Goal: Task Accomplishment & Management: Manage account settings

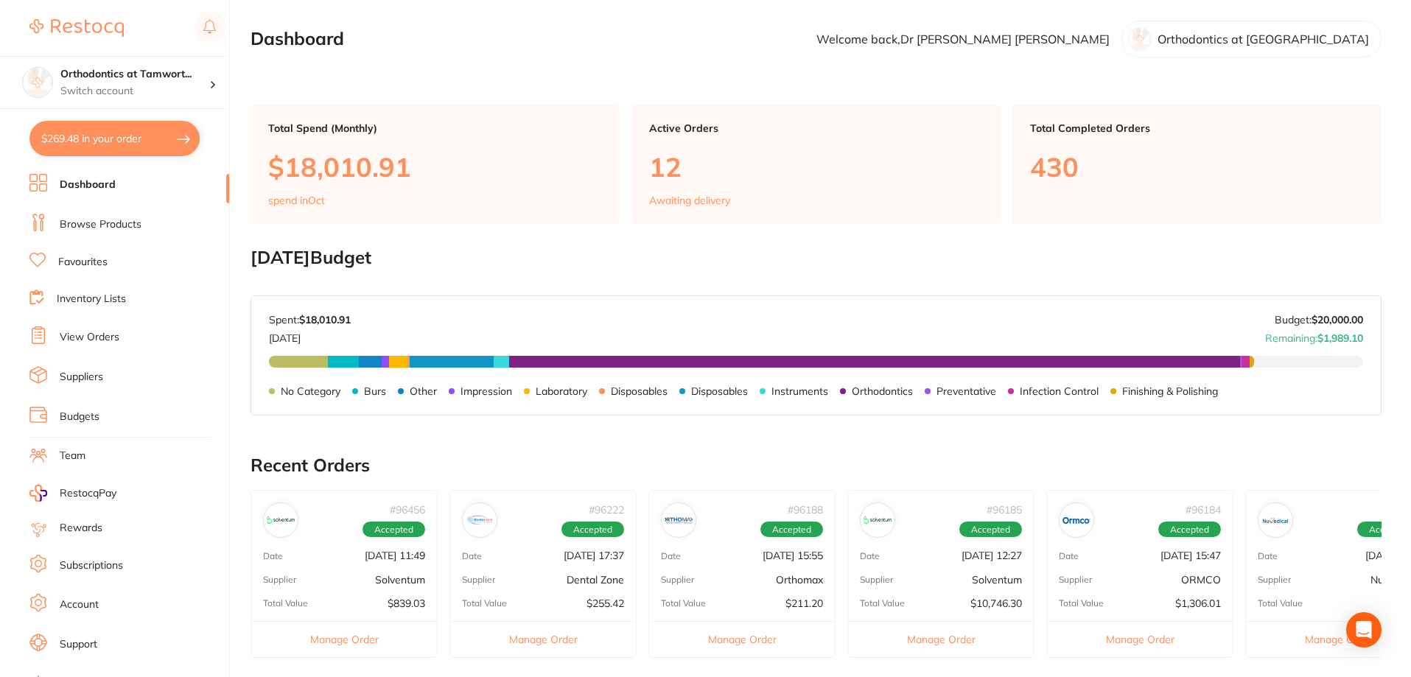
click at [116, 144] on button "$269.48 in your order" at bounding box center [114, 138] width 170 height 35
checkbox input "true"
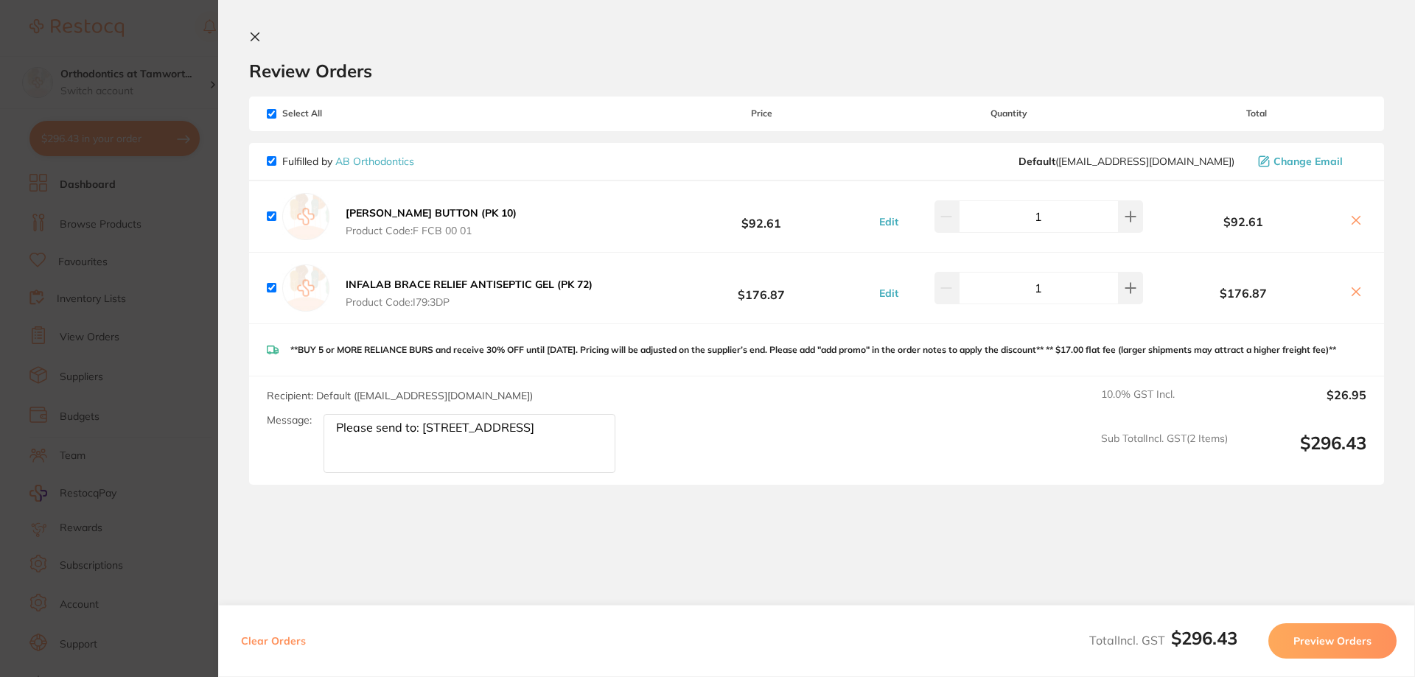
click at [1354, 225] on icon at bounding box center [1356, 220] width 12 height 12
click at [1354, 219] on icon at bounding box center [1356, 221] width 8 height 8
checkbox input "true"
click at [1366, 224] on div "[PERSON_NAME] BUTTON (PK 10) Product Code: F FCB 00 01 $92.61 Edit 1 $92.61" at bounding box center [816, 216] width 1135 height 71
click at [895, 220] on button "Edit" at bounding box center [889, 221] width 28 height 13
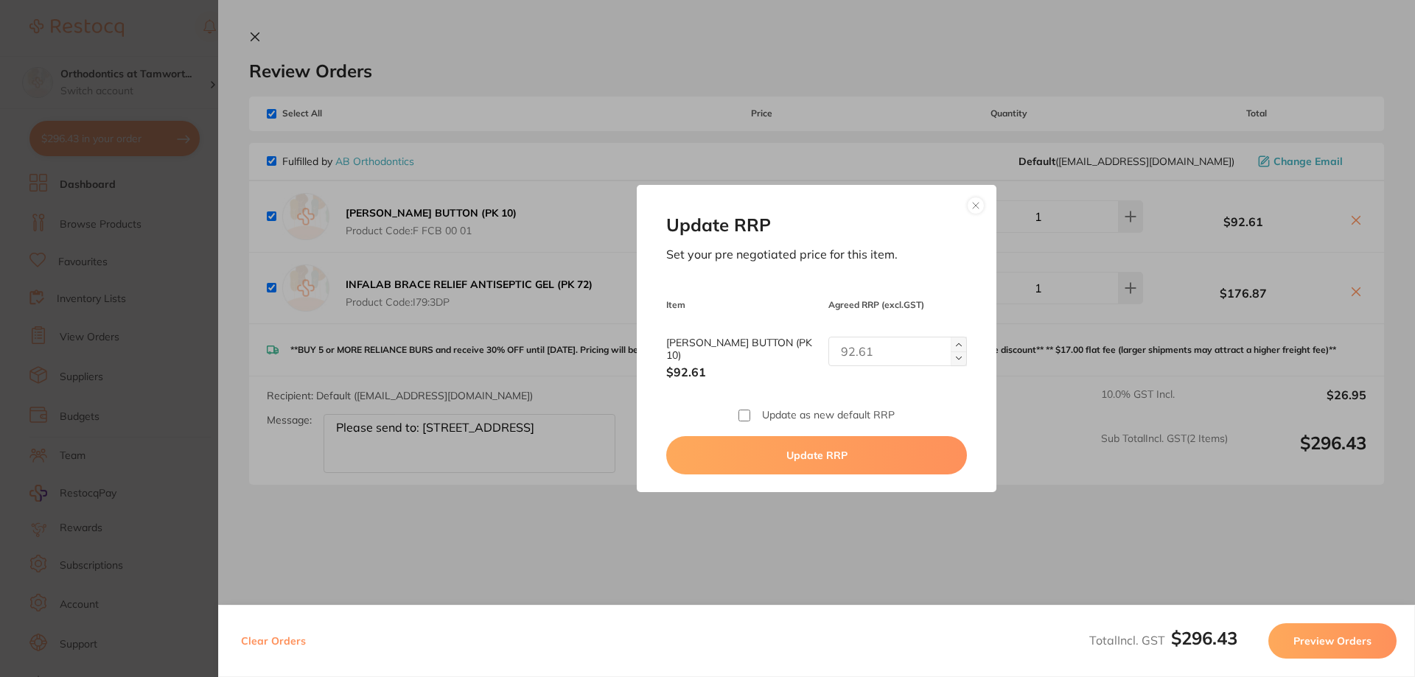
click at [956, 357] on img at bounding box center [959, 358] width 6 height 6
type input "1"
click at [956, 357] on img at bounding box center [959, 358] width 6 height 6
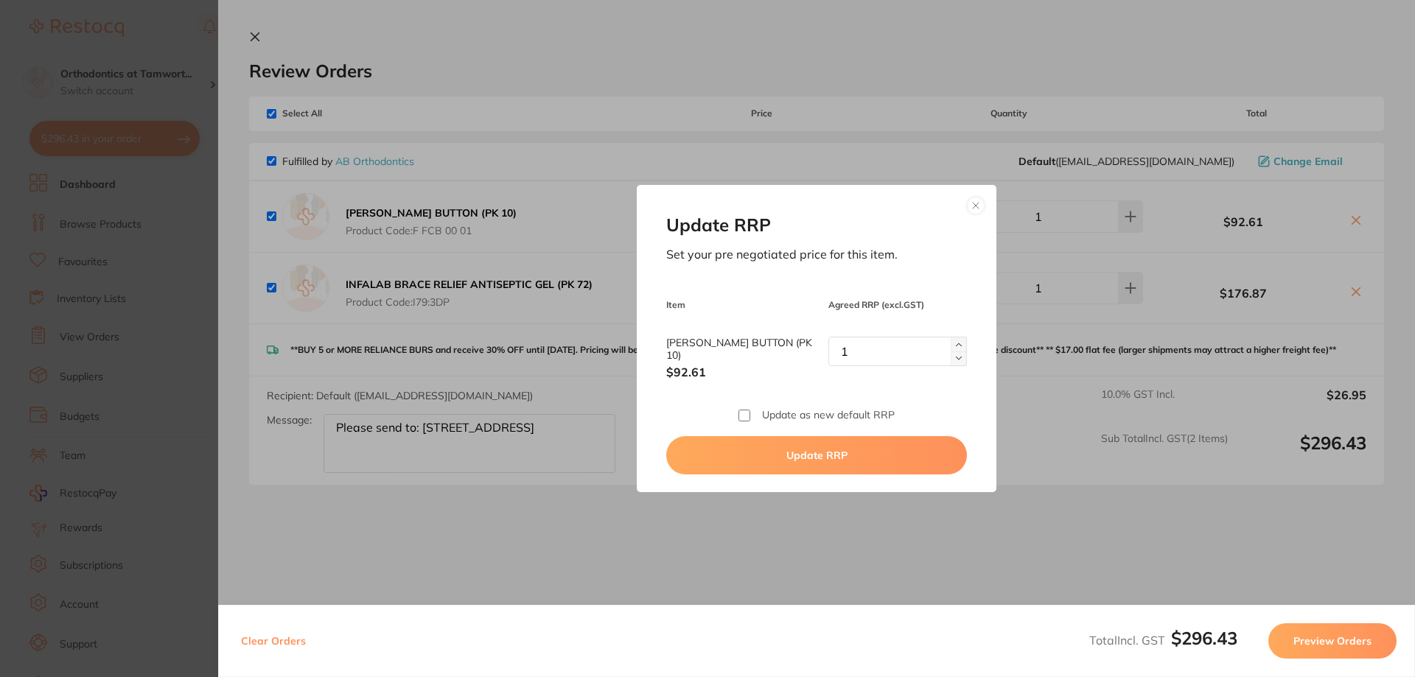
click at [973, 204] on button at bounding box center [976, 206] width 18 height 18
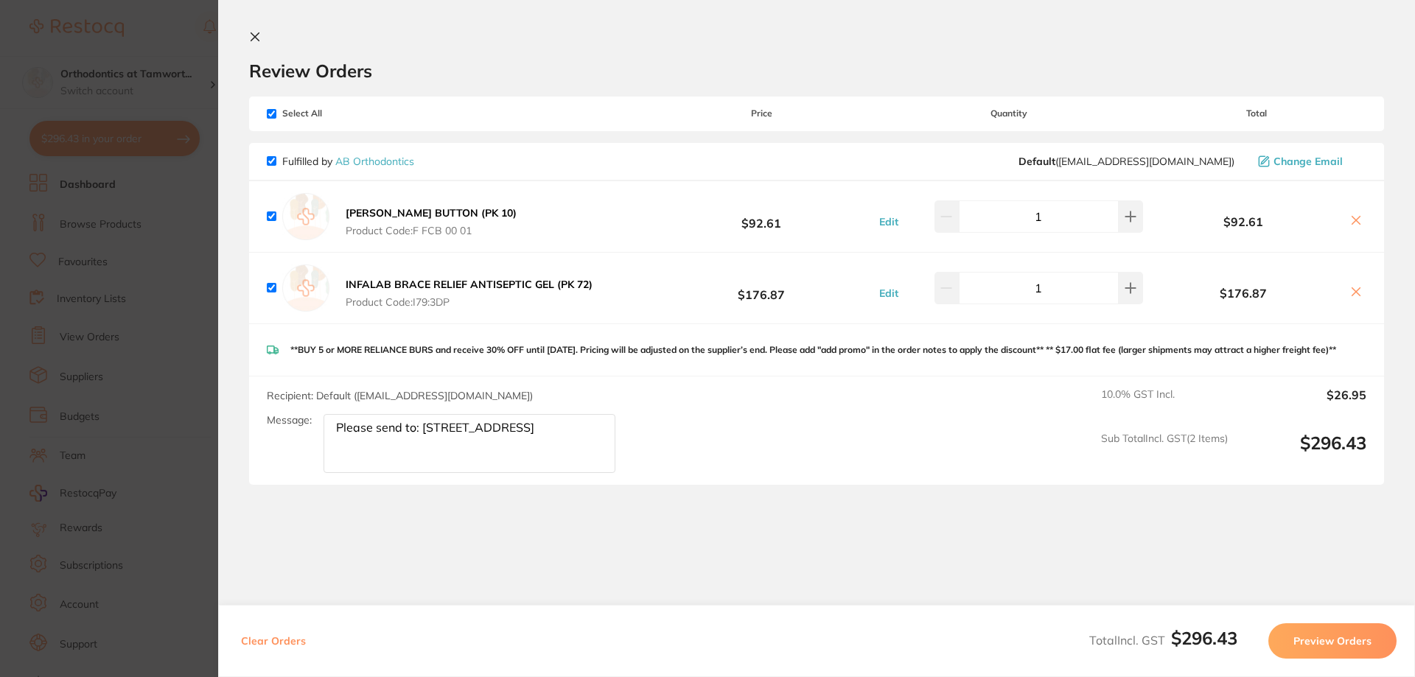
click at [272, 215] on input "checkbox" at bounding box center [272, 216] width 10 height 10
checkbox input "false"
click at [253, 33] on icon at bounding box center [255, 37] width 12 height 12
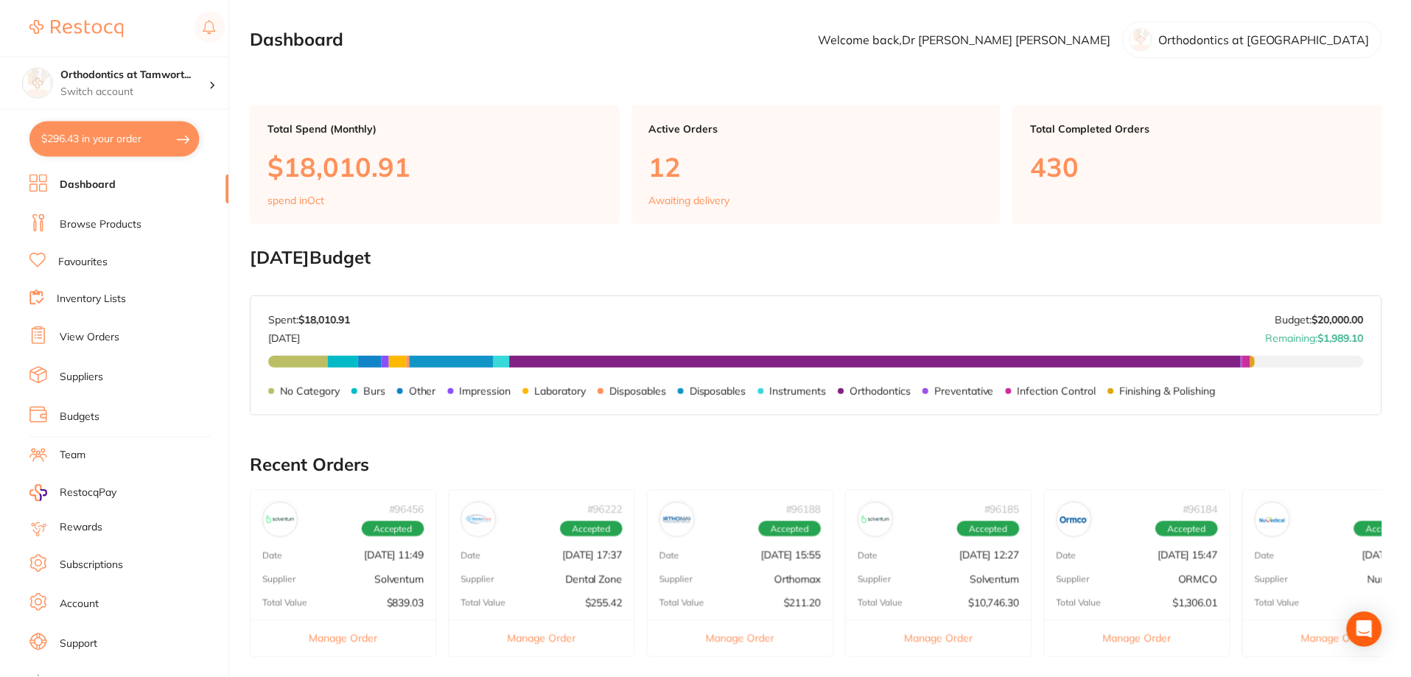
scroll to position [427, 0]
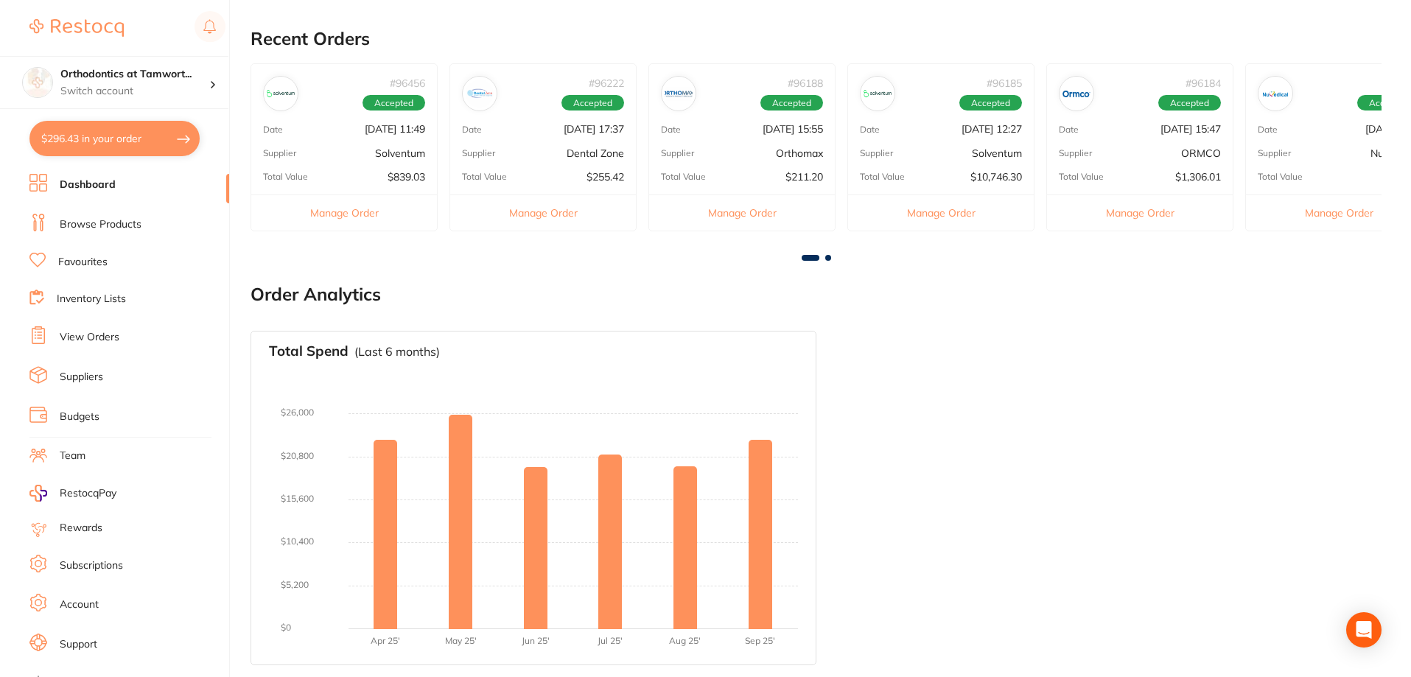
click at [113, 140] on button "$296.43 in your order" at bounding box center [114, 138] width 170 height 35
checkbox input "true"
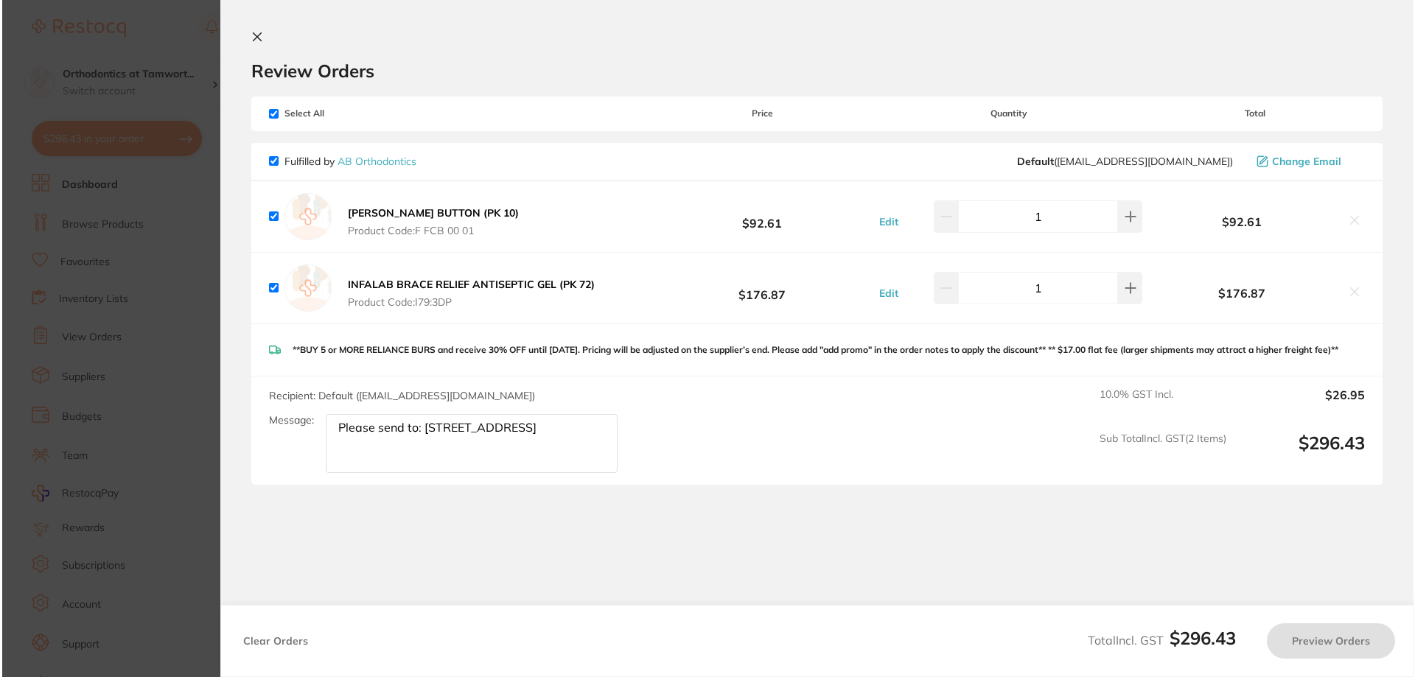
scroll to position [0, 0]
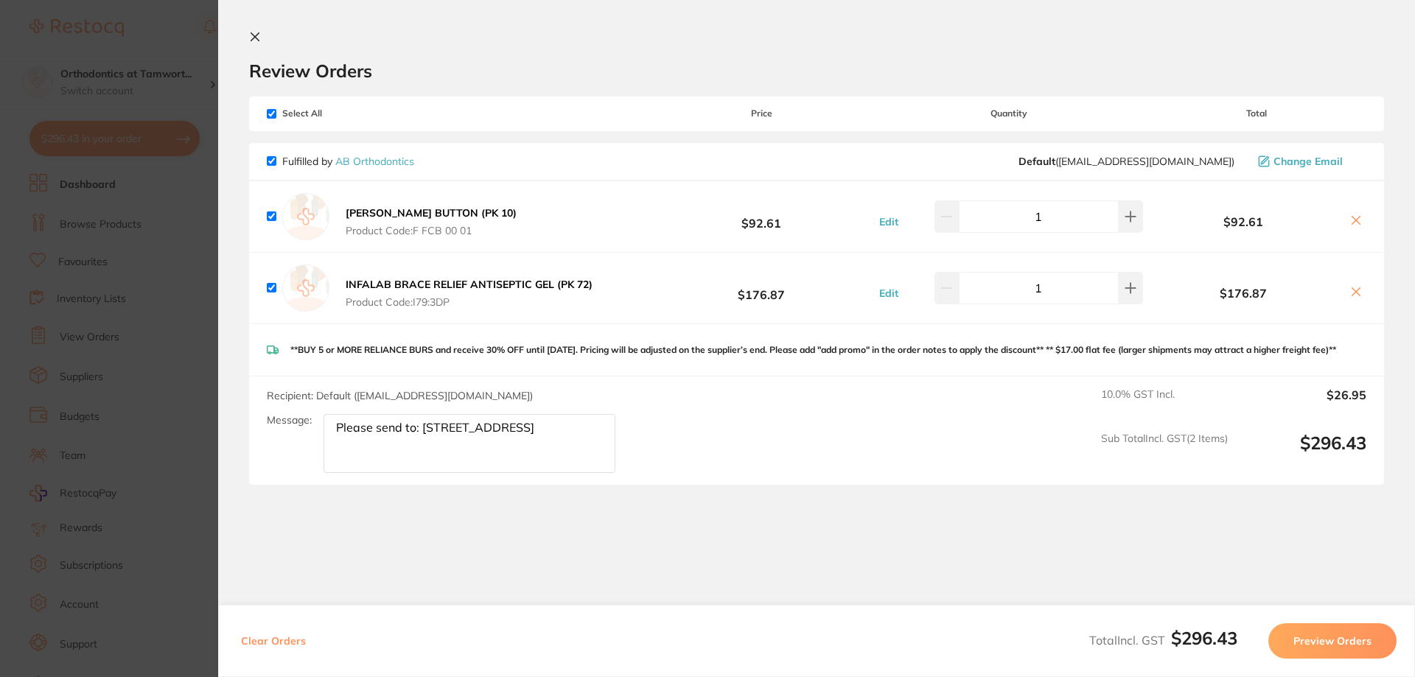
click at [1353, 218] on icon at bounding box center [1356, 220] width 12 height 12
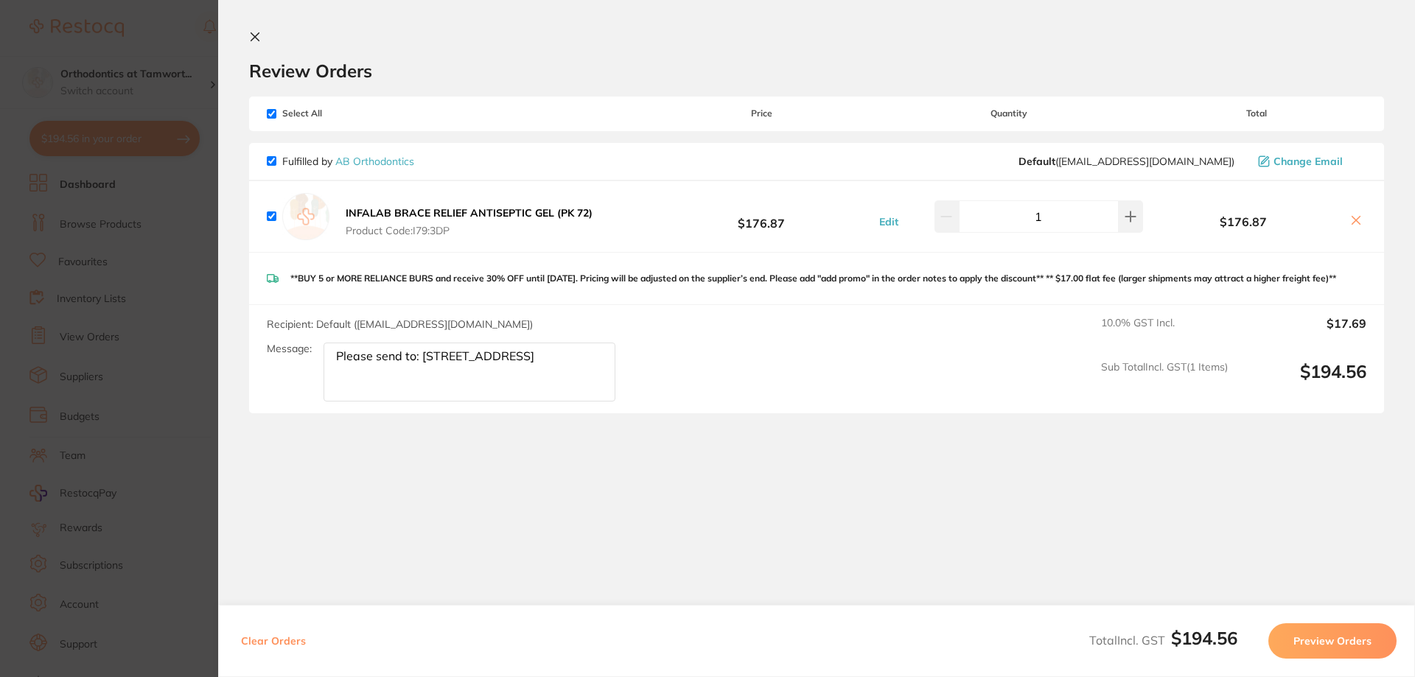
click at [1353, 218] on icon at bounding box center [1356, 220] width 12 height 12
checkbox input "false"
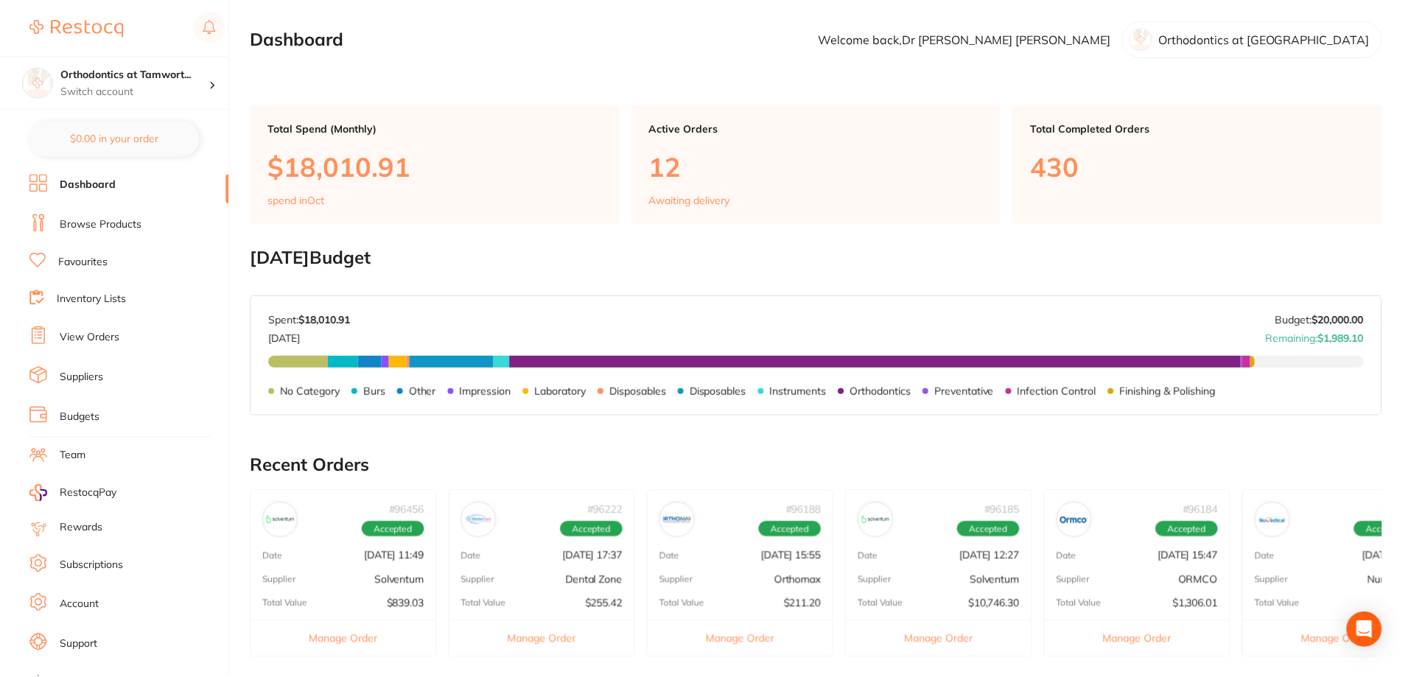
scroll to position [427, 0]
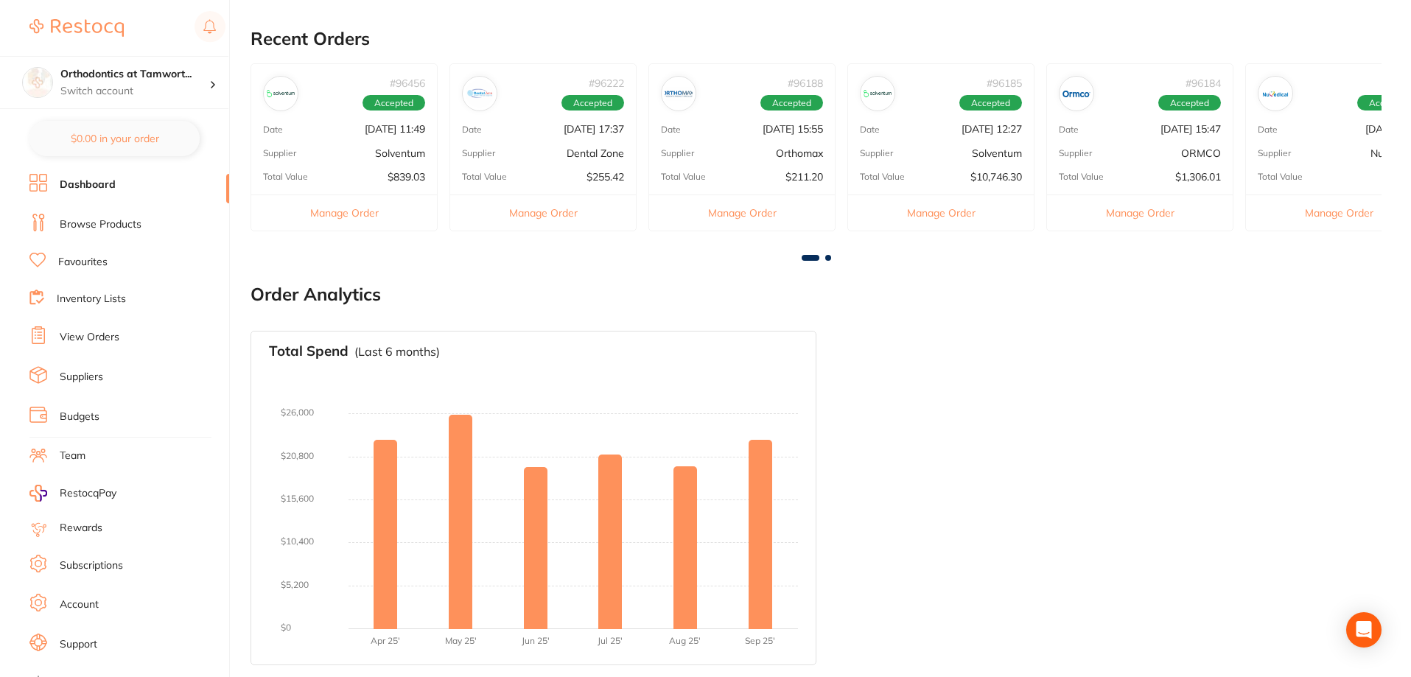
click at [512, 287] on h2 "Order Analytics" at bounding box center [816, 294] width 1131 height 21
click at [99, 181] on link "Dashboard" at bounding box center [88, 185] width 56 height 15
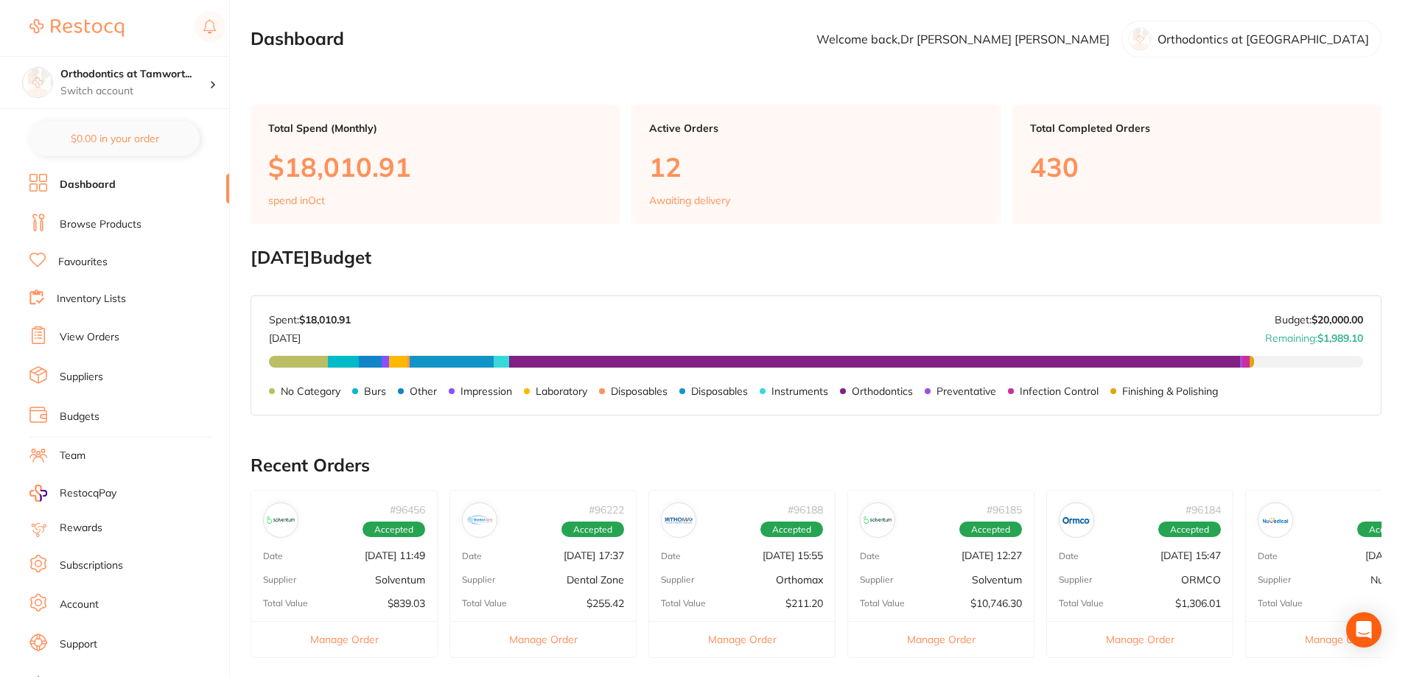
click at [90, 229] on link "Browse Products" at bounding box center [101, 224] width 82 height 15
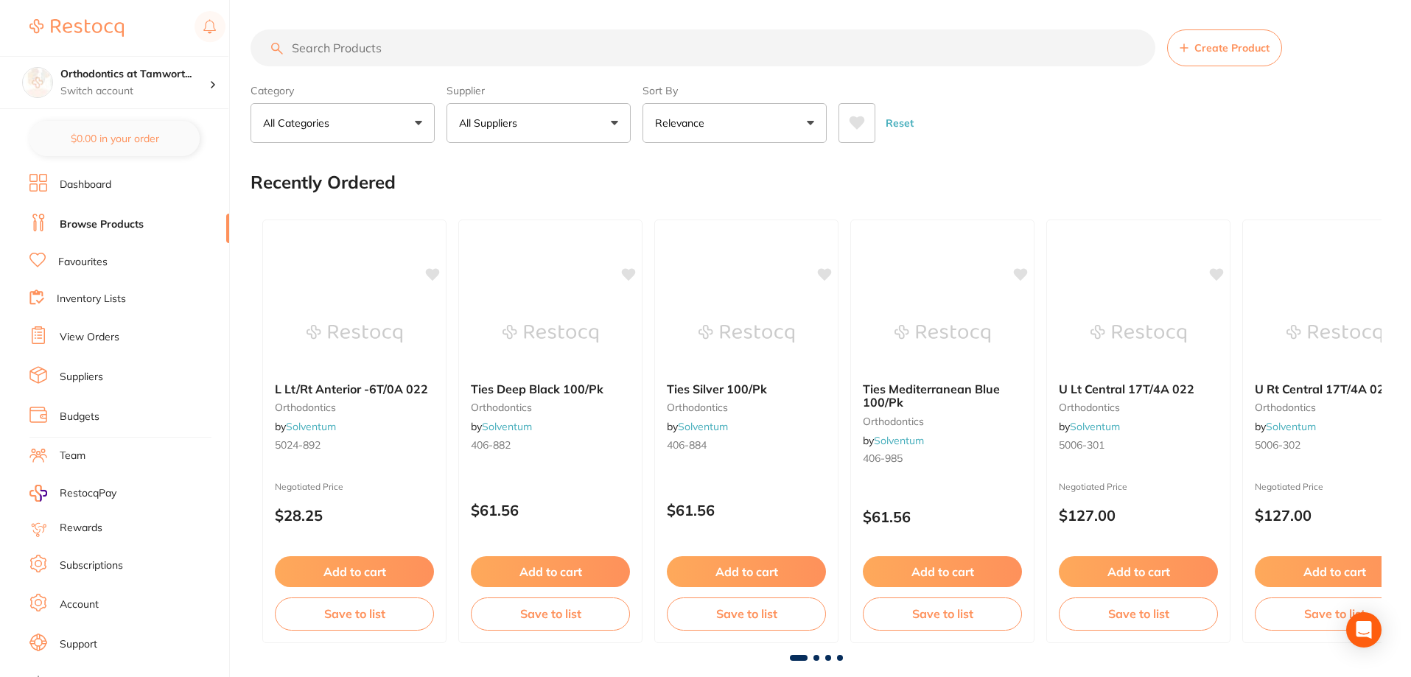
click at [381, 48] on input "search" at bounding box center [703, 47] width 905 height 37
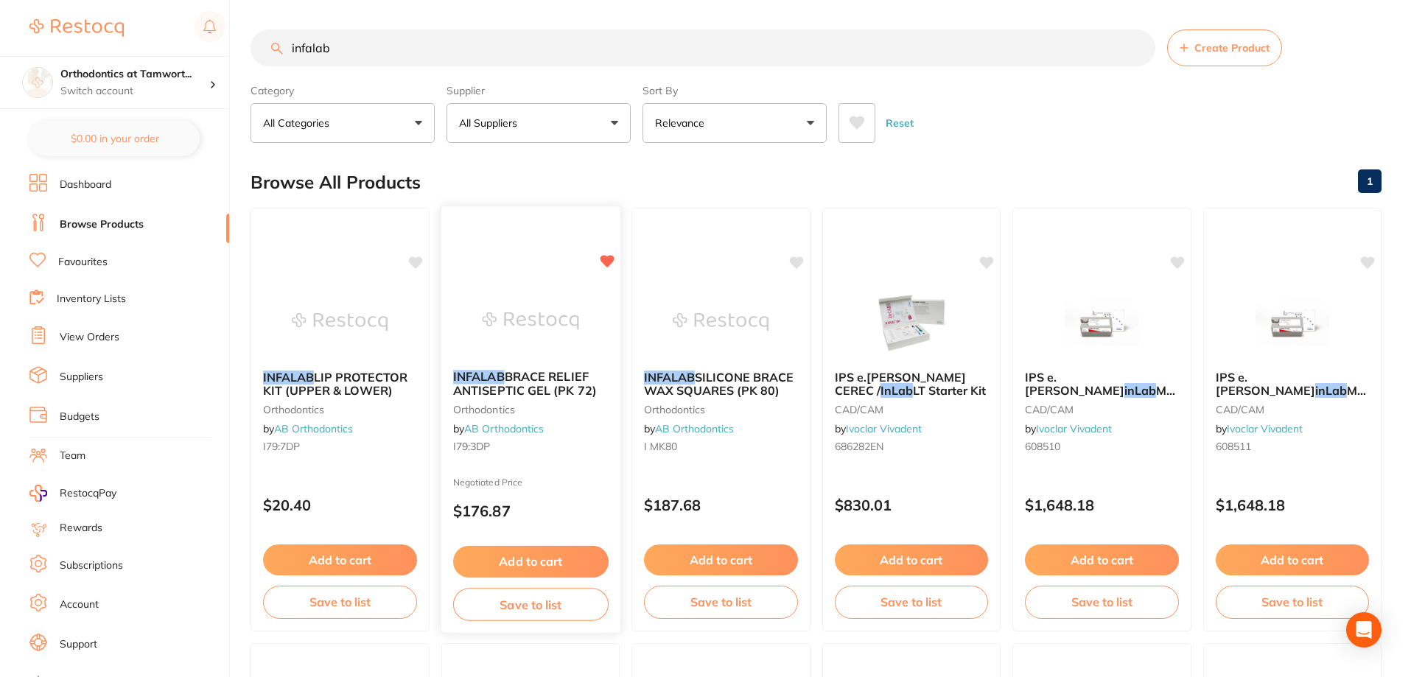
type input "infalab"
click at [545, 564] on button "Add to cart" at bounding box center [529, 562] width 155 height 32
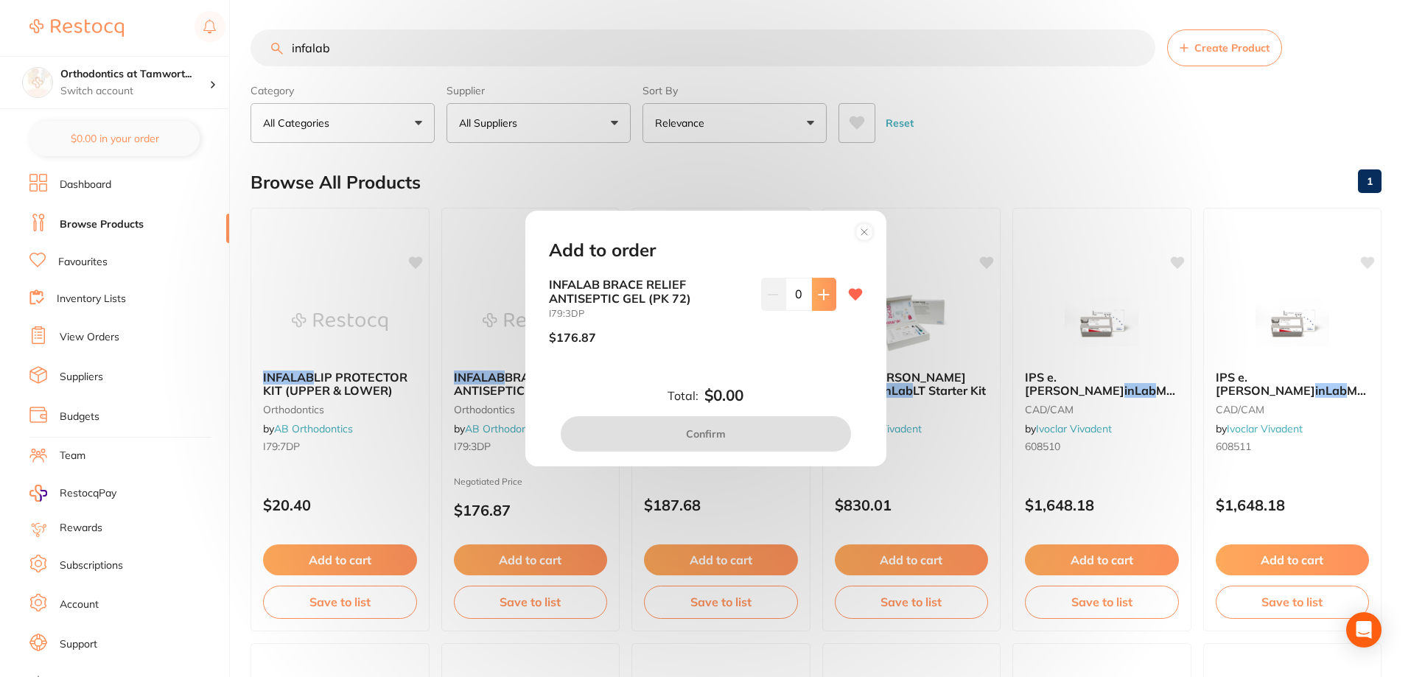
click at [828, 301] on button at bounding box center [824, 294] width 24 height 32
type input "1"
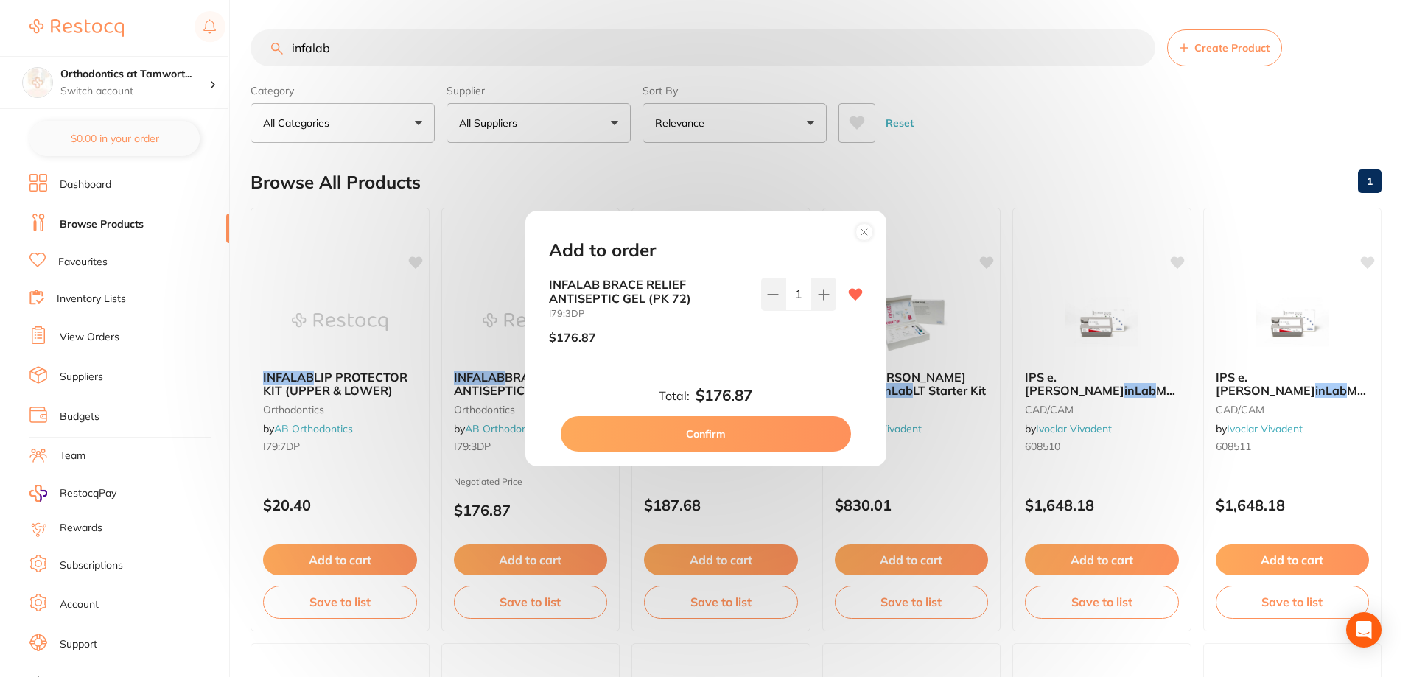
click at [766, 441] on button "Confirm" at bounding box center [706, 433] width 290 height 35
checkbox input "true"
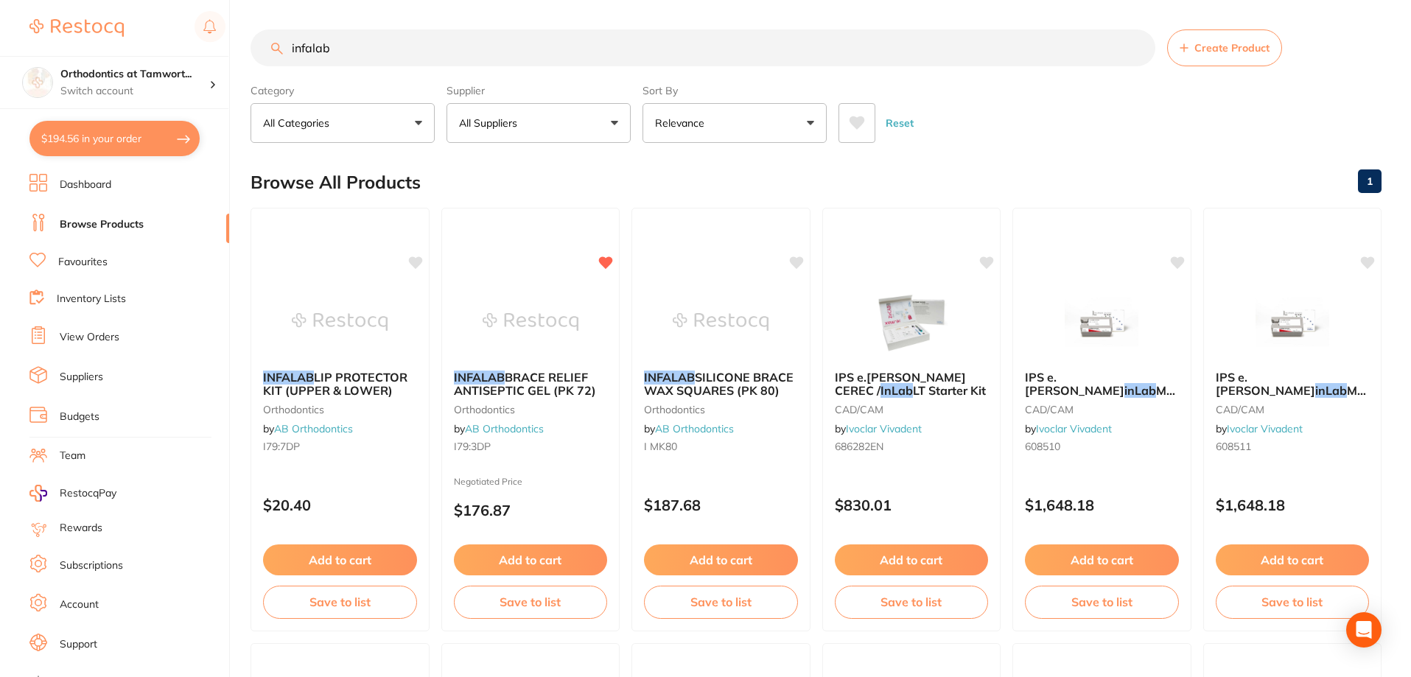
drag, startPoint x: 390, startPoint y: 55, endPoint x: 287, endPoint y: 49, distance: 102.6
click at [287, 49] on input "infalab" at bounding box center [703, 47] width 905 height 37
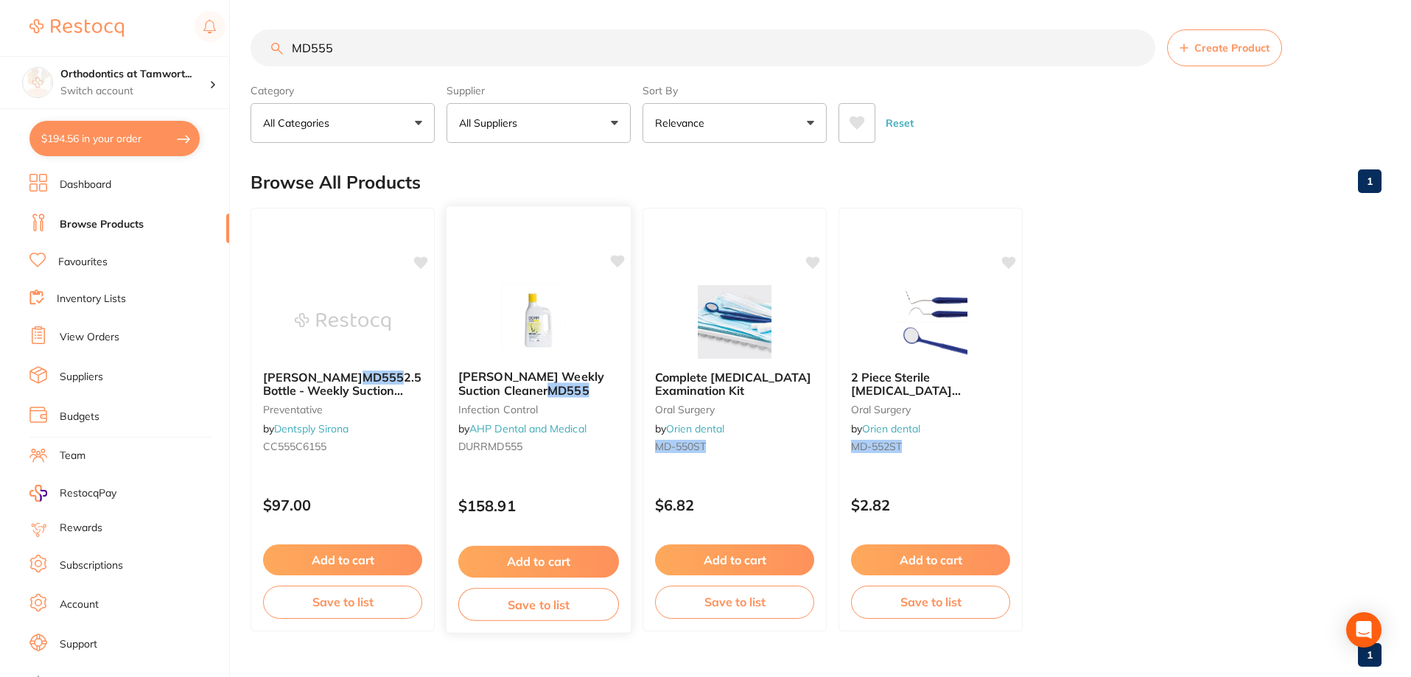
type input "MD555"
click at [559, 558] on button "Add to cart" at bounding box center [538, 562] width 161 height 32
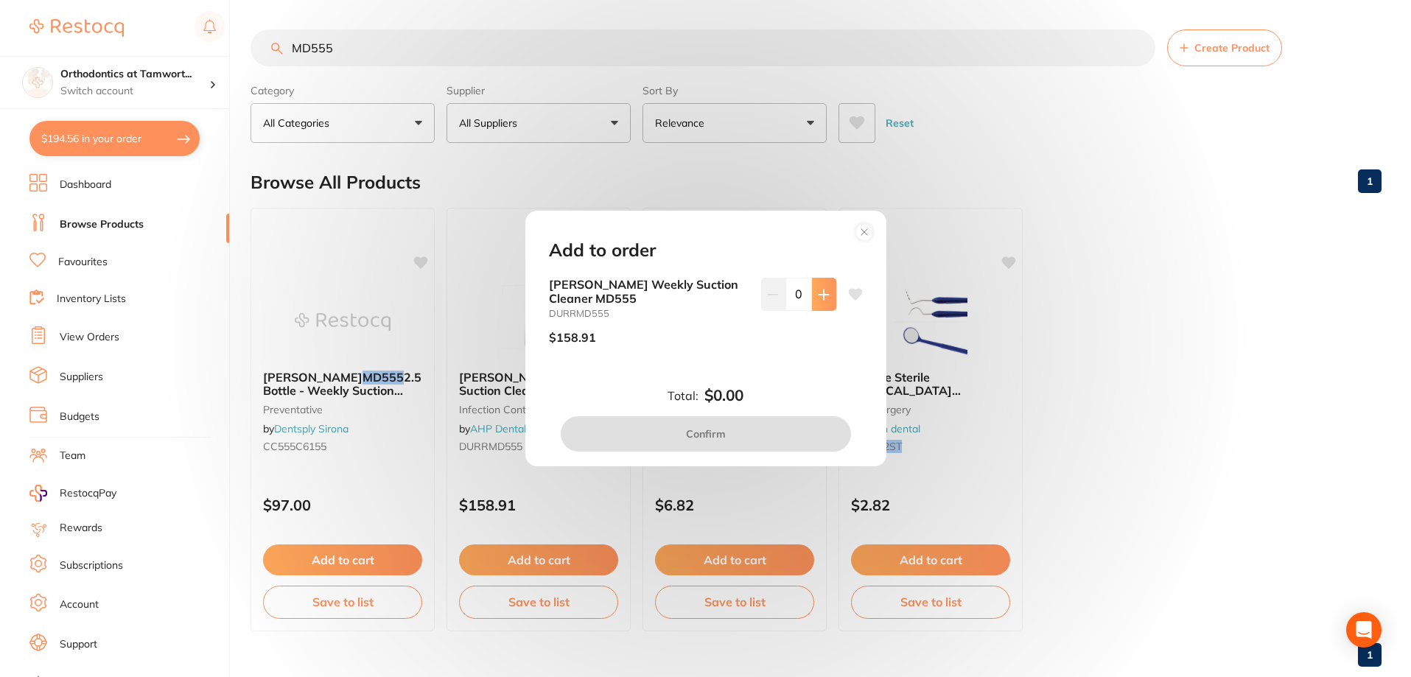
click at [812, 292] on button at bounding box center [824, 294] width 24 height 32
type input "1"
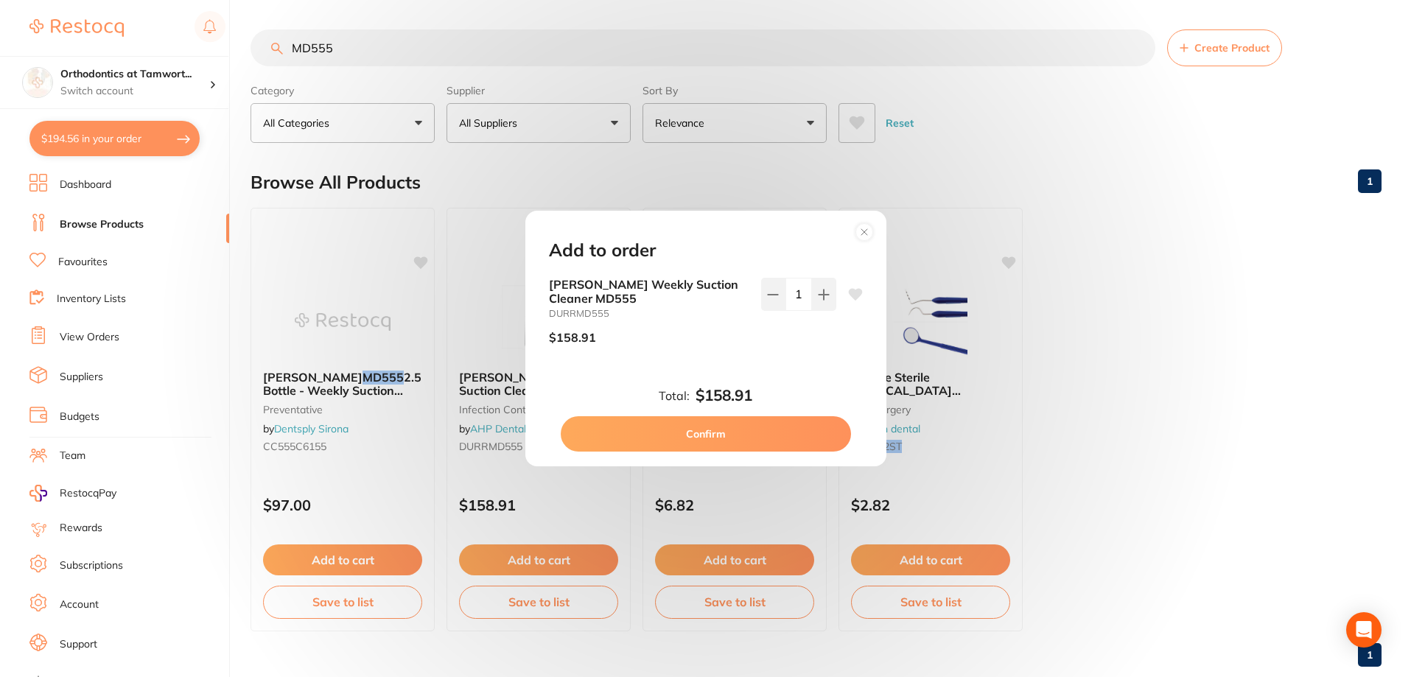
click at [800, 423] on button "Confirm" at bounding box center [706, 433] width 290 height 35
checkbox input "false"
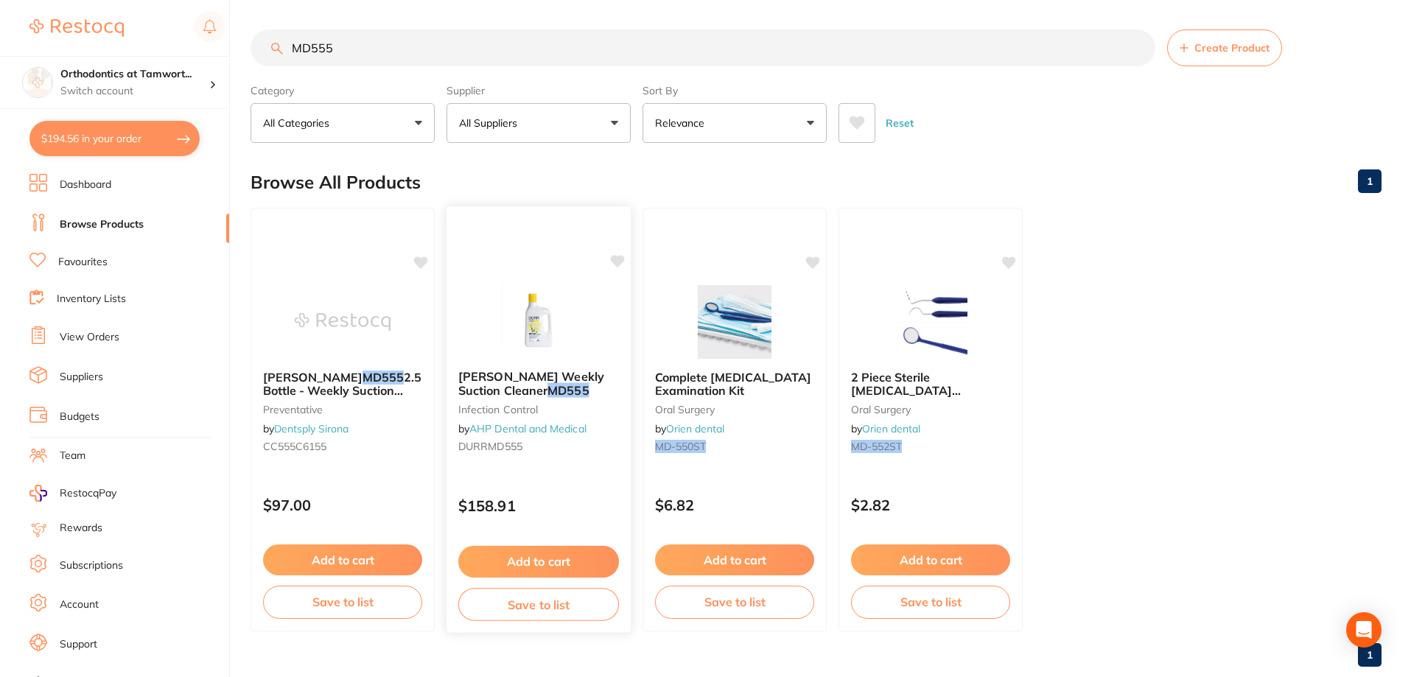
click at [544, 595] on button "Save to list" at bounding box center [538, 604] width 161 height 33
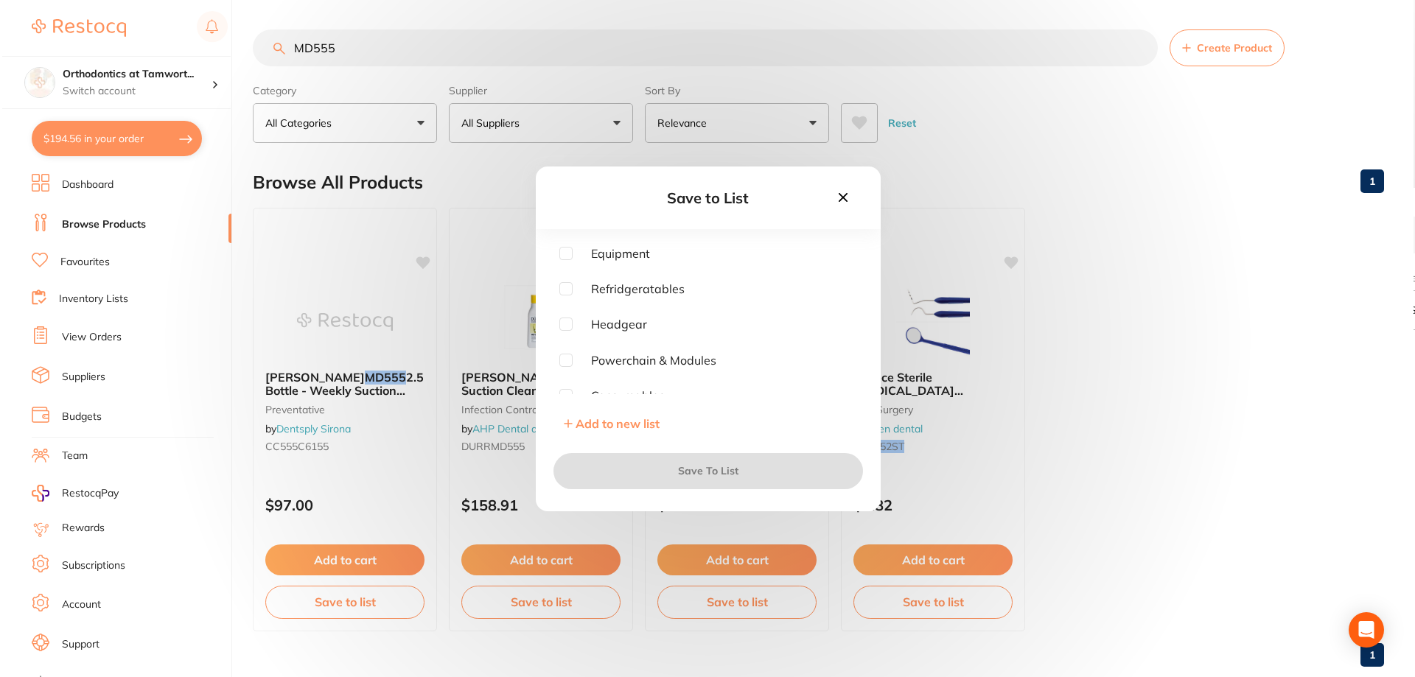
scroll to position [74, 0]
click at [557, 323] on input "checkbox" at bounding box center [563, 321] width 13 height 13
checkbox input "true"
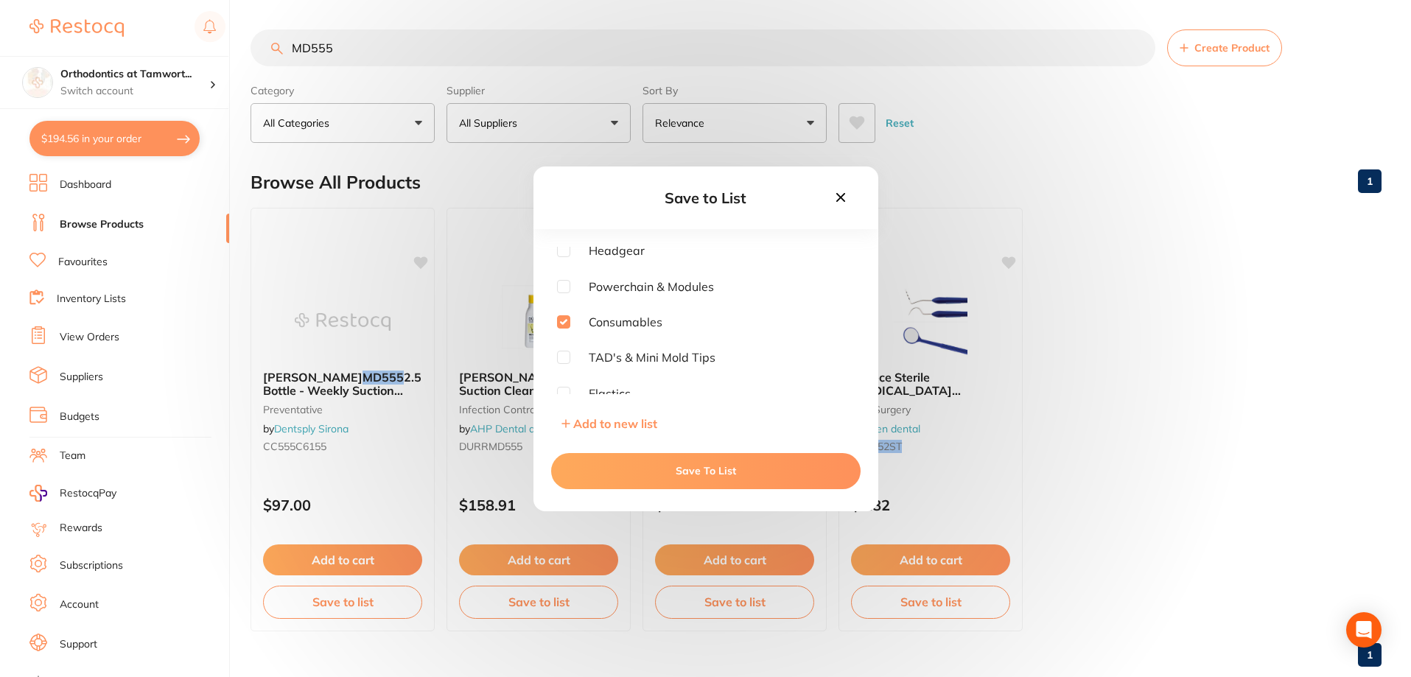
click at [684, 480] on button "Save To List" at bounding box center [706, 470] width 310 height 35
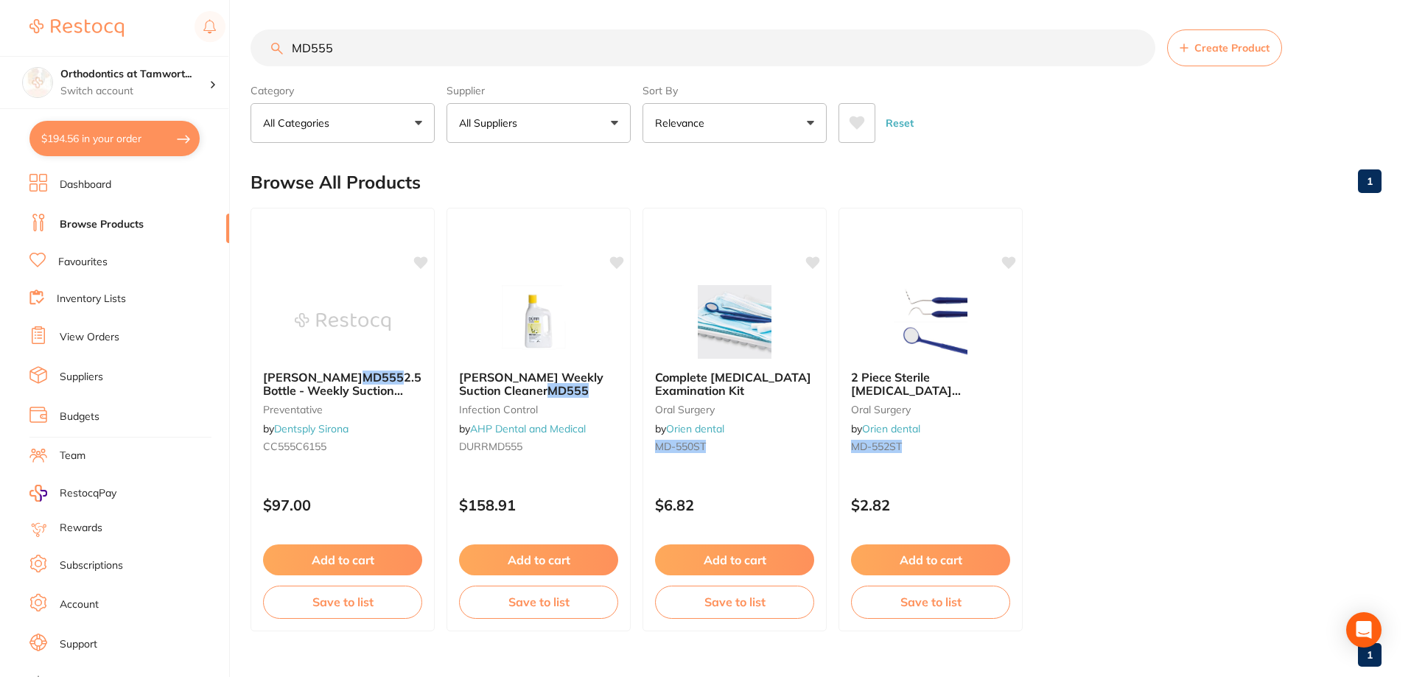
click at [102, 136] on button "$194.56 in your order" at bounding box center [114, 138] width 170 height 35
checkbox input "true"
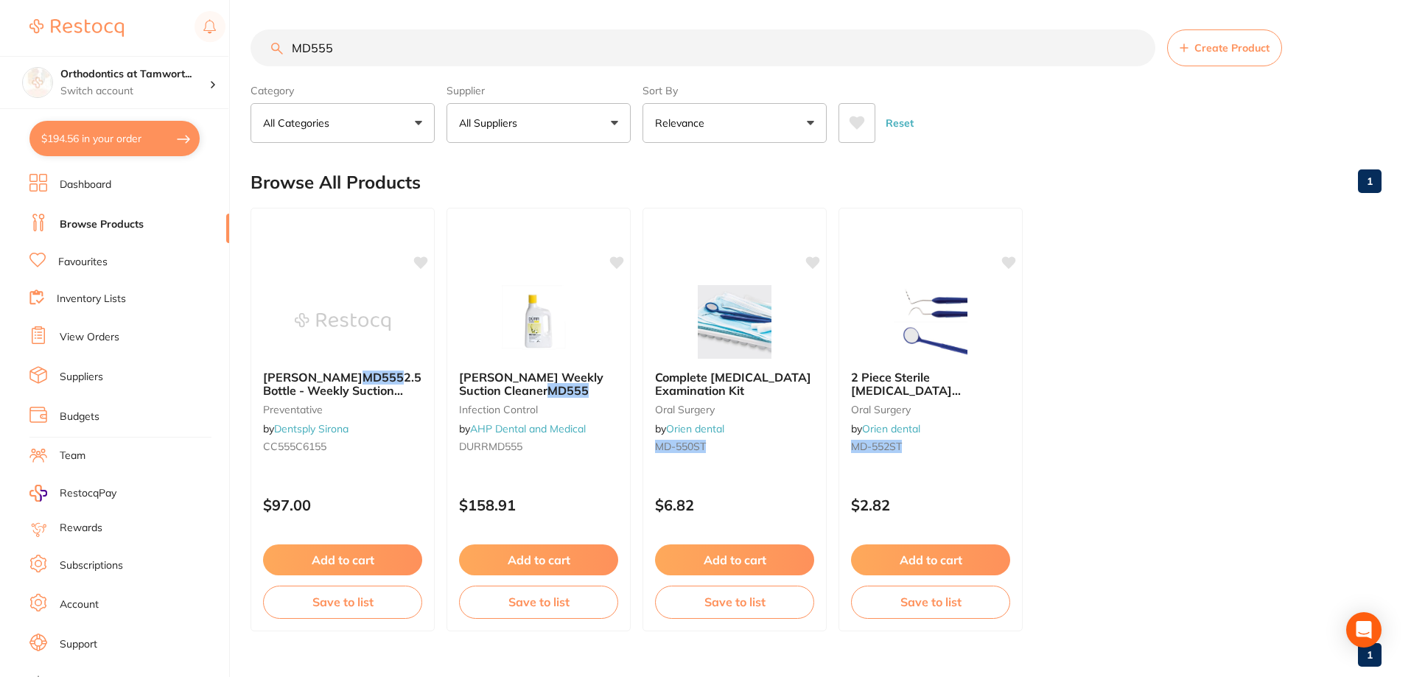
checkbox input "true"
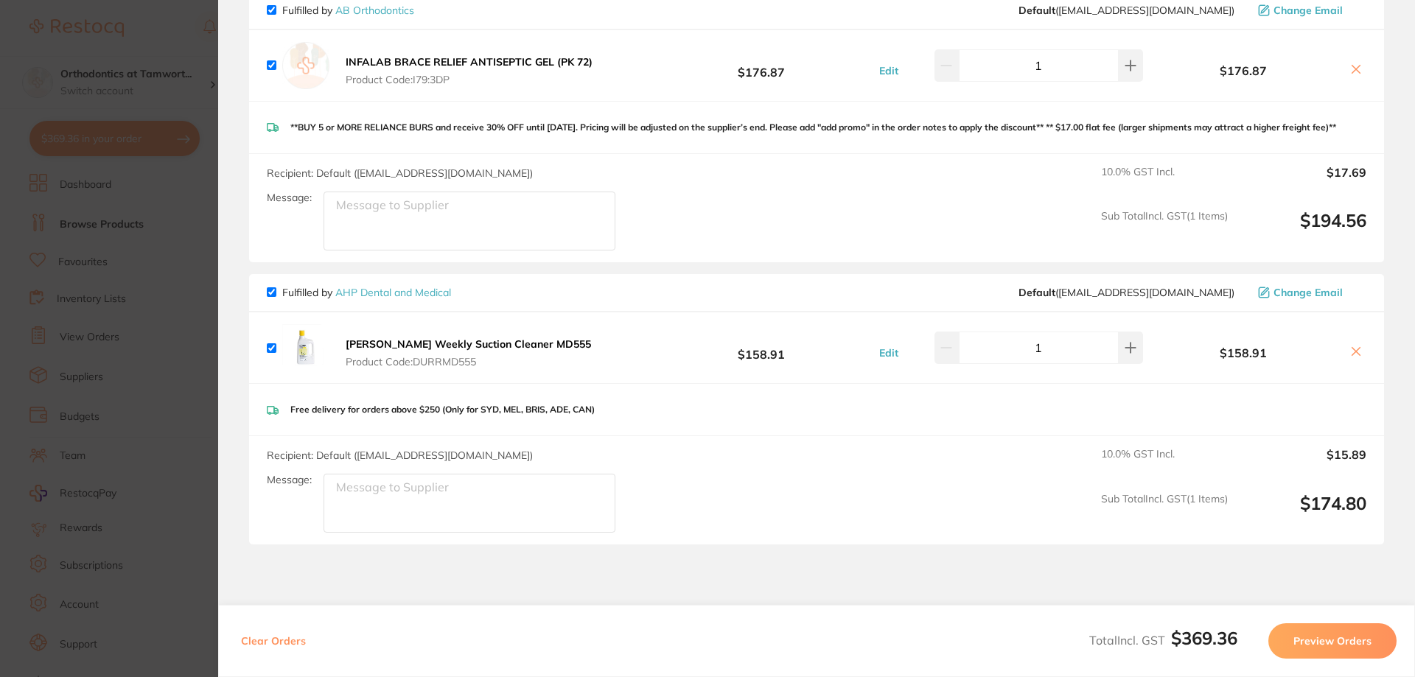
scroll to position [0, 0]
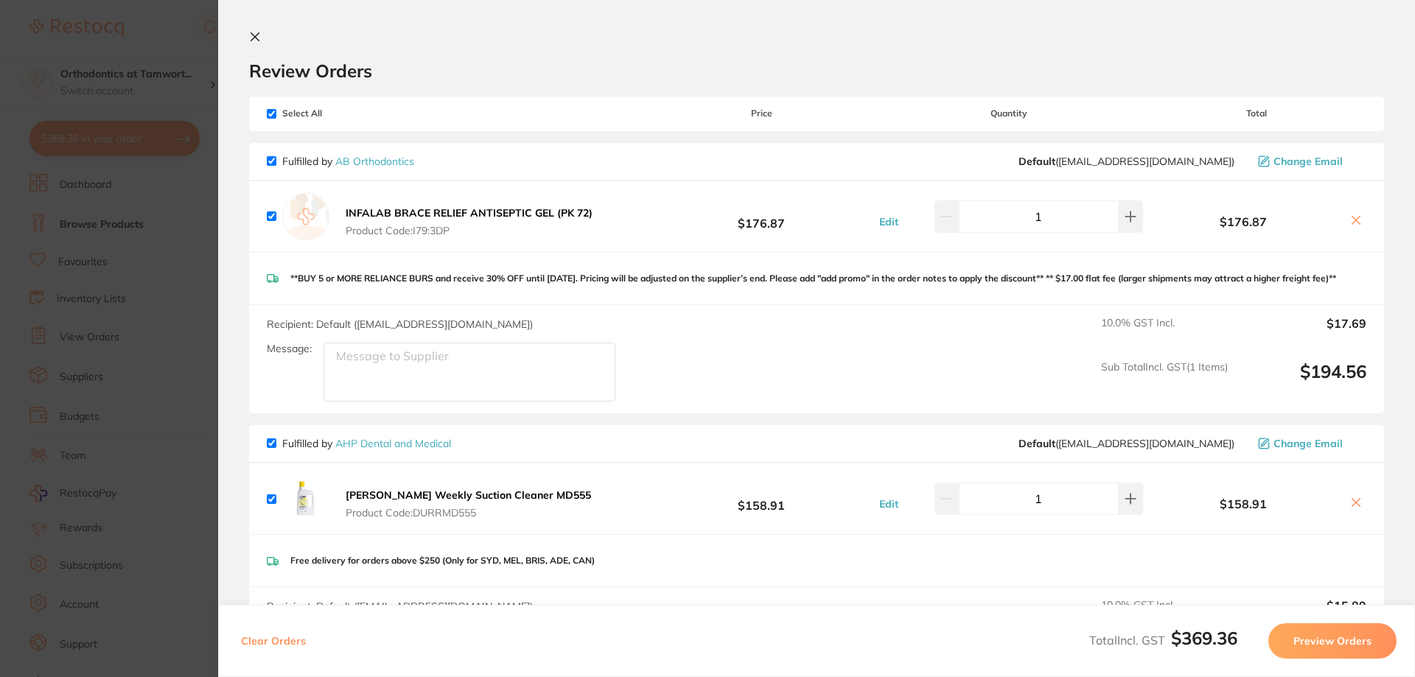
click at [142, 306] on section "Update RRP Set your pre negotiated price for this item. Item Agreed RRP (excl. …" at bounding box center [707, 338] width 1415 height 677
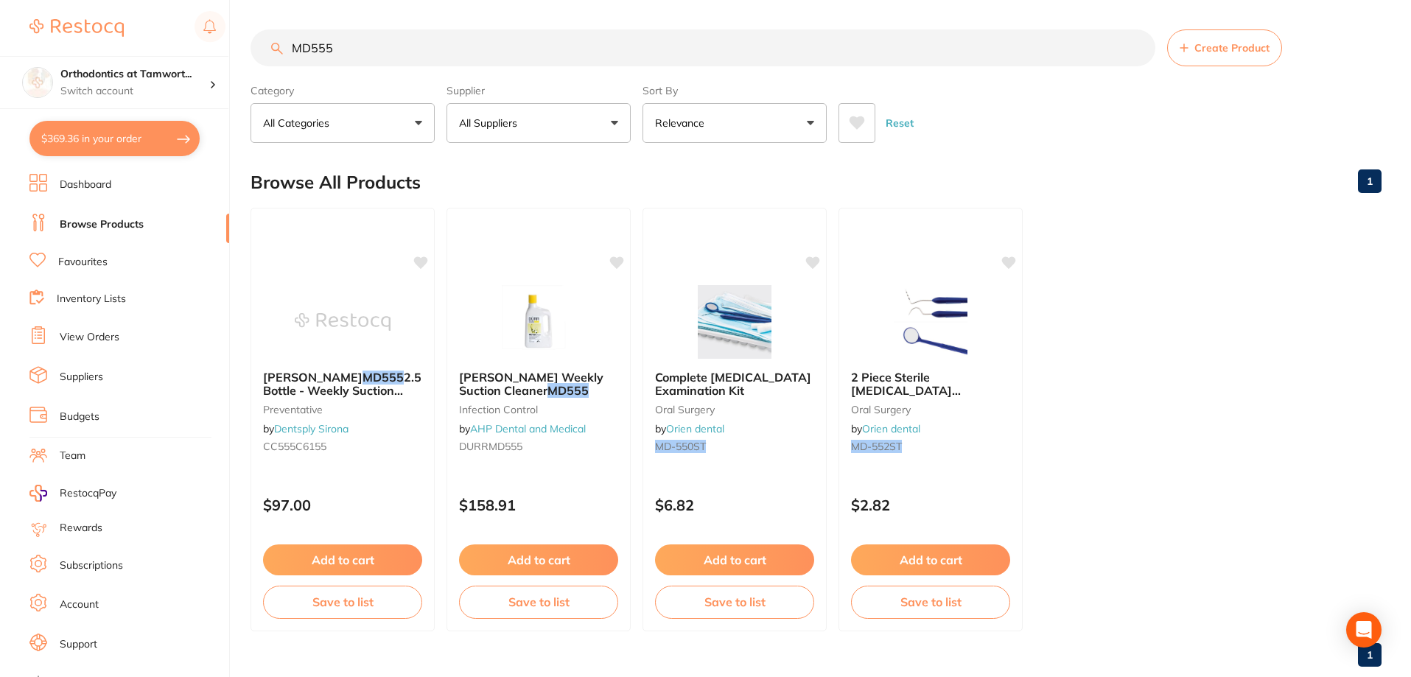
scroll to position [1, 0]
drag, startPoint x: 377, startPoint y: 63, endPoint x: 288, endPoint y: 60, distance: 88.5
click at [288, 60] on input "MD555" at bounding box center [703, 47] width 905 height 37
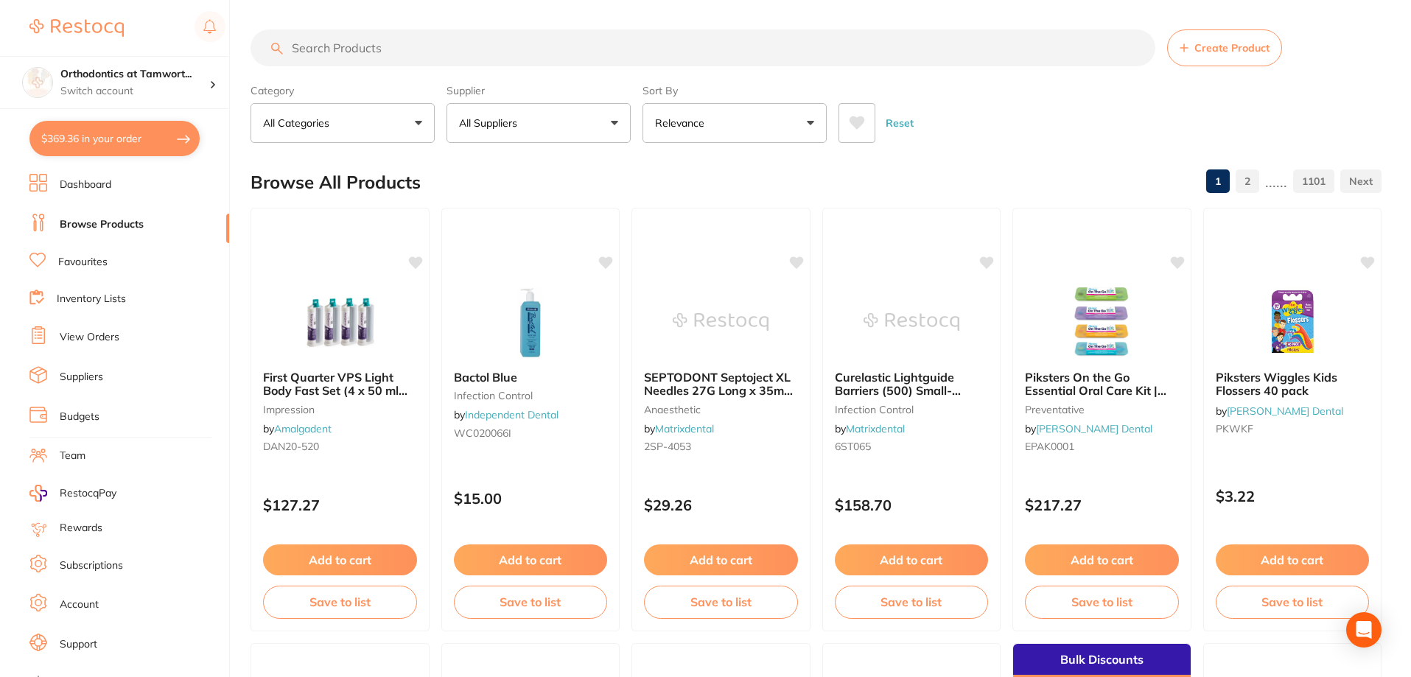
click at [115, 337] on link "View Orders" at bounding box center [90, 337] width 60 height 15
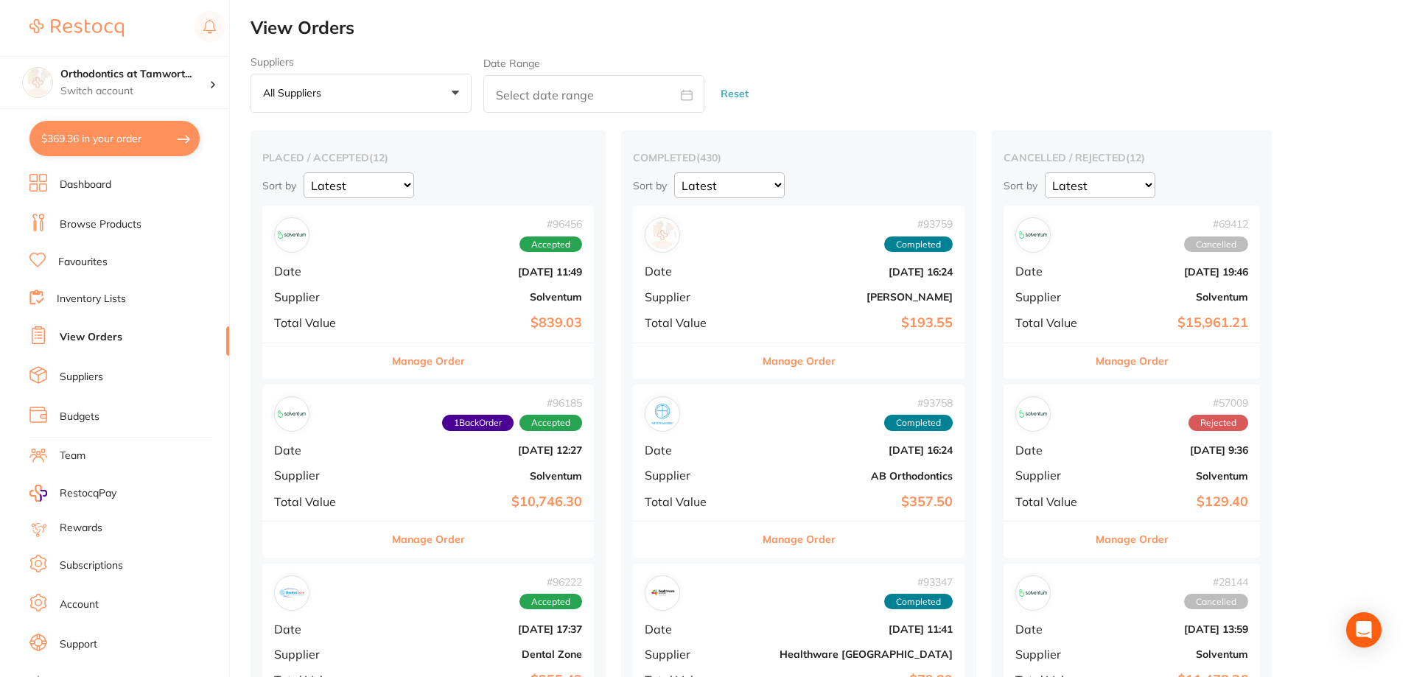
click at [425, 545] on button "Manage Order" at bounding box center [428, 539] width 73 height 35
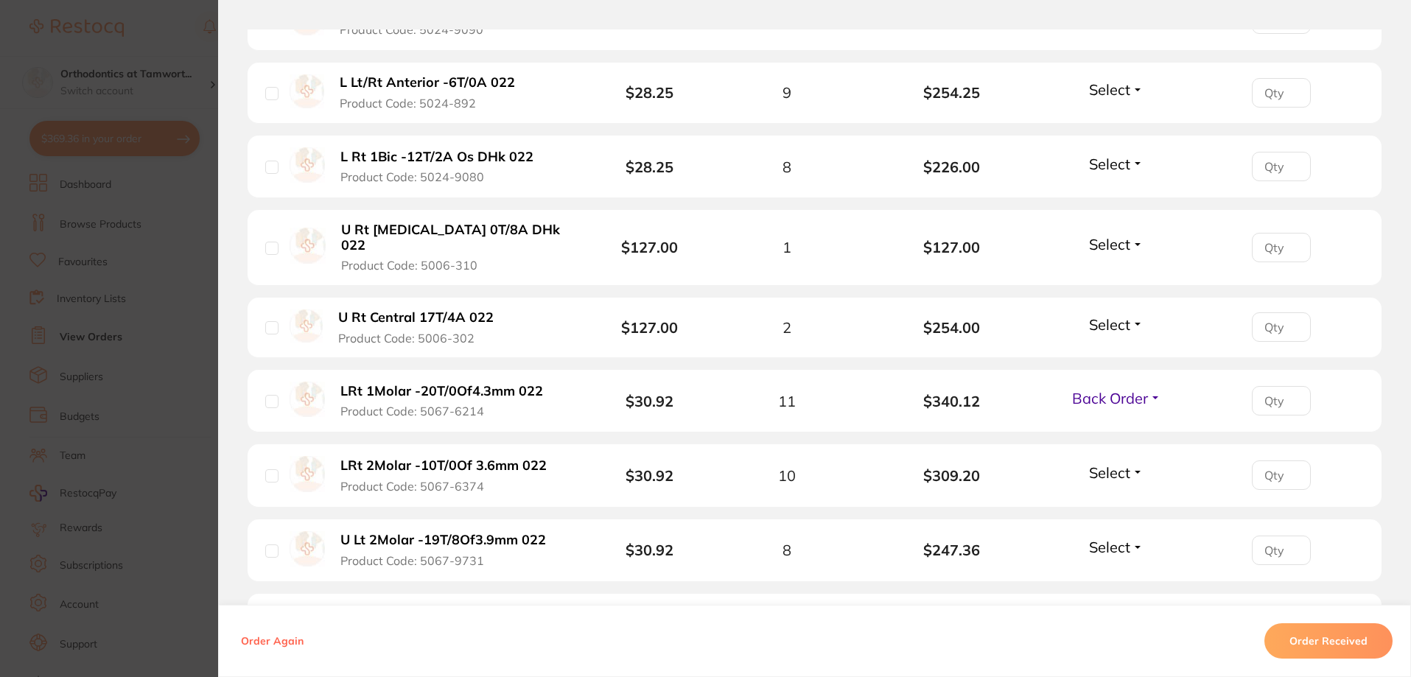
scroll to position [2432, 0]
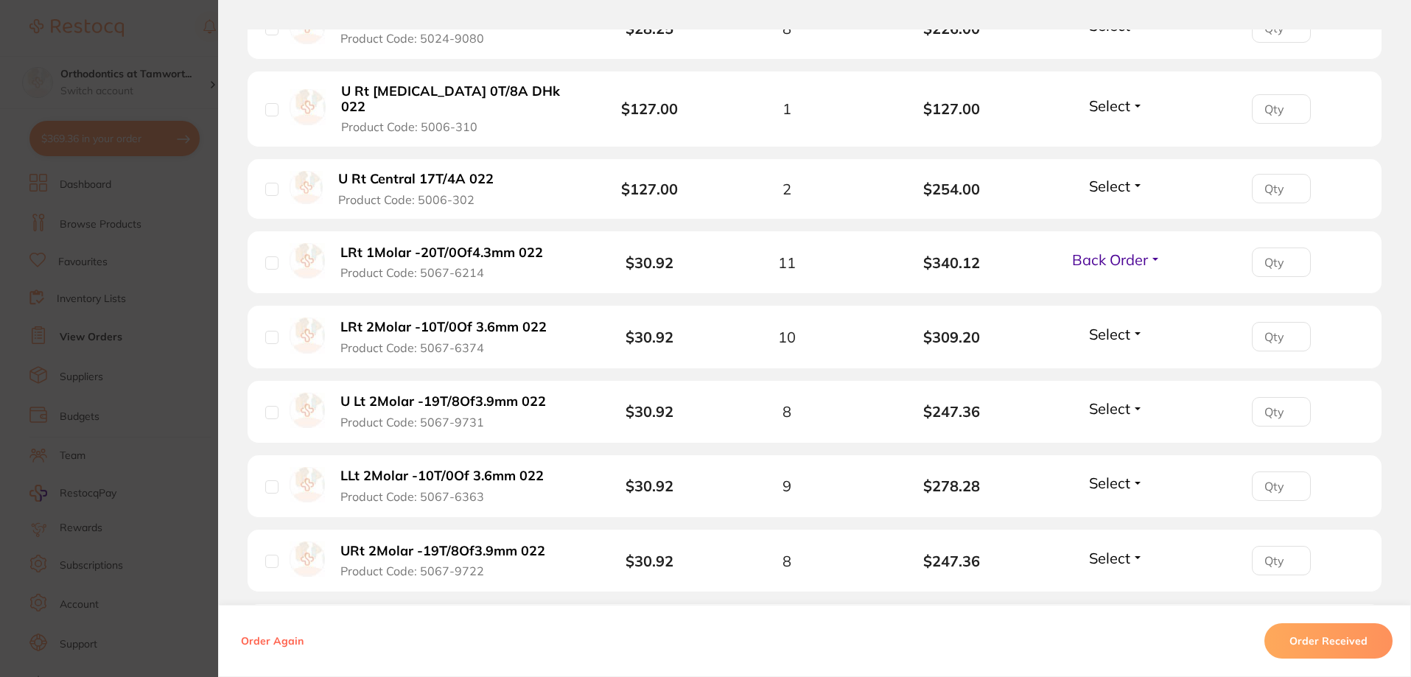
click at [1333, 634] on button "Order Received" at bounding box center [1329, 640] width 128 height 35
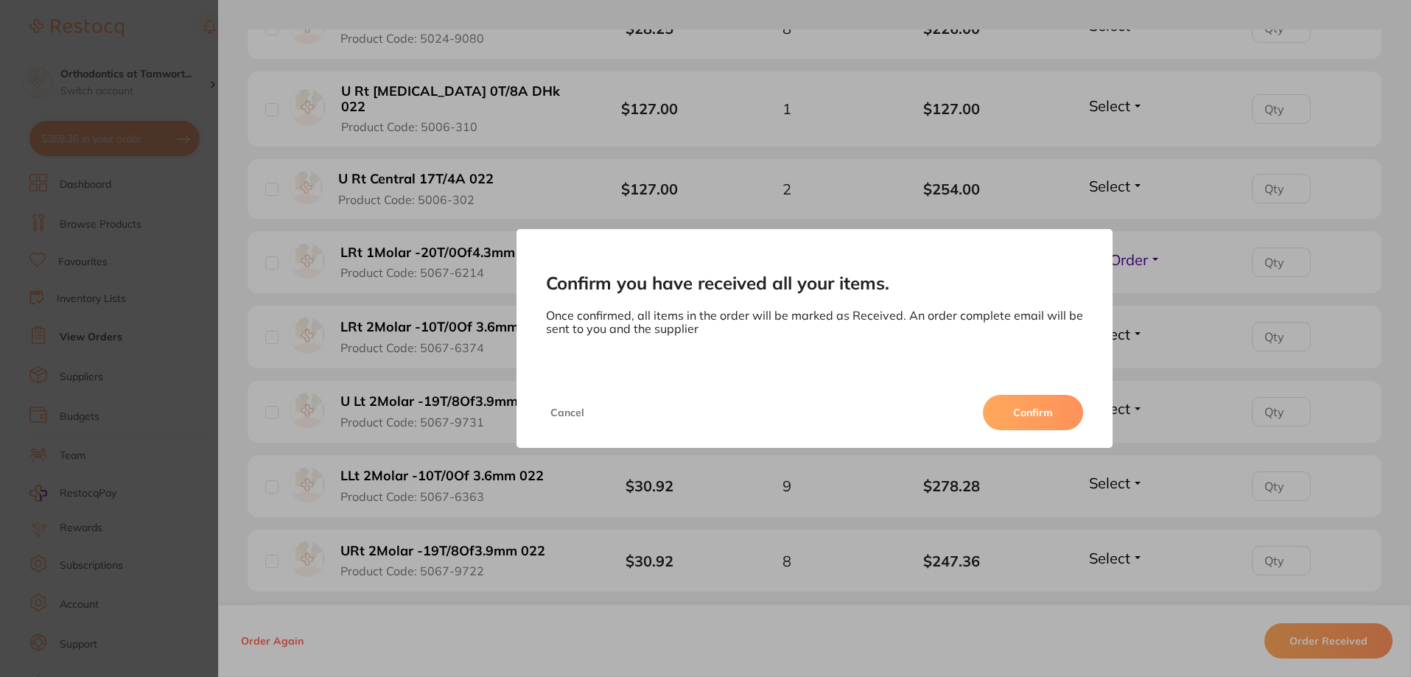
click at [1032, 408] on button "Confirm" at bounding box center [1033, 412] width 100 height 35
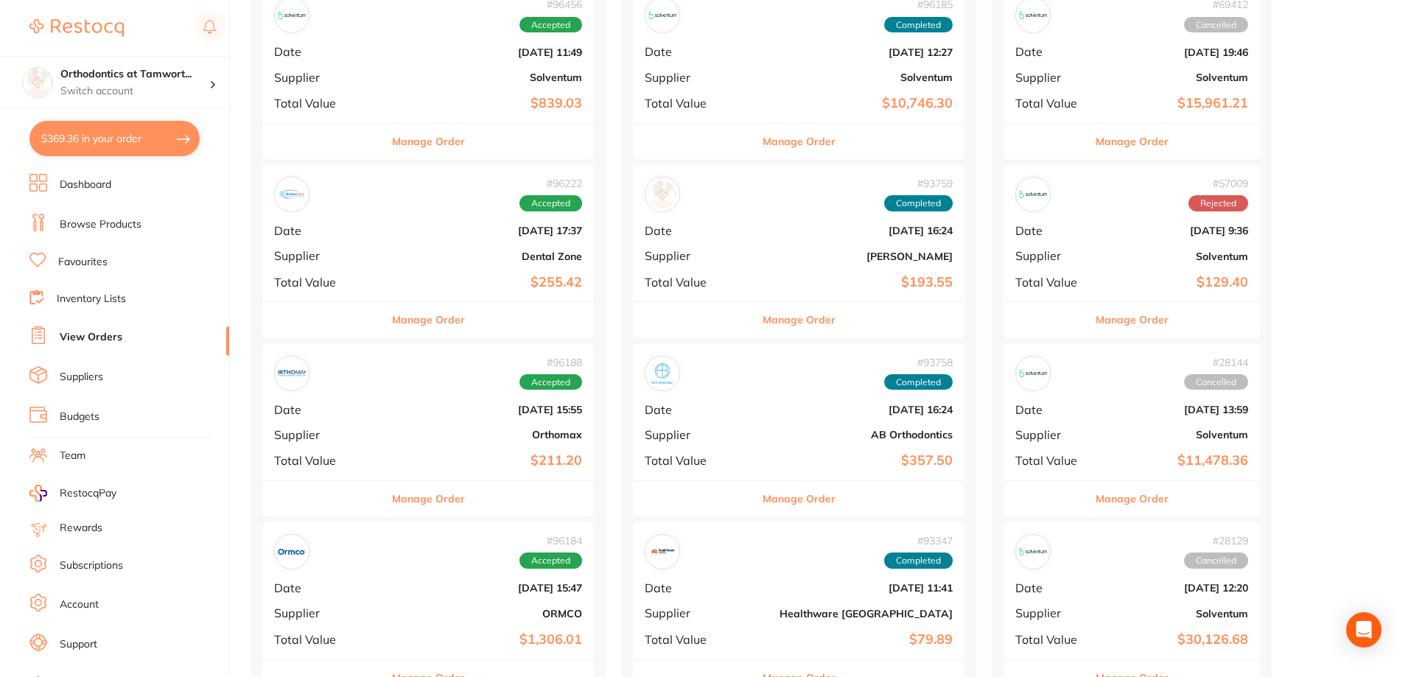
scroll to position [221, 0]
click at [410, 502] on button "Manage Order" at bounding box center [428, 497] width 73 height 35
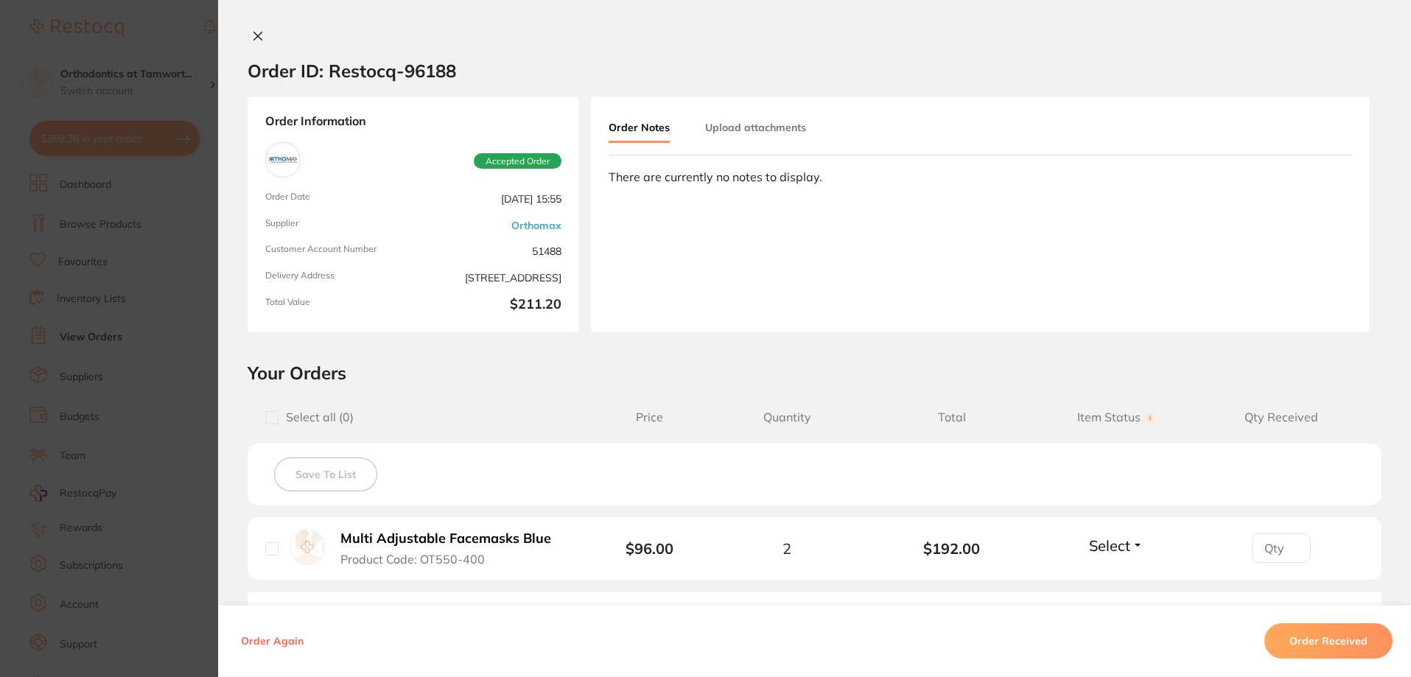
scroll to position [205, 0]
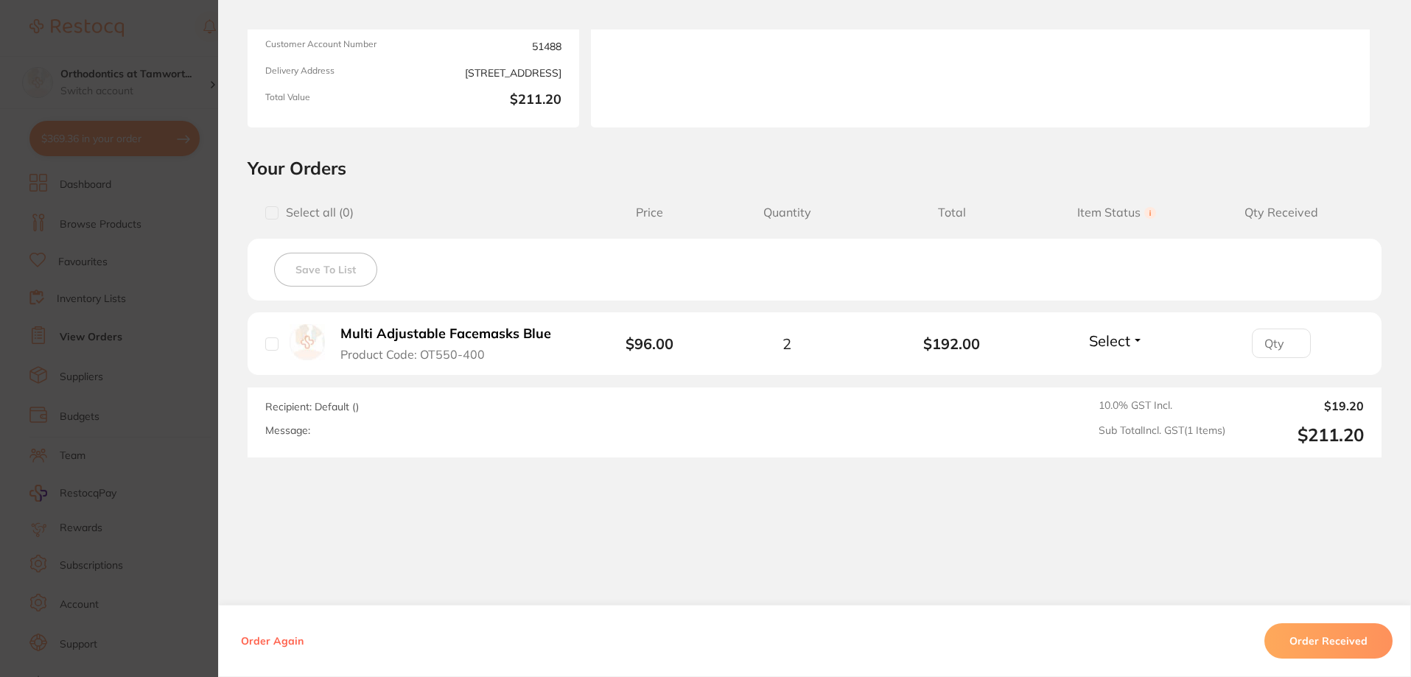
click at [1304, 625] on button "Order Received" at bounding box center [1329, 640] width 128 height 35
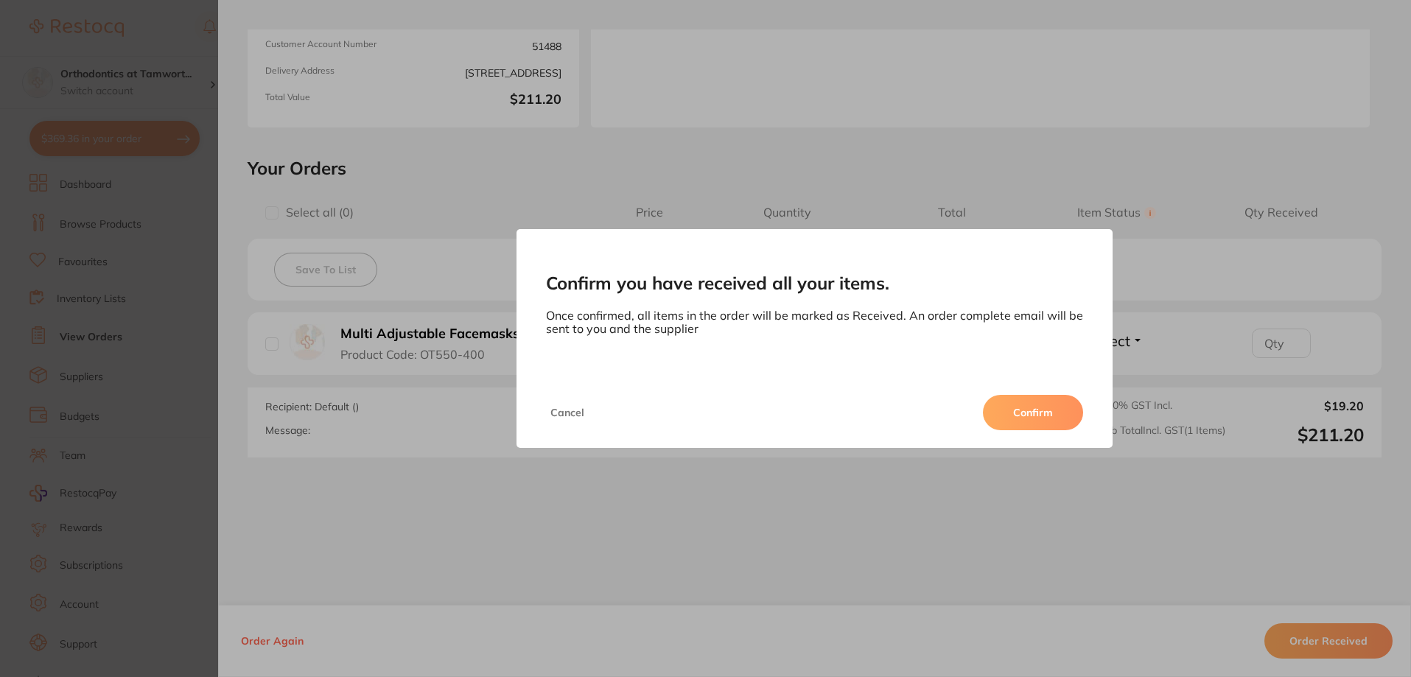
click at [1053, 420] on button "Confirm" at bounding box center [1033, 412] width 100 height 35
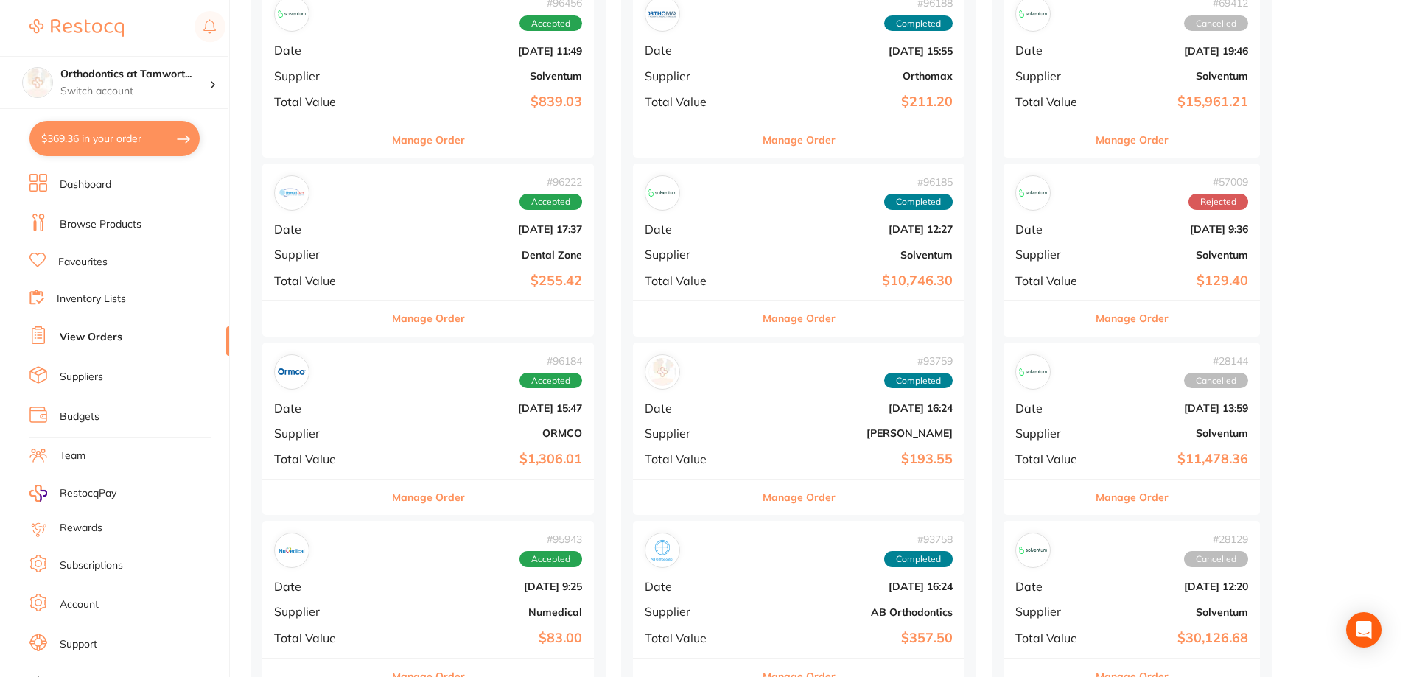
click at [397, 500] on button "Manage Order" at bounding box center [428, 497] width 73 height 35
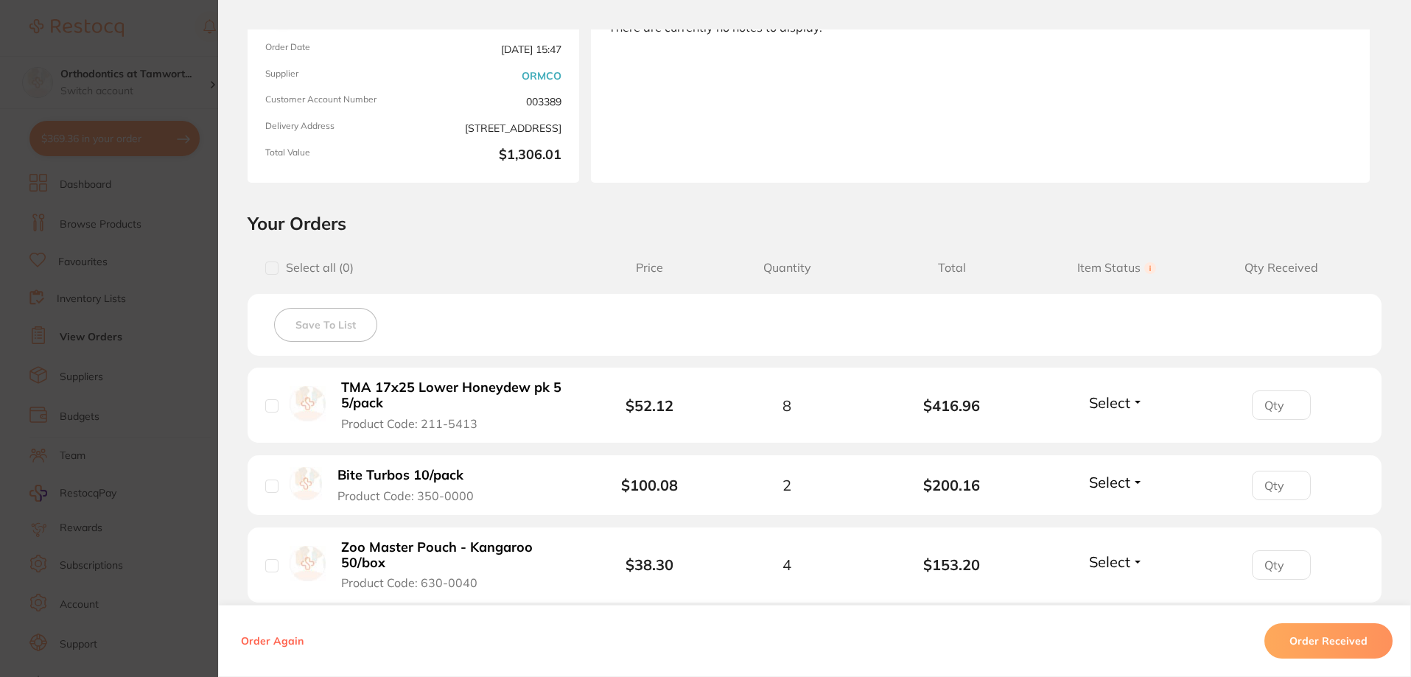
scroll to position [147, 0]
click at [123, 340] on section "Order ID: Restocq- 96184 Order Information Accepted Order Order Date [DATE] 15:…" at bounding box center [705, 338] width 1411 height 677
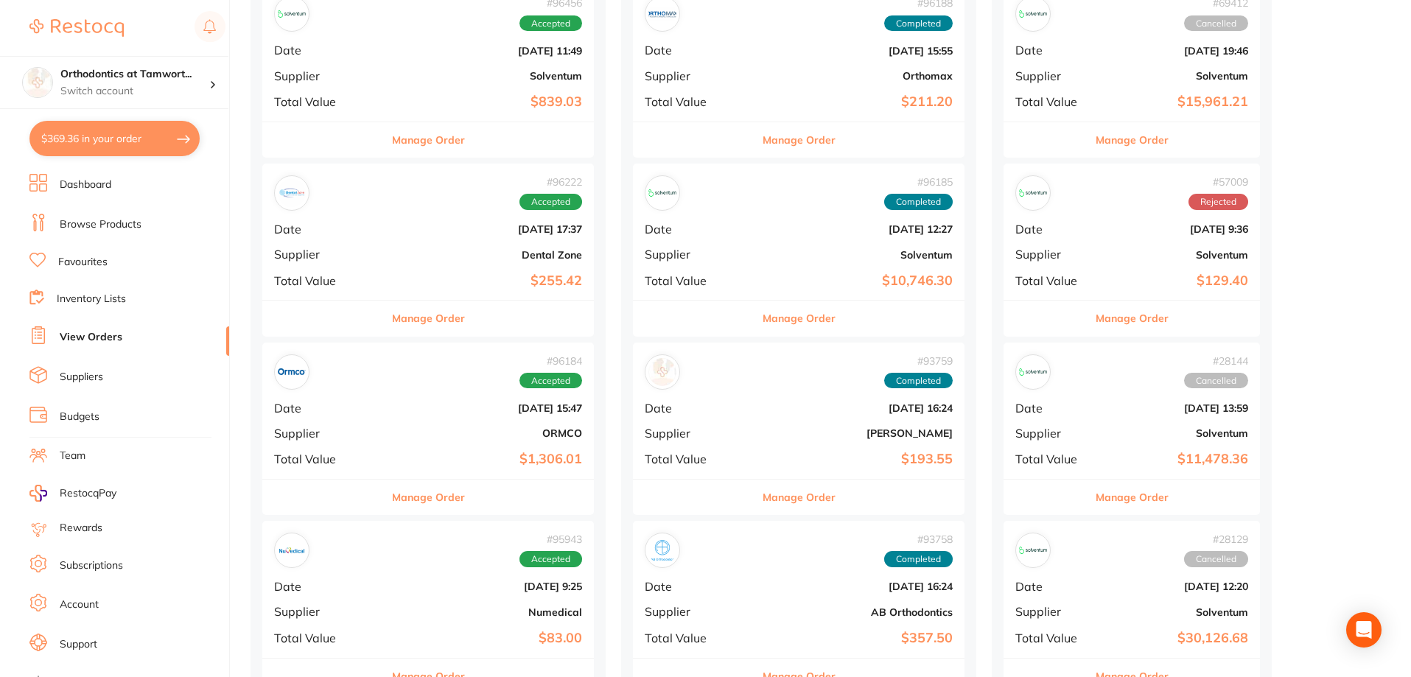
click at [412, 503] on button "Manage Order" at bounding box center [428, 497] width 73 height 35
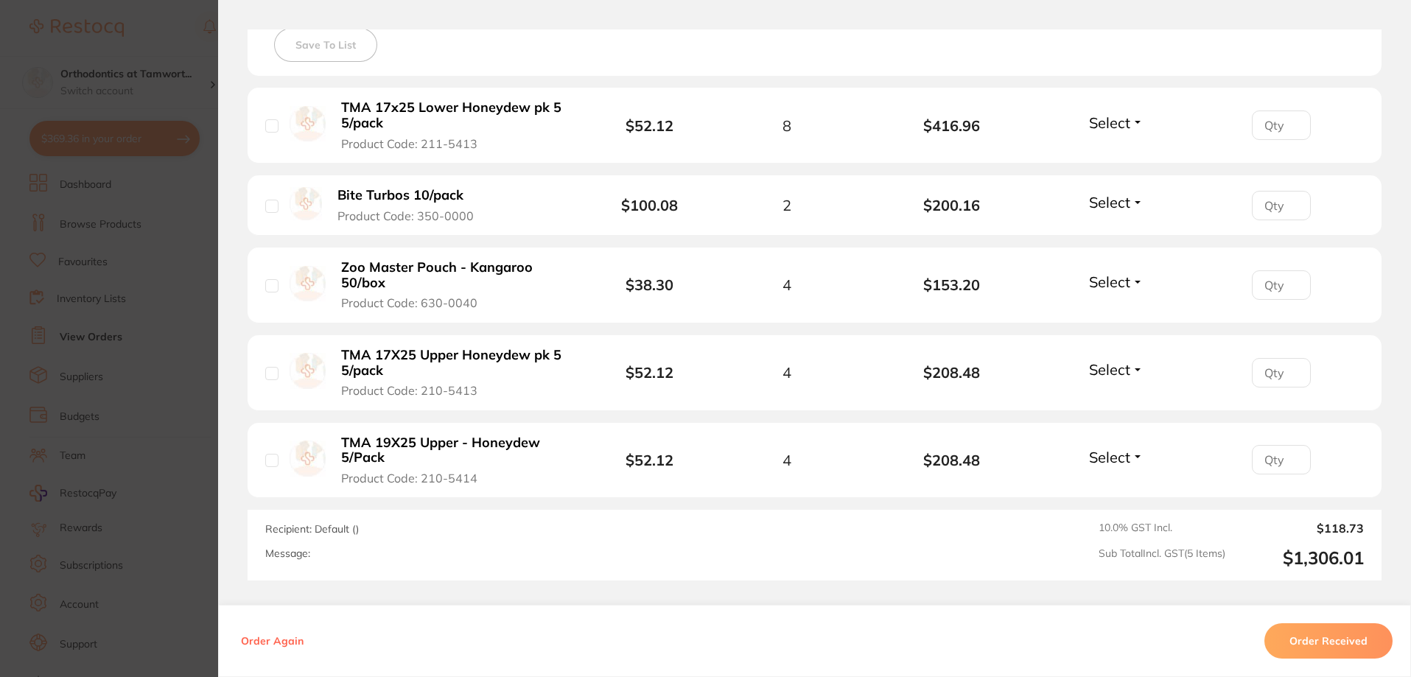
scroll to position [442, 0]
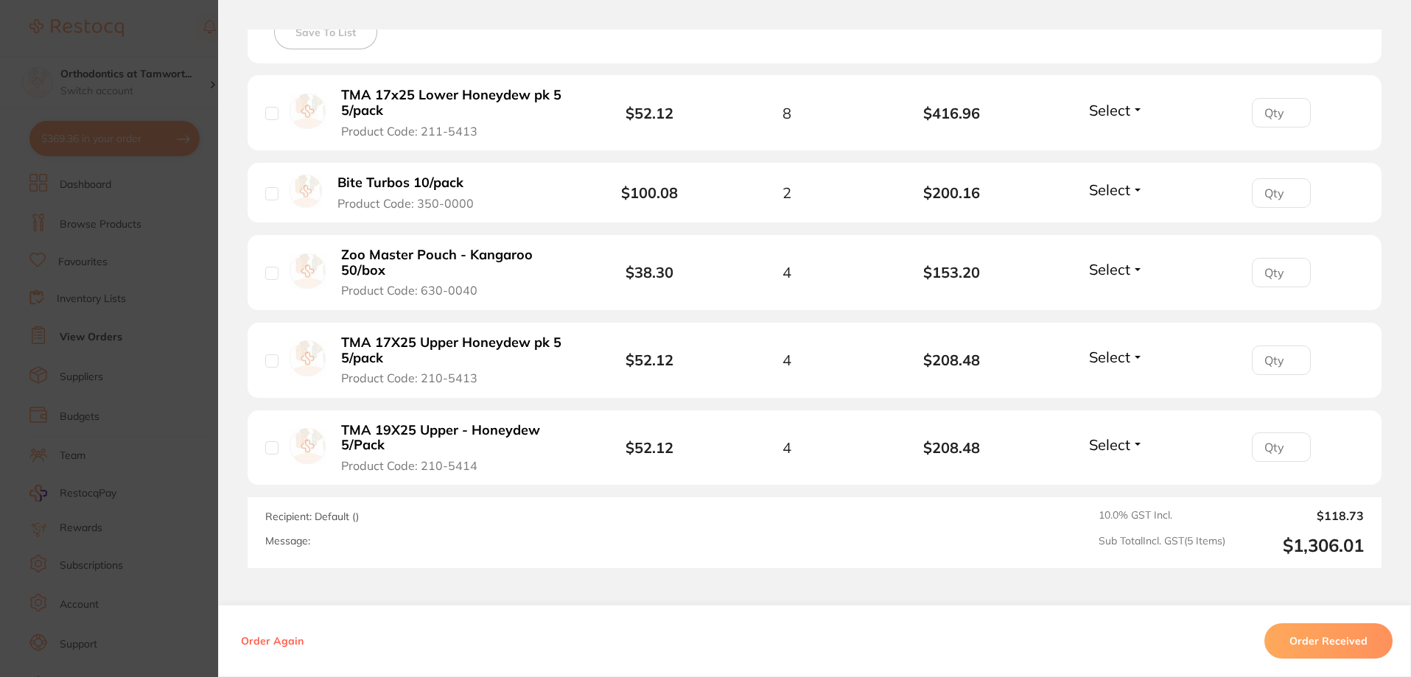
click at [141, 324] on section "Order ID: Restocq- 96184 Order Information Accepted Order Order Date [DATE] 15:…" at bounding box center [705, 338] width 1411 height 677
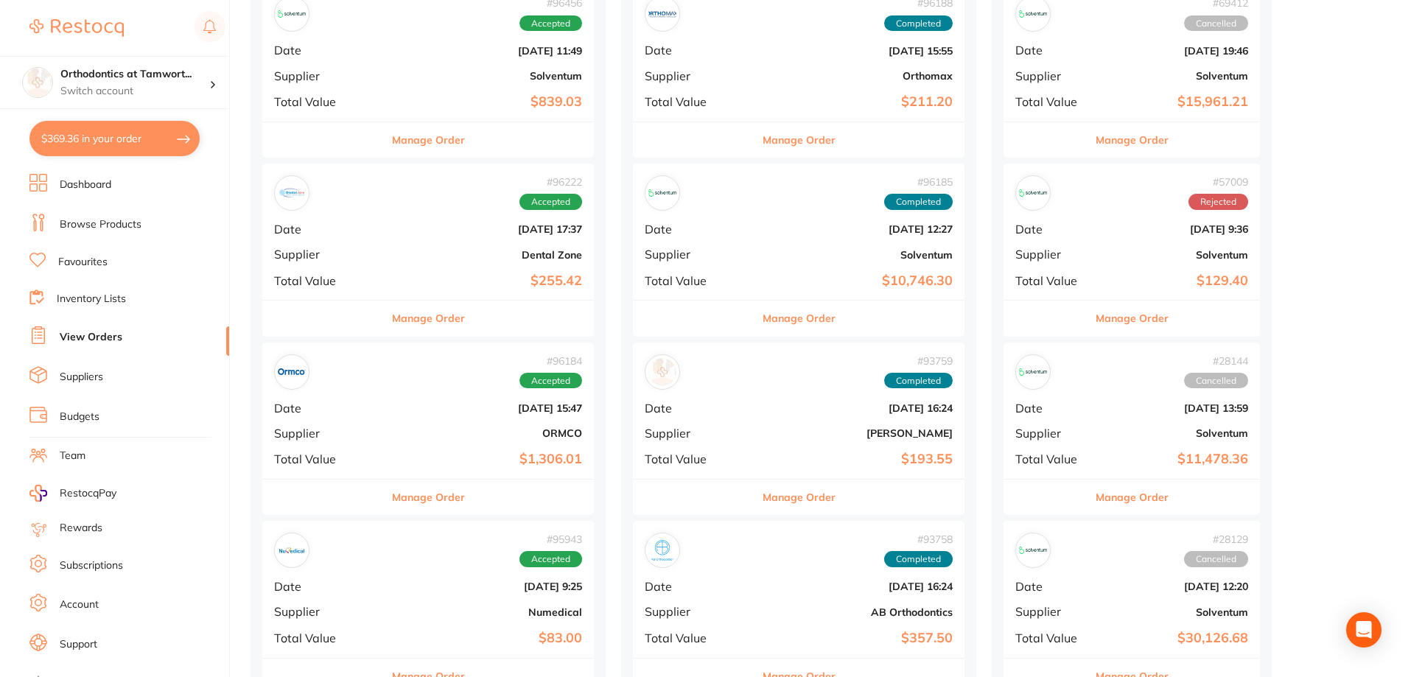
click at [405, 324] on button "Manage Order" at bounding box center [428, 318] width 73 height 35
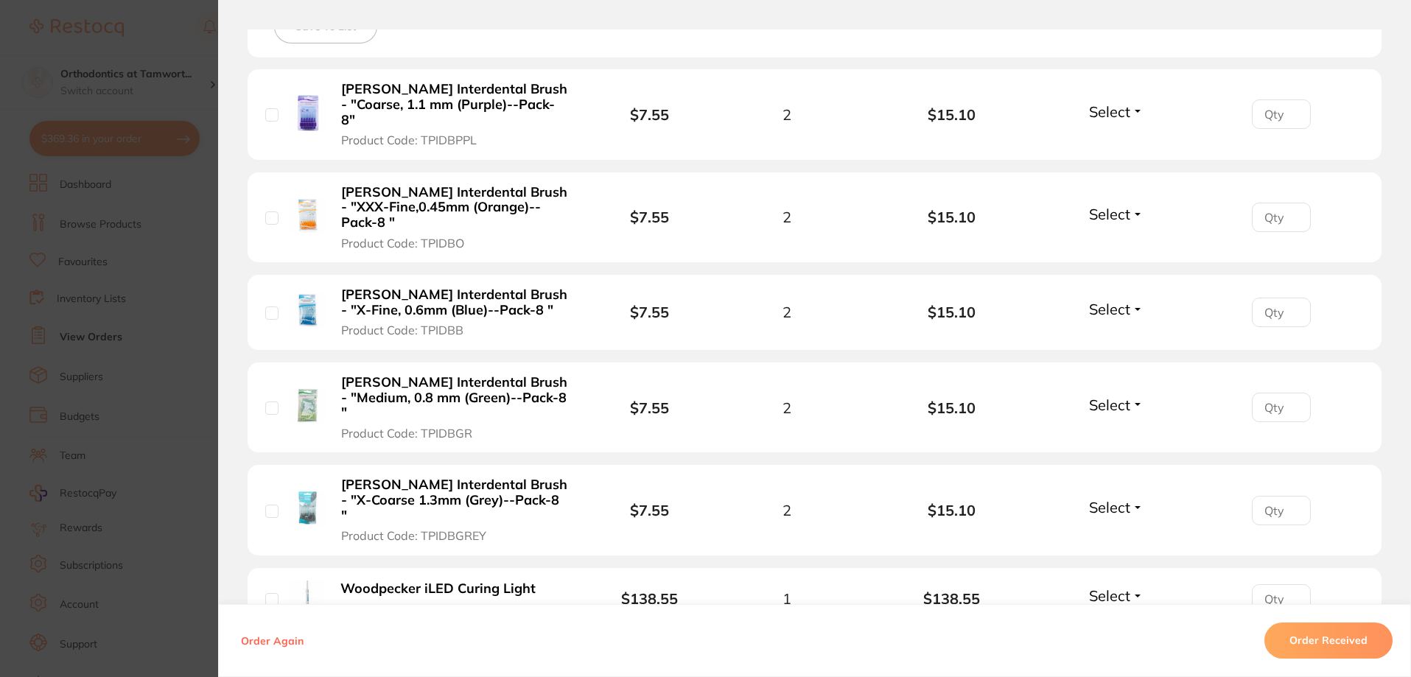
scroll to position [442, 0]
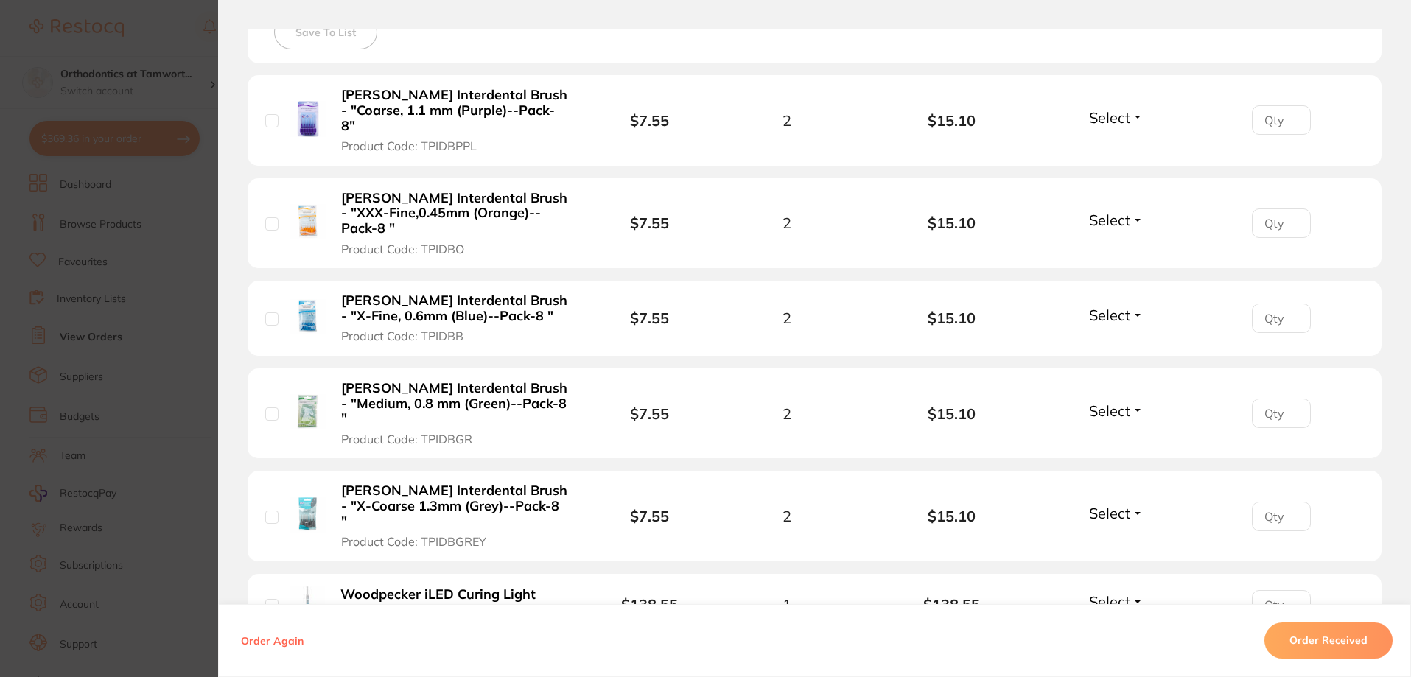
click at [1113, 402] on span "Select" at bounding box center [1109, 411] width 41 height 18
click at [1118, 402] on span "Select" at bounding box center [1109, 411] width 41 height 18
click at [1114, 459] on span "Back Order" at bounding box center [1116, 464] width 45 height 11
click at [1115, 306] on span "Select" at bounding box center [1109, 315] width 41 height 18
click at [1112, 368] on li "[PERSON_NAME] Interdental Brush - "Medium, 0.8 mm (Green)--Pack-8 " Product Cod…" at bounding box center [815, 413] width 1134 height 91
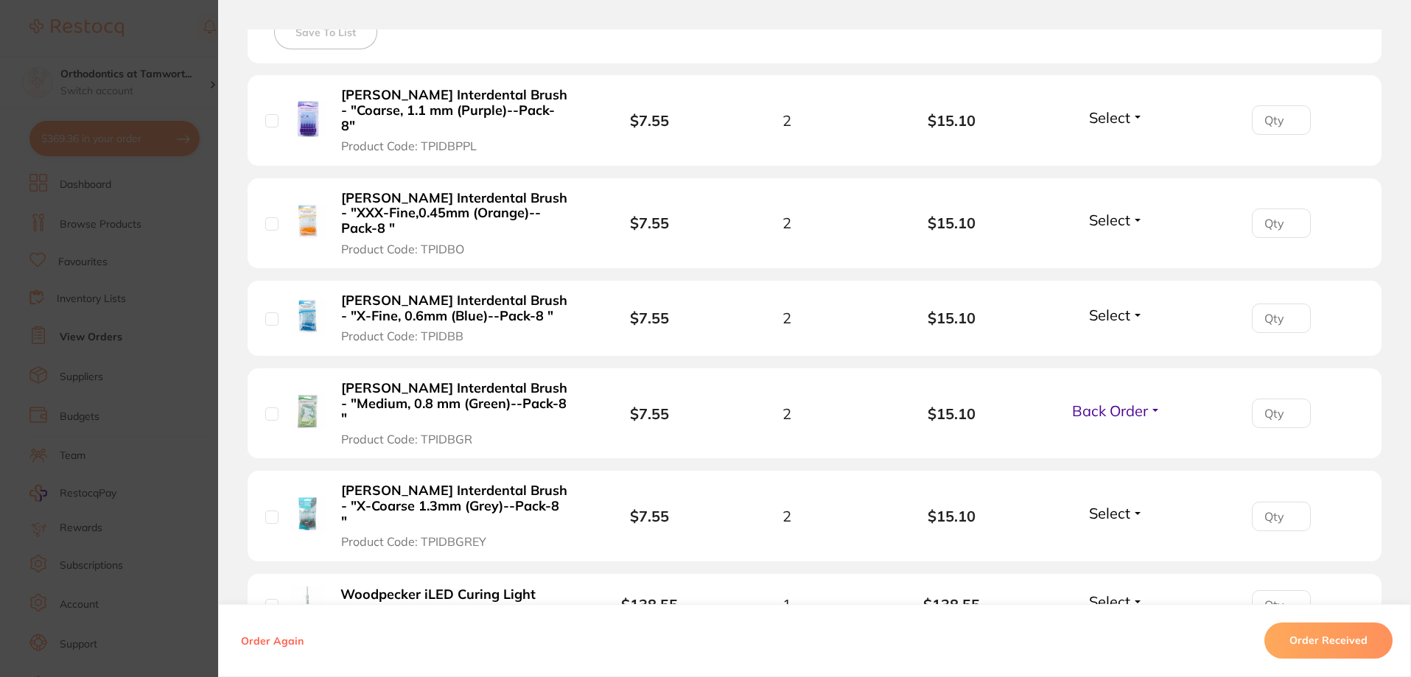
click at [1110, 306] on span "Select" at bounding box center [1109, 315] width 41 height 18
click at [1114, 364] on span "Back Order" at bounding box center [1116, 369] width 45 height 11
drag, startPoint x: 1117, startPoint y: 114, endPoint x: 1124, endPoint y: 139, distance: 25.2
click at [1117, 114] on span "Select" at bounding box center [1109, 117] width 41 height 18
click at [1130, 178] on li "[PERSON_NAME] Interdental Brush - "XXX-Fine,0.45mm (Orange)--Pack-8 " Product C…" at bounding box center [815, 223] width 1134 height 91
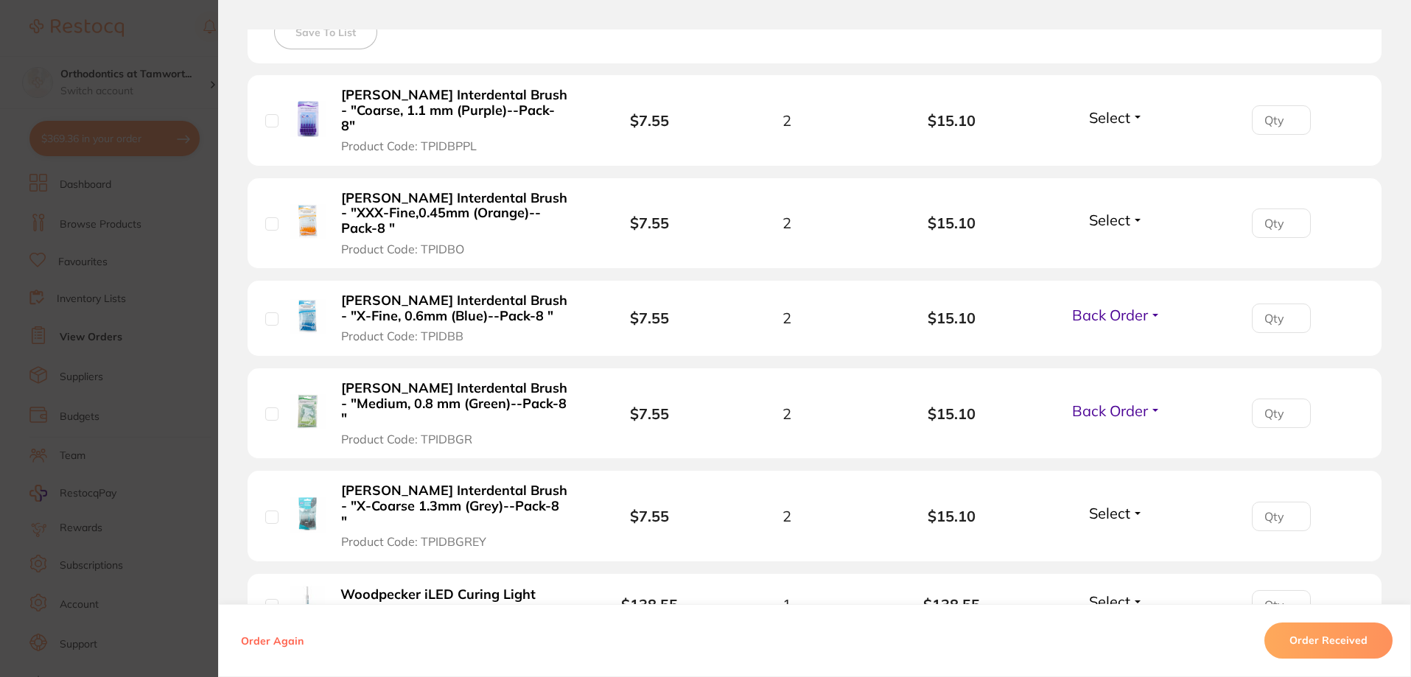
click at [1117, 110] on span "Select" at bounding box center [1109, 117] width 41 height 18
click at [1121, 167] on span "Back Order" at bounding box center [1116, 172] width 45 height 11
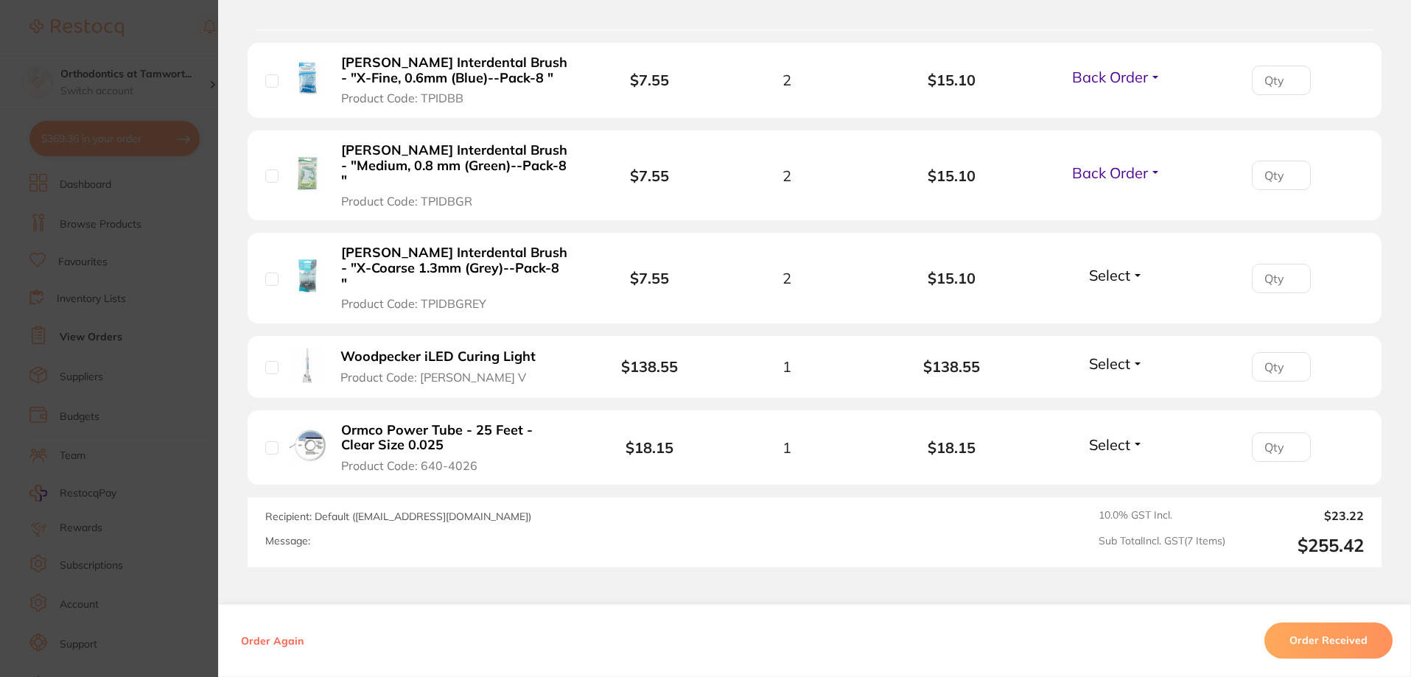
scroll to position [656, 0]
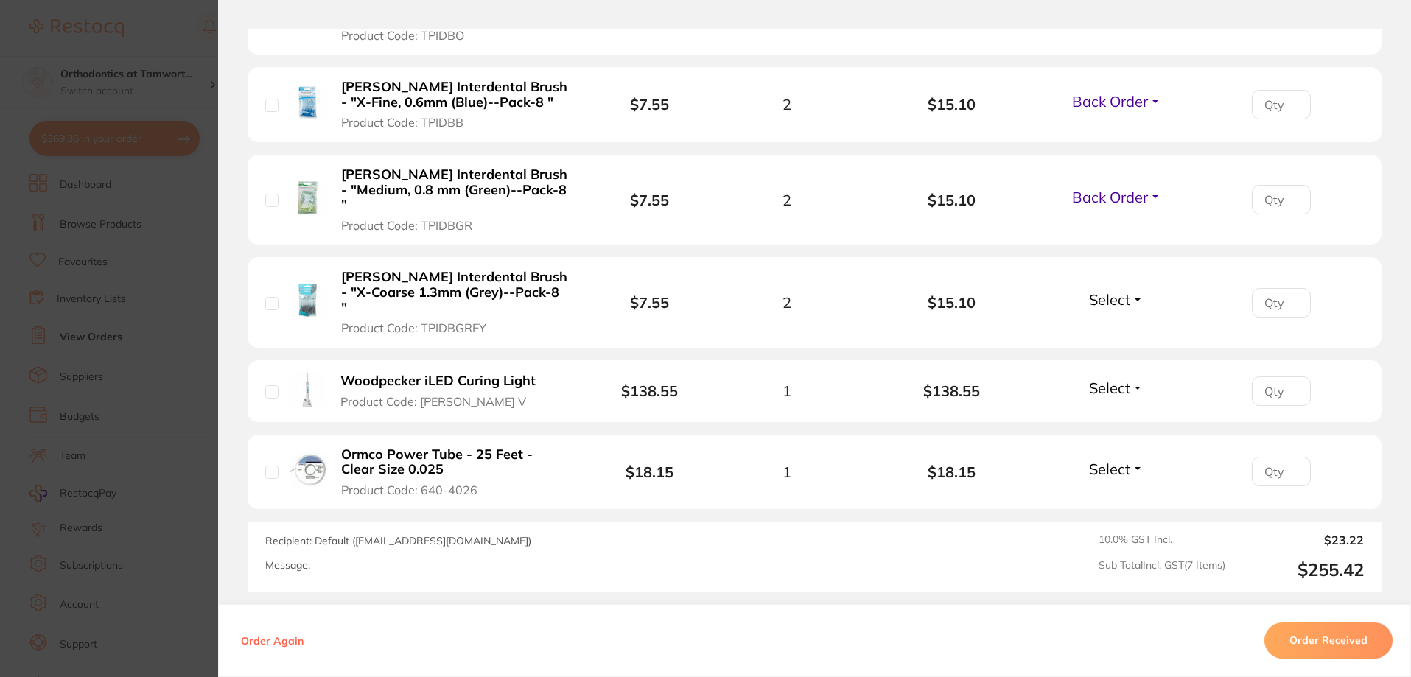
click at [1126, 460] on span "Select" at bounding box center [1109, 469] width 41 height 18
click at [1116, 518] on span "Back Order" at bounding box center [1116, 523] width 45 height 11
click at [108, 318] on section "Order ID: Restocq- 96222 Order Information 4 Back Orders Accepted Order Order D…" at bounding box center [705, 338] width 1411 height 677
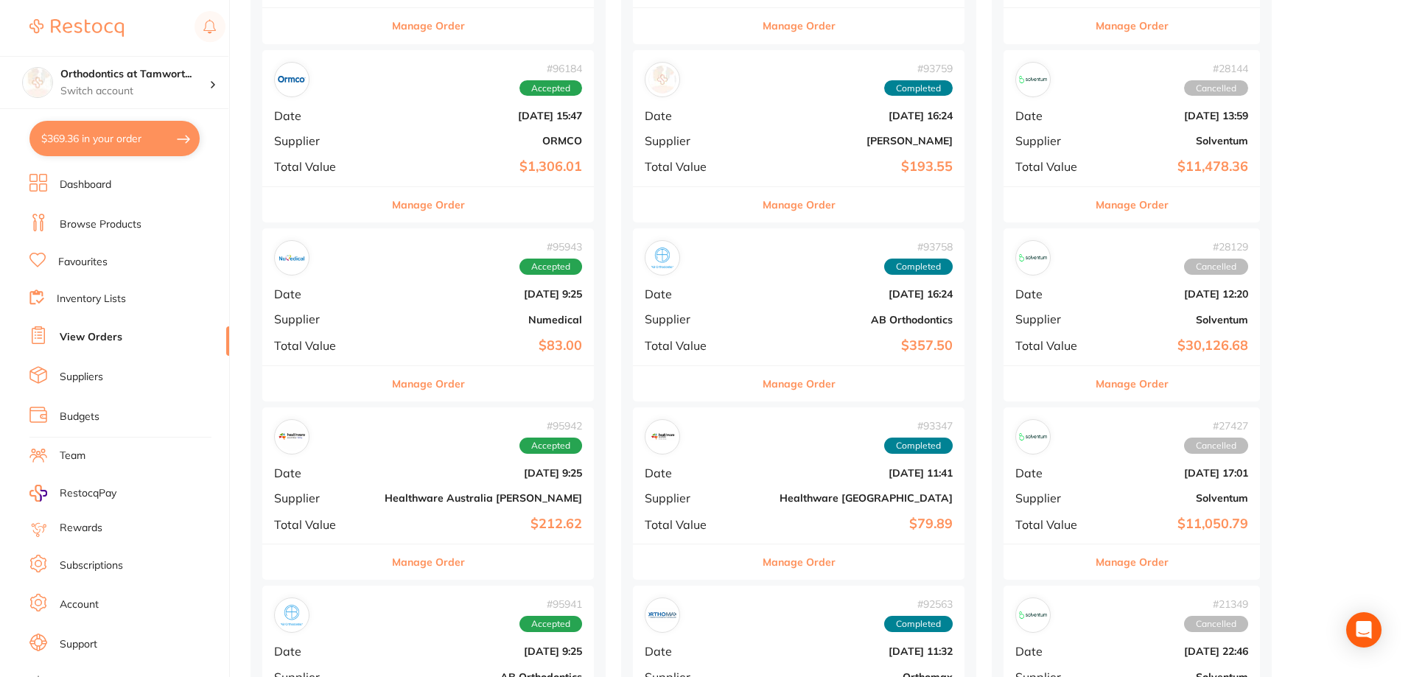
scroll to position [516, 0]
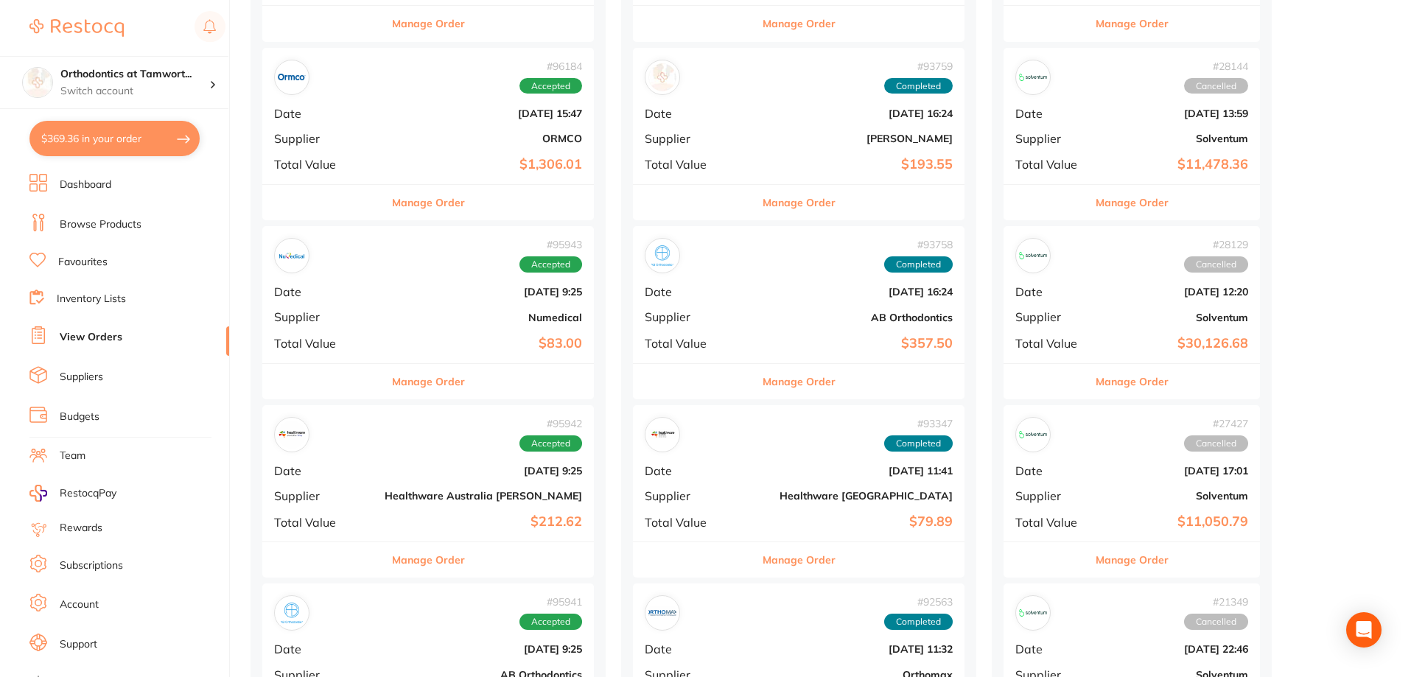
click at [392, 379] on button "Manage Order" at bounding box center [428, 381] width 73 height 35
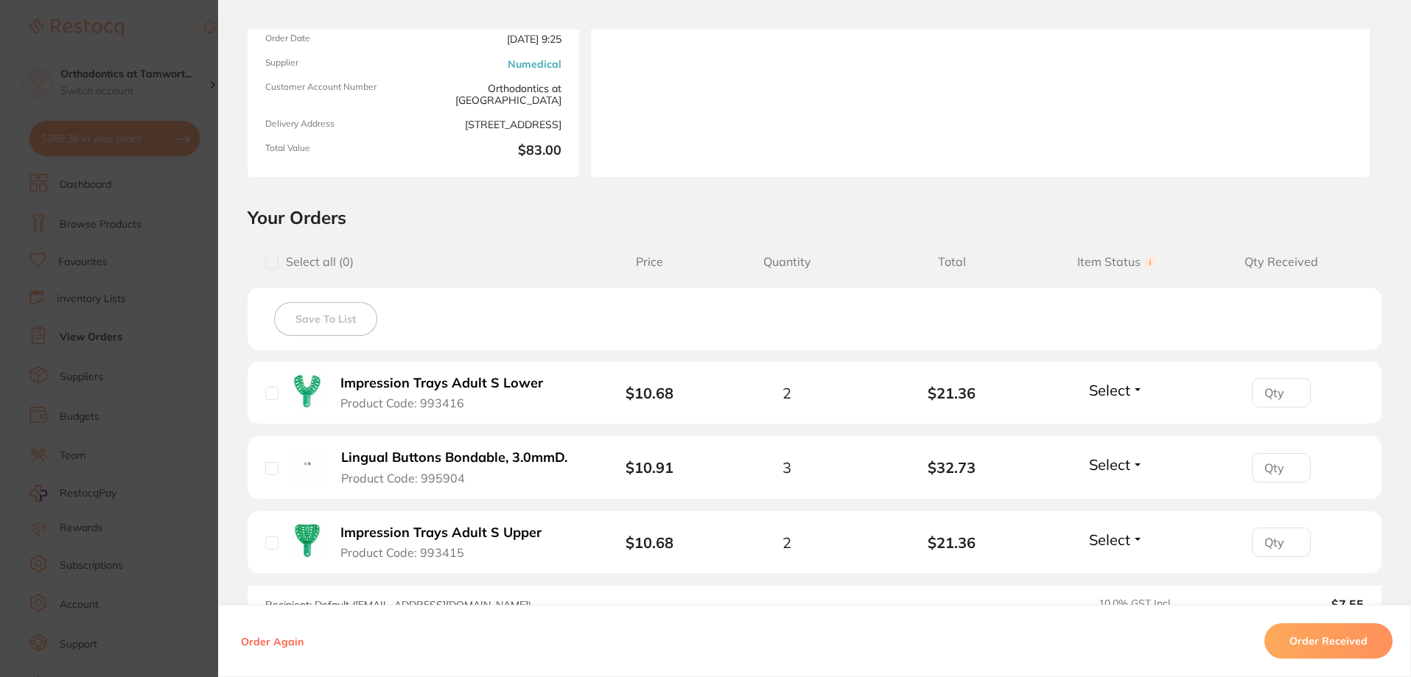
scroll to position [295, 0]
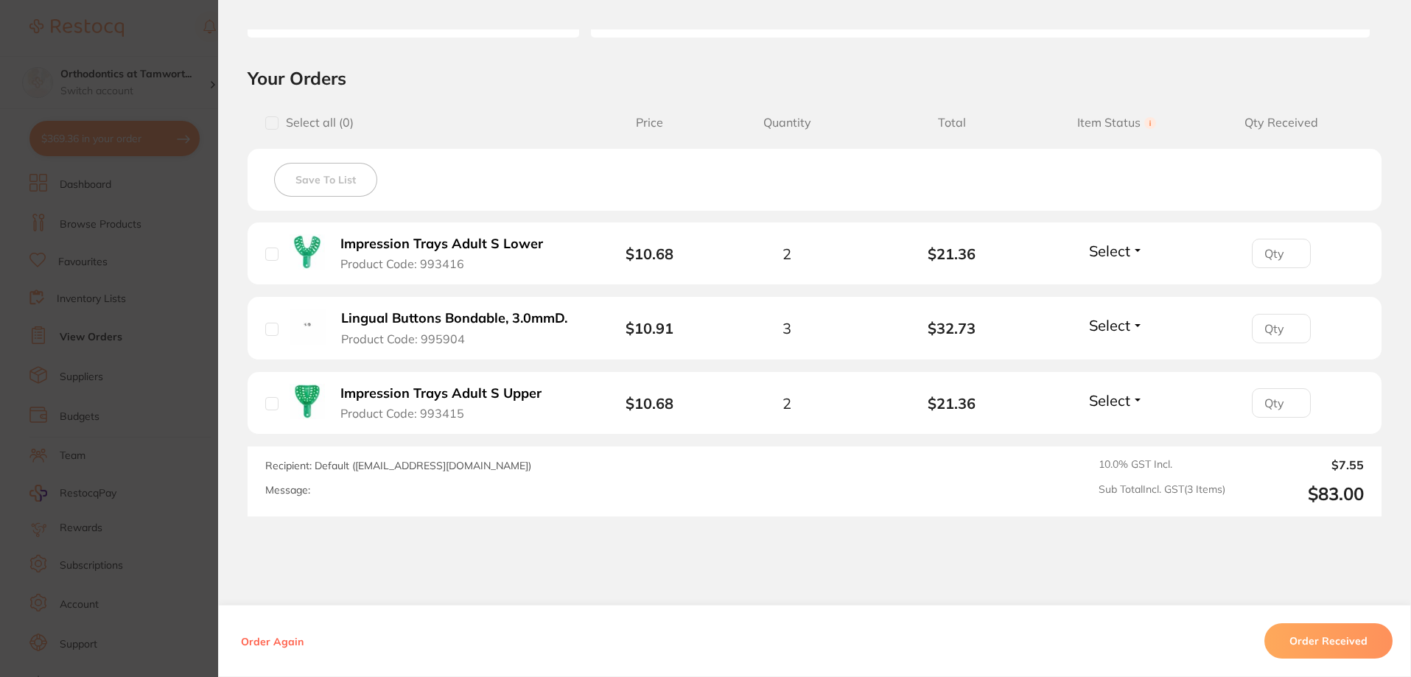
click at [181, 371] on section "Order ID: Restocq- 95943 Order Information Accepted Order Order Date [DATE] 9:2…" at bounding box center [705, 338] width 1411 height 677
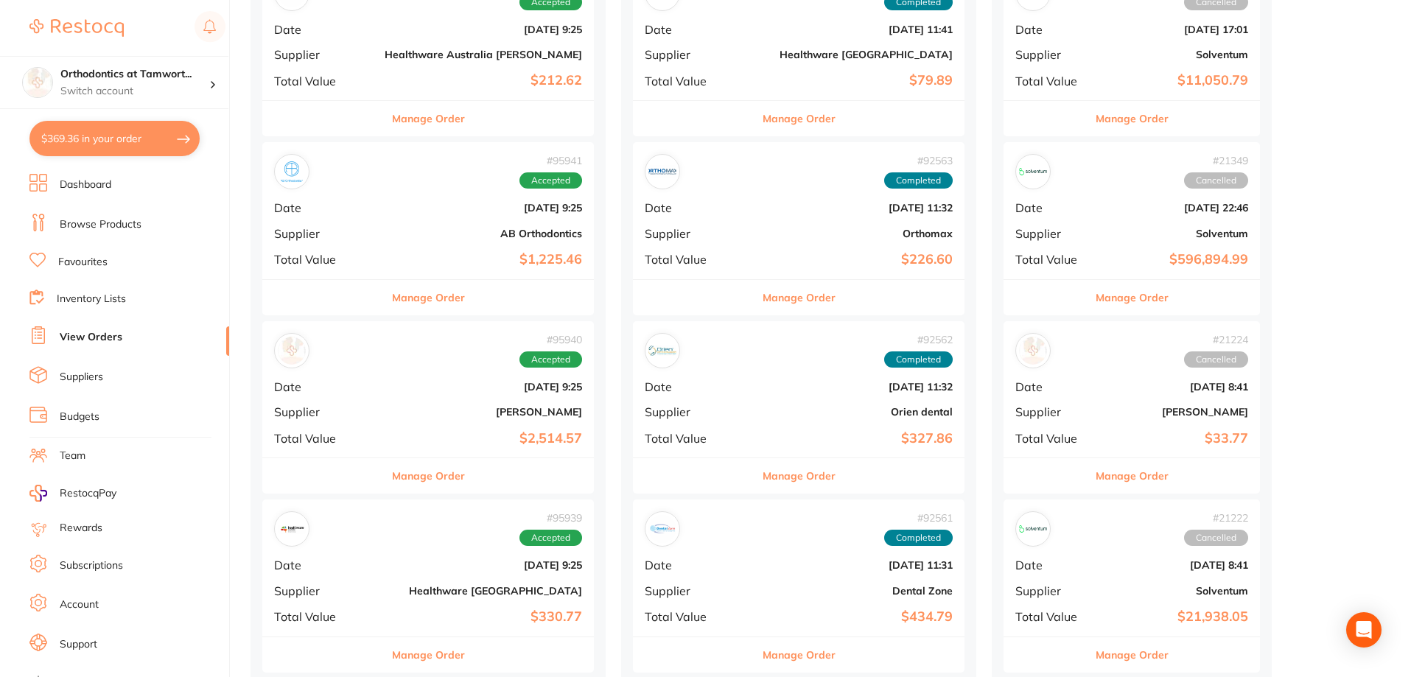
scroll to position [958, 0]
click at [392, 469] on button "Manage Order" at bounding box center [428, 475] width 73 height 35
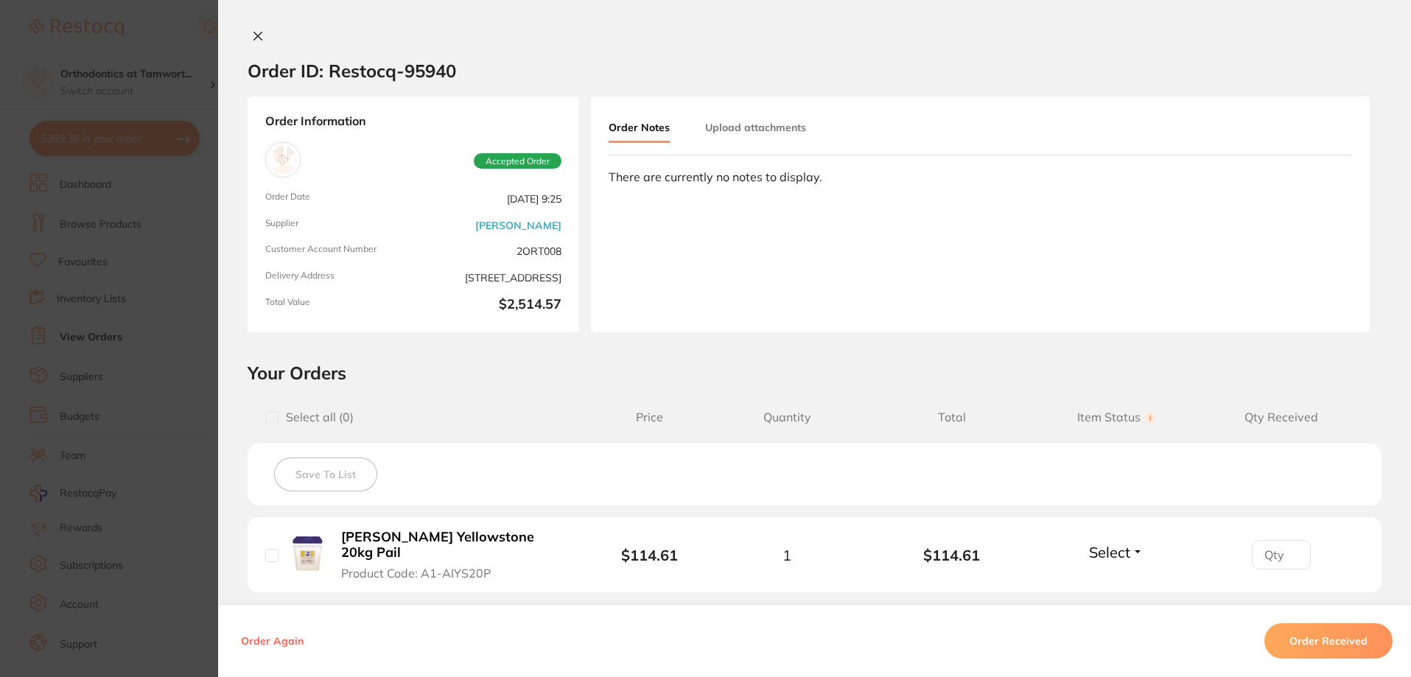
click at [1298, 636] on button "Order Received" at bounding box center [1329, 640] width 128 height 35
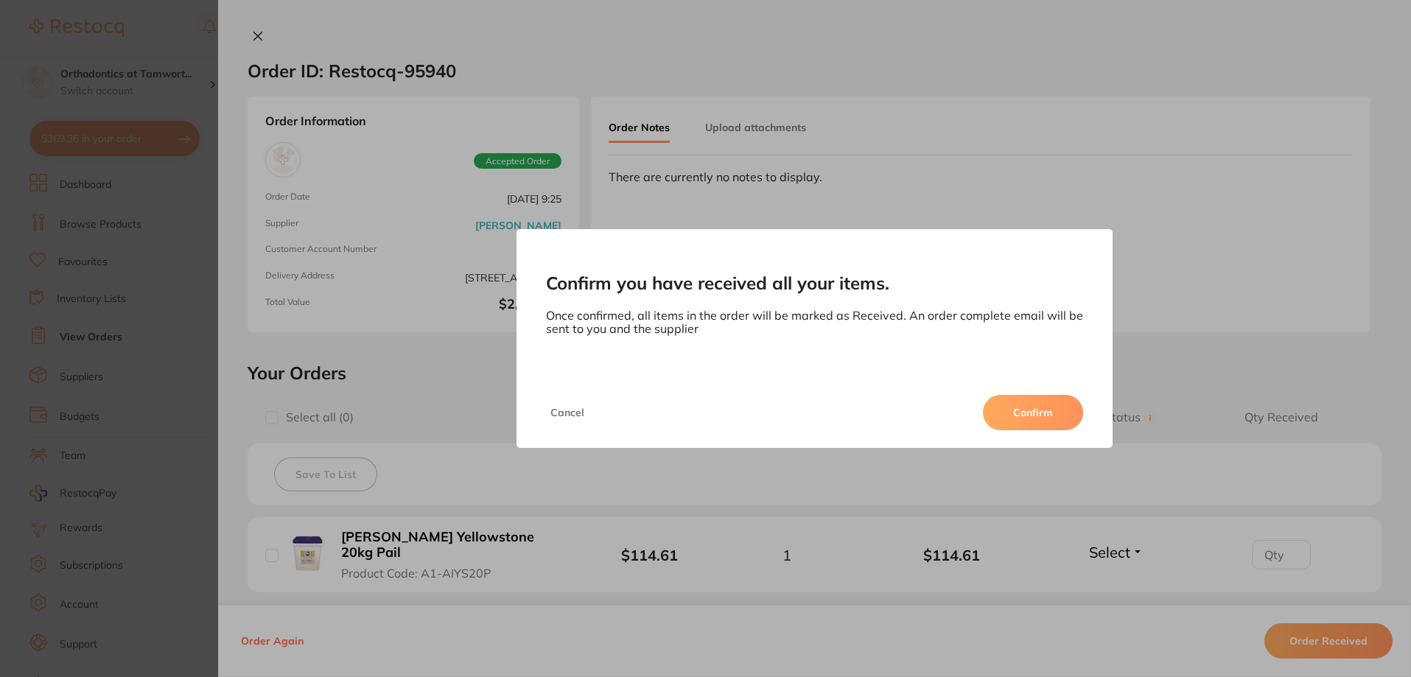
click at [1041, 410] on button "Confirm" at bounding box center [1033, 412] width 100 height 35
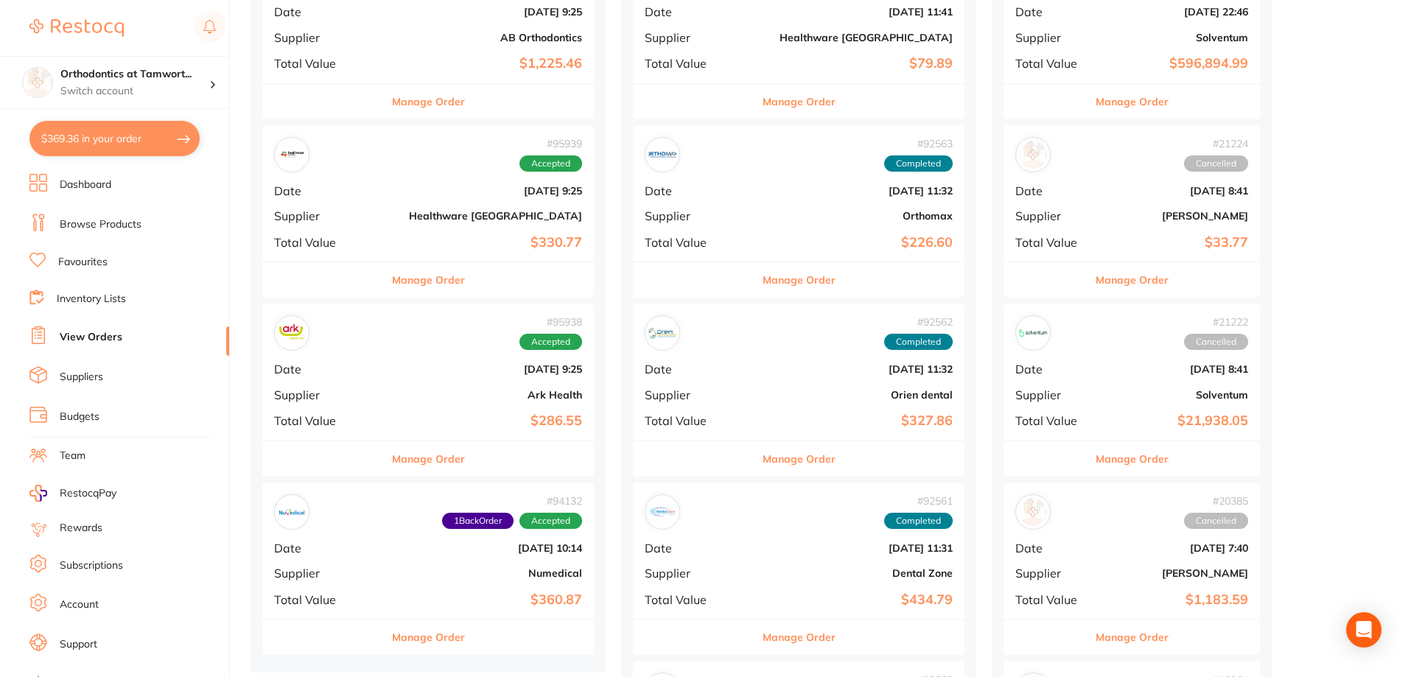
scroll to position [1179, 0]
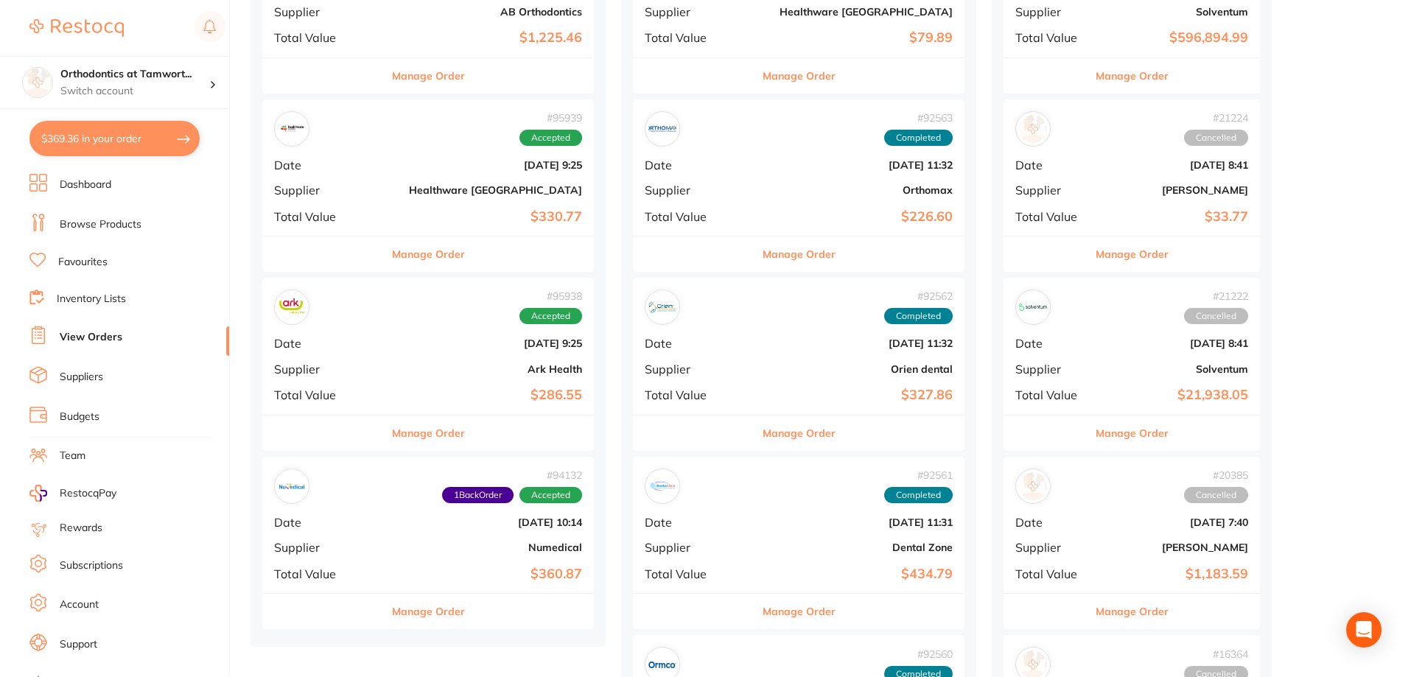
click at [404, 256] on button "Manage Order" at bounding box center [428, 254] width 73 height 35
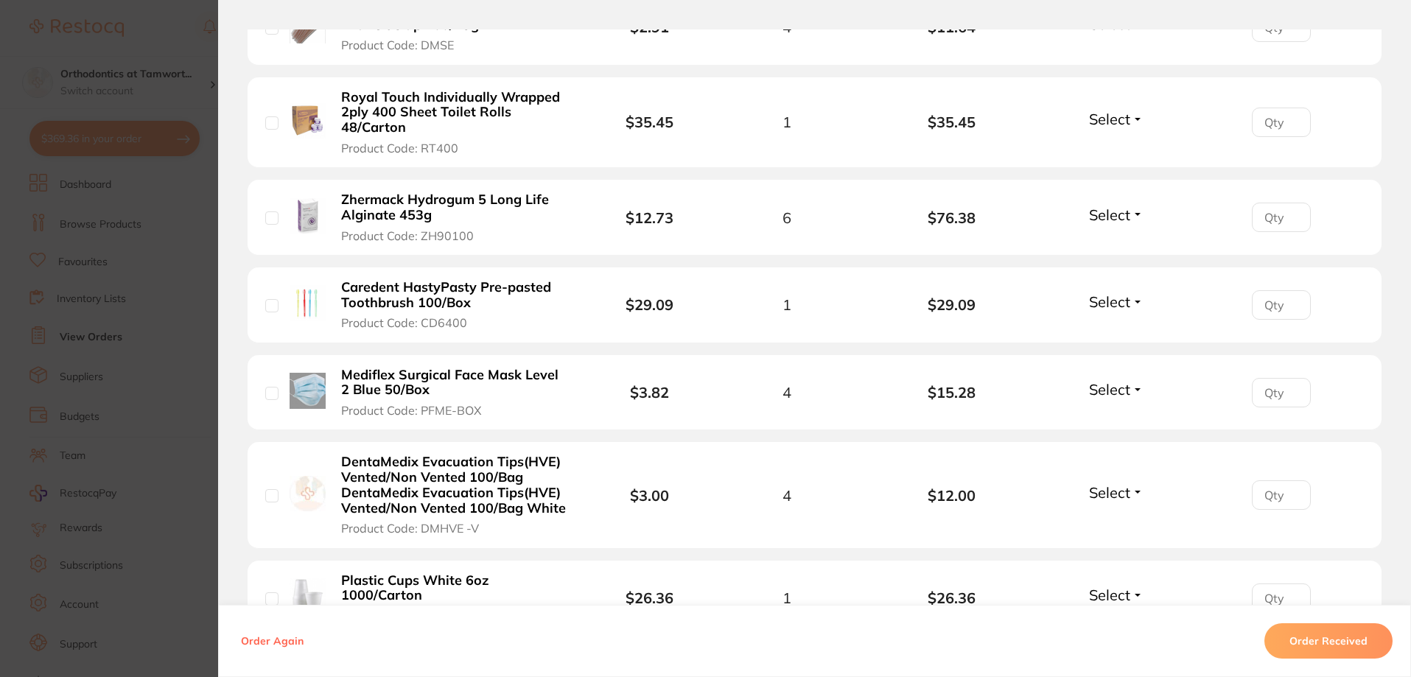
scroll to position [590, 0]
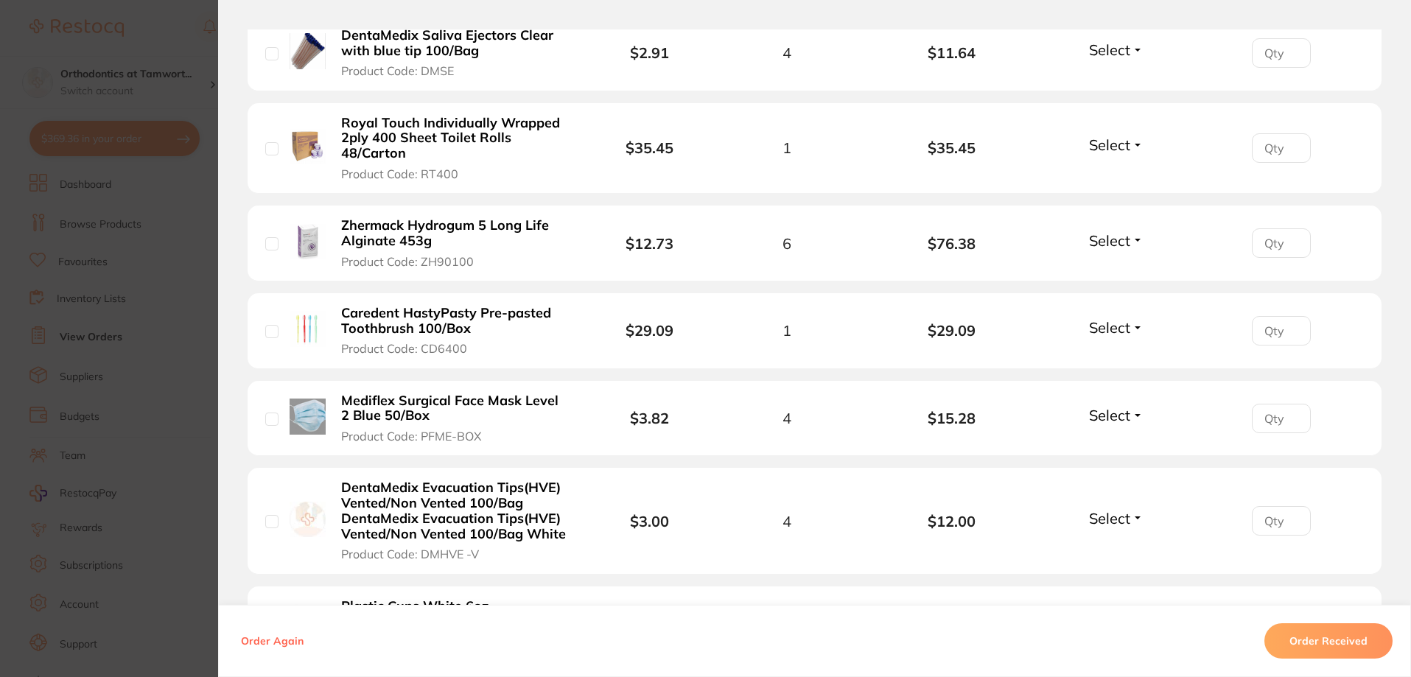
click at [167, 285] on section "Order ID: Restocq- 95939 Order Information Accepted Order Order Date [DATE] 9:2…" at bounding box center [705, 338] width 1411 height 677
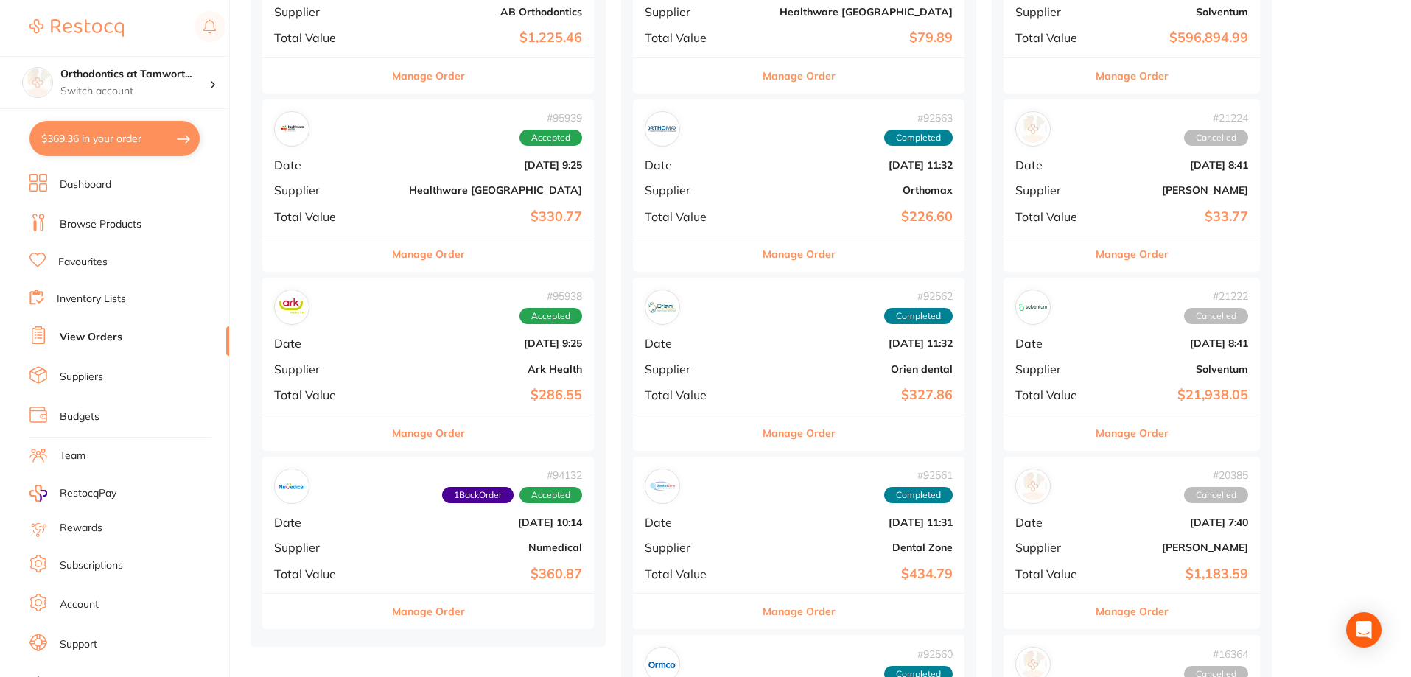
click at [392, 256] on button "Manage Order" at bounding box center [428, 254] width 73 height 35
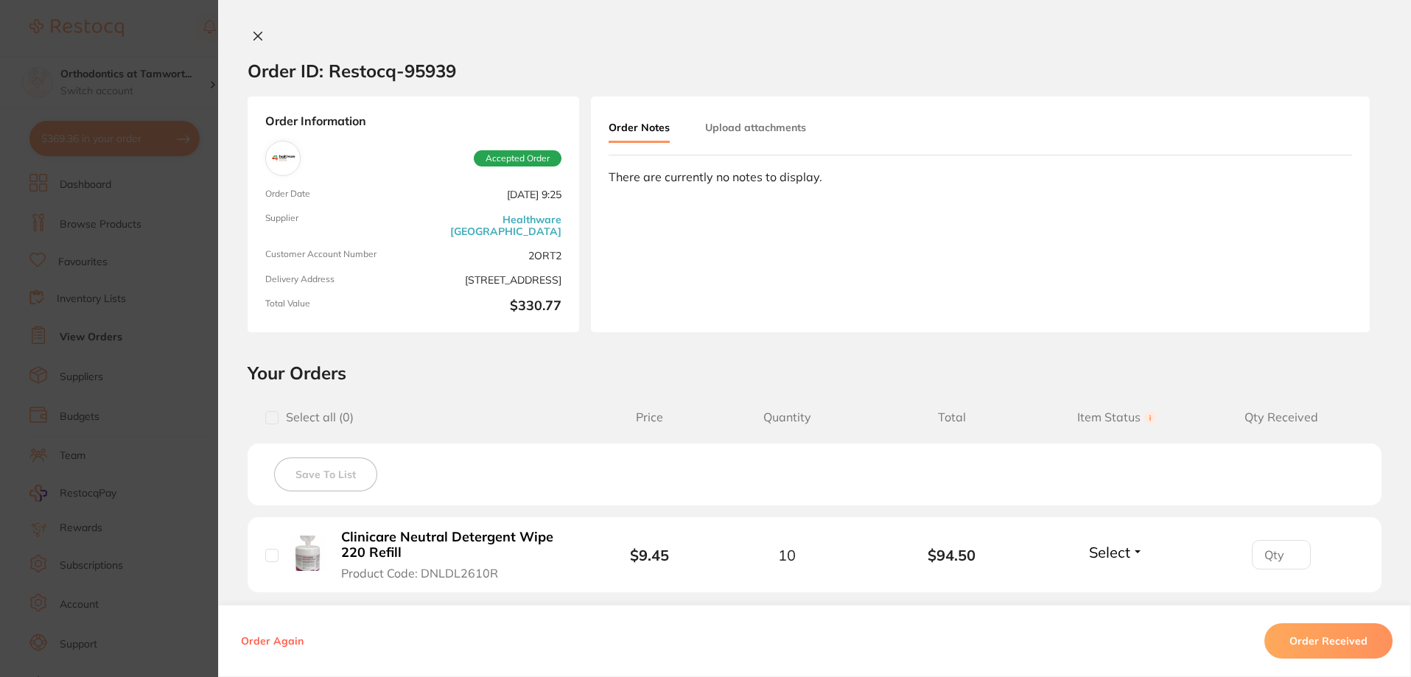
click at [54, 326] on section "Order ID: Restocq- 95939 Order Information Accepted Order Order Date [DATE] 9:2…" at bounding box center [705, 338] width 1411 height 677
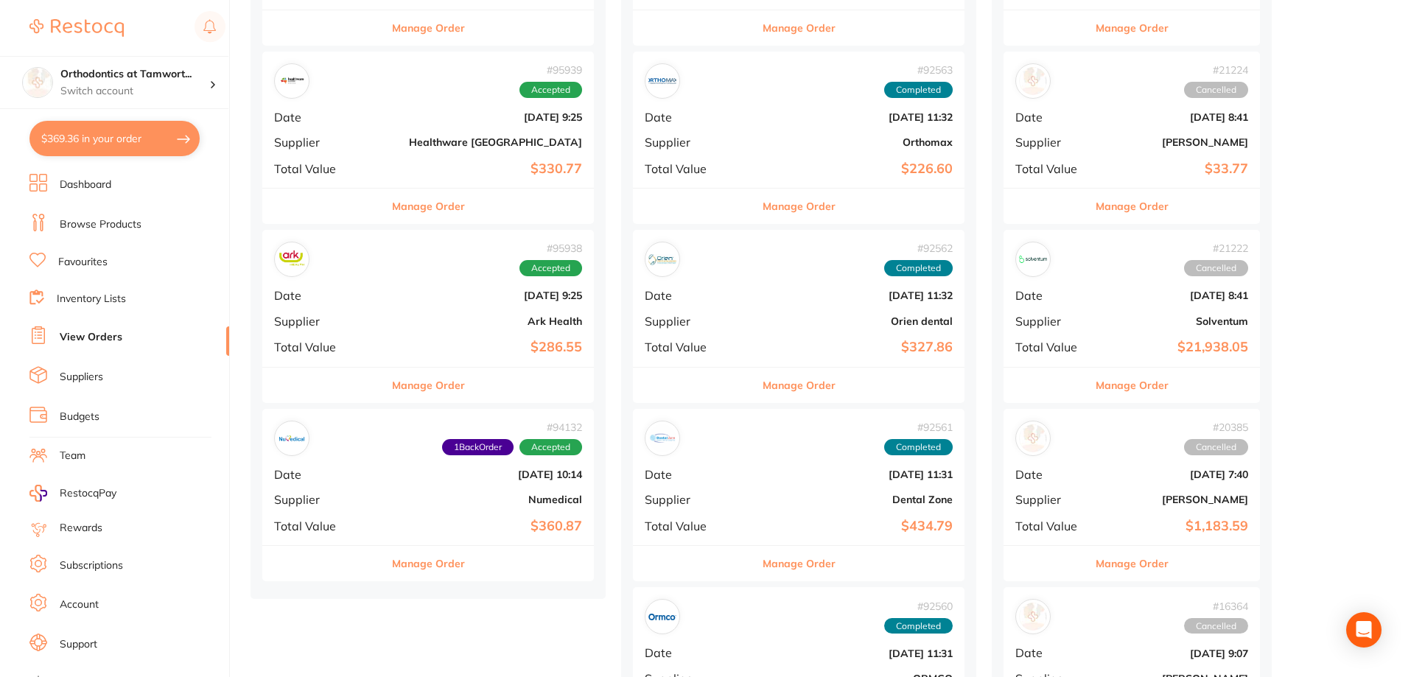
scroll to position [1253, 0]
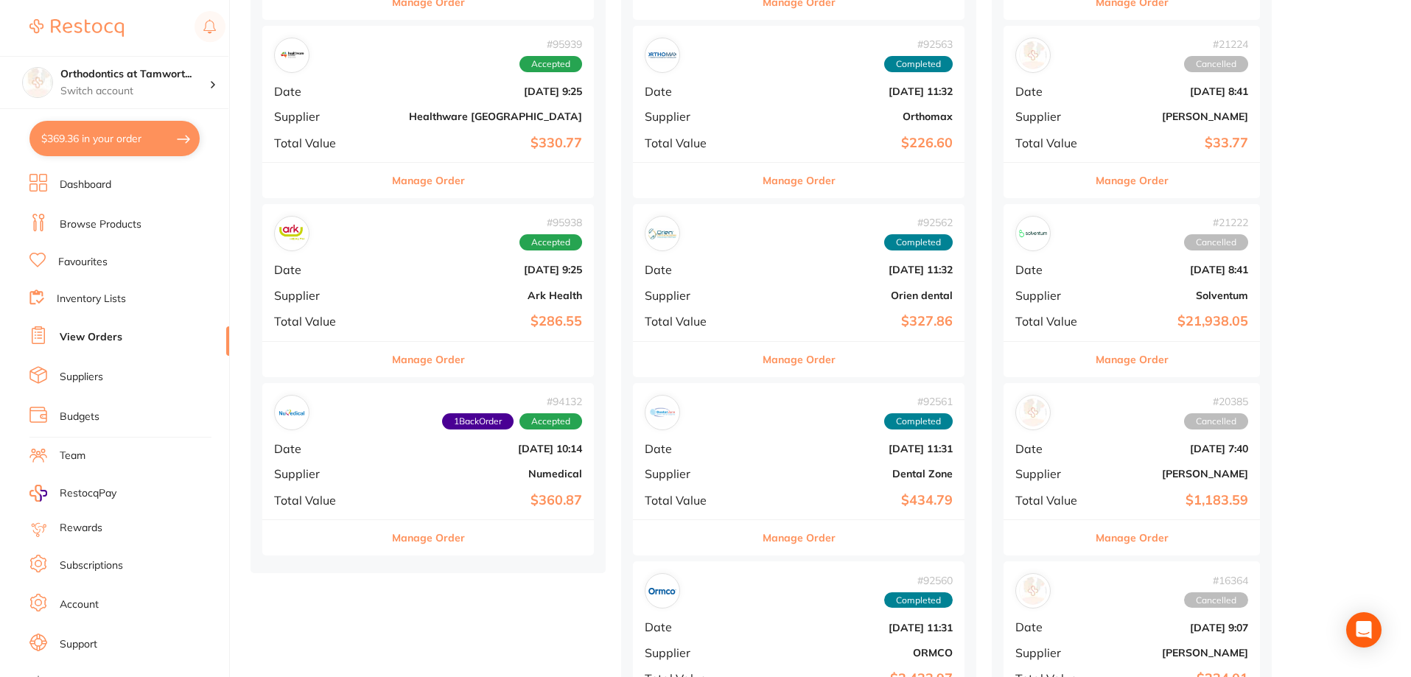
click at [402, 357] on button "Manage Order" at bounding box center [428, 359] width 73 height 35
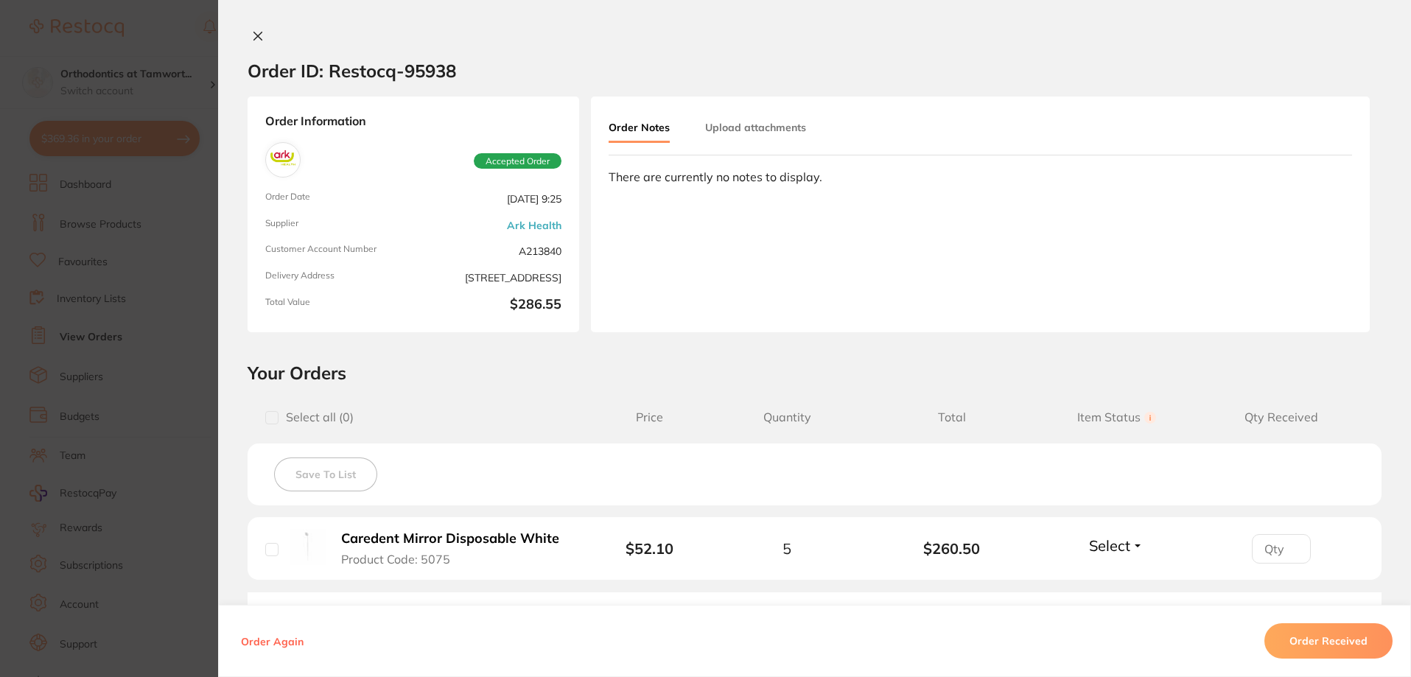
scroll to position [205, 0]
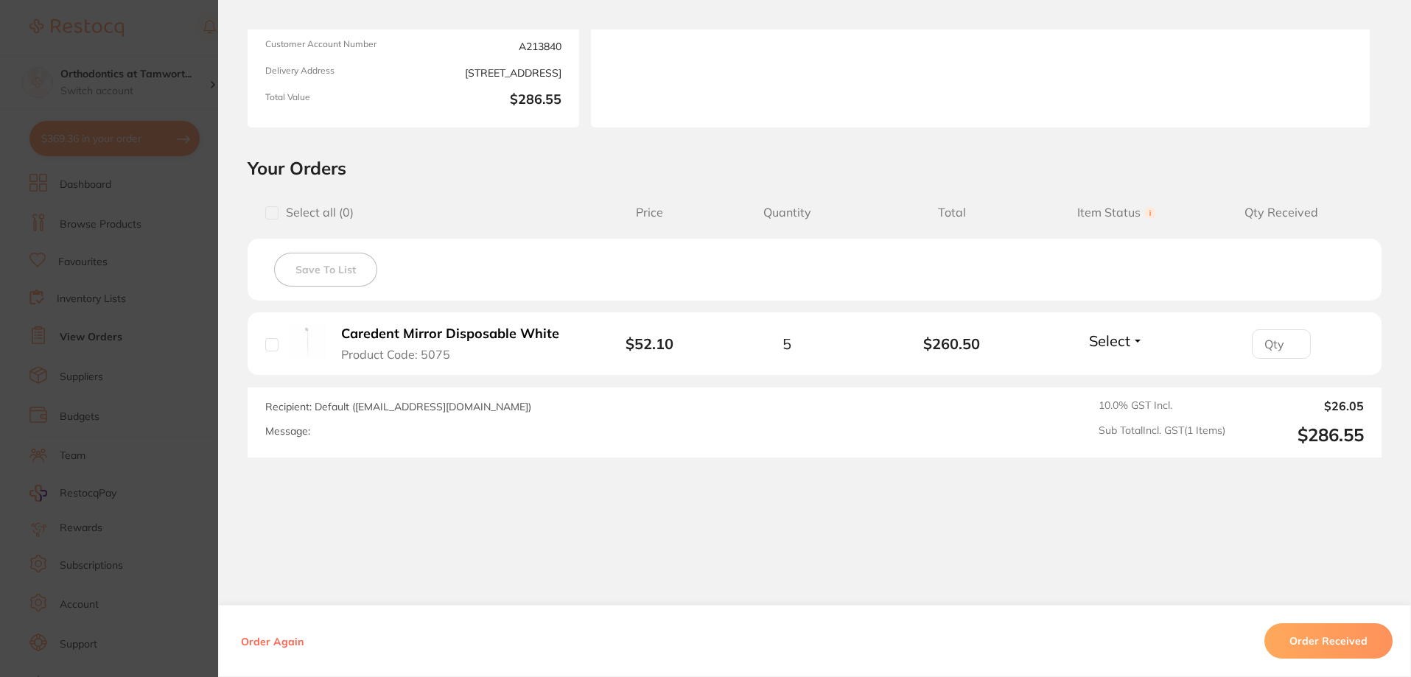
click at [1310, 651] on button "Order Received" at bounding box center [1329, 640] width 128 height 35
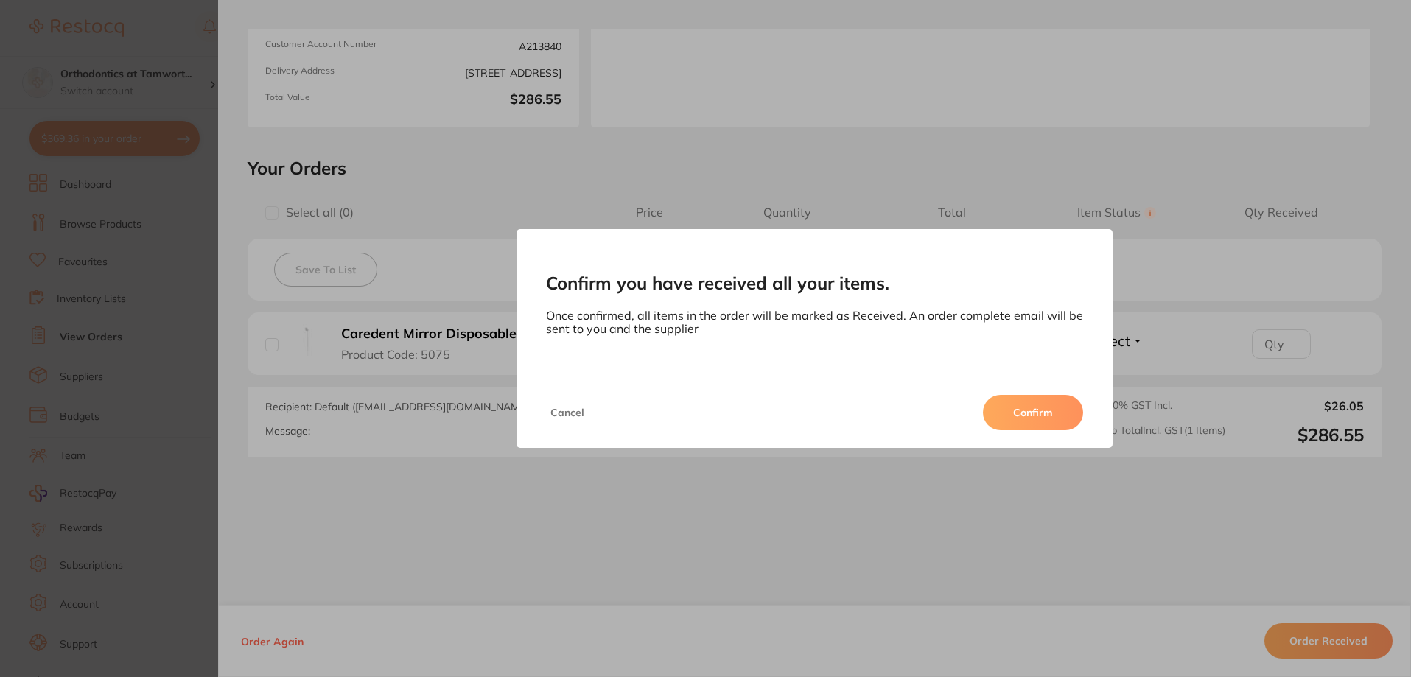
click at [1013, 413] on button "Confirm" at bounding box center [1033, 412] width 100 height 35
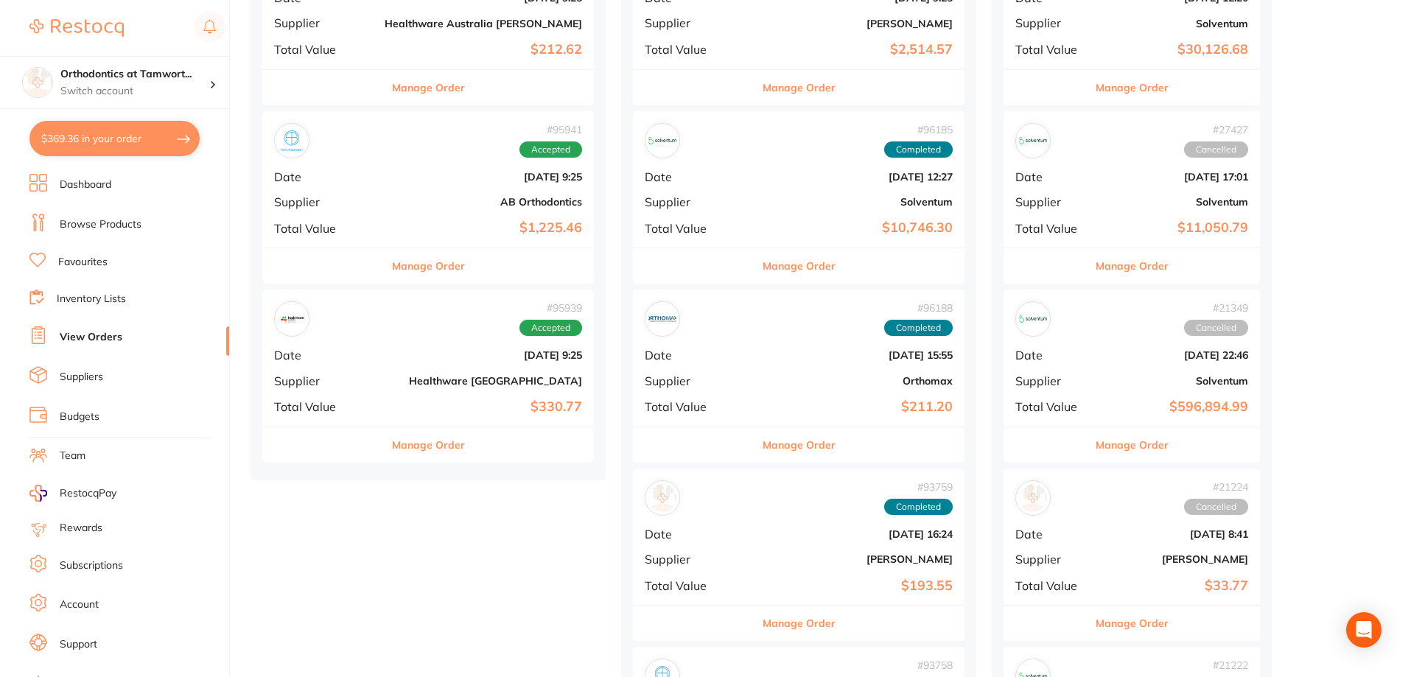
scroll to position [811, 0]
click at [426, 450] on button "Manage Order" at bounding box center [428, 444] width 73 height 35
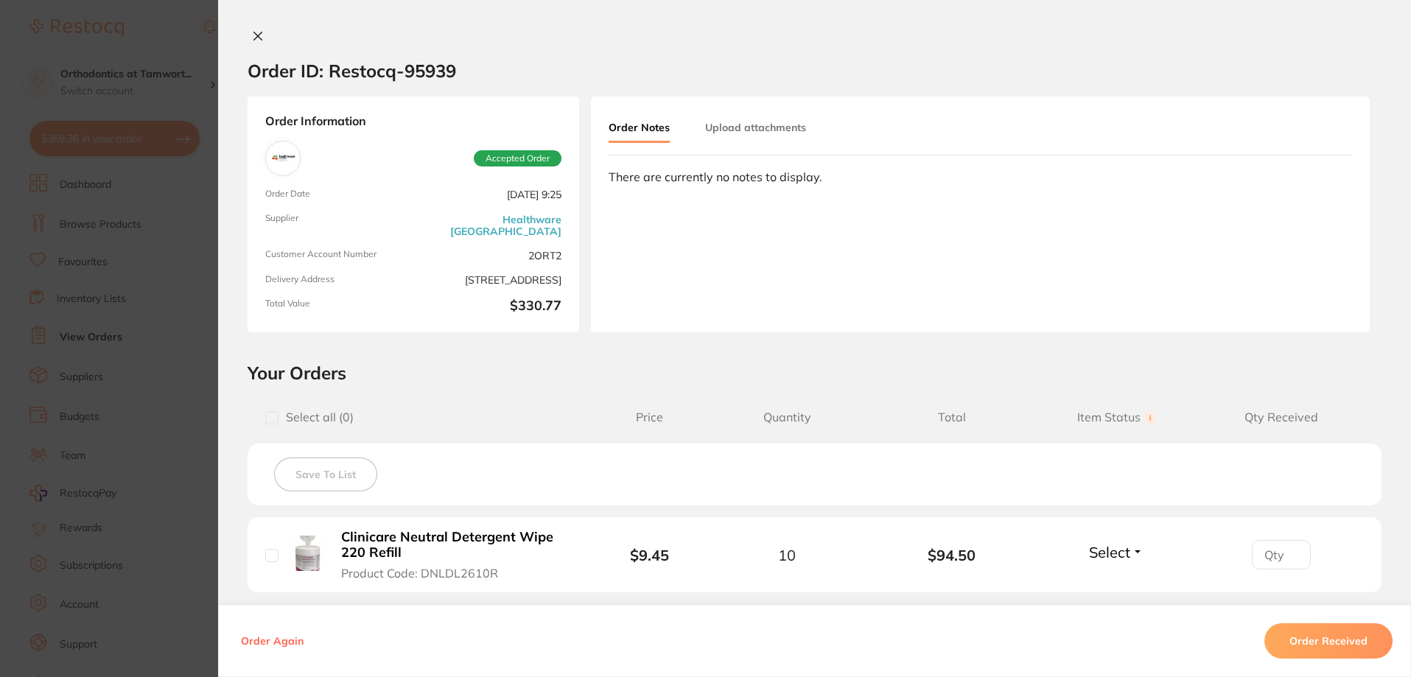
click at [447, 532] on b "Clinicare Neutral Detergent Wipe 220 Refill" at bounding box center [455, 545] width 228 height 30
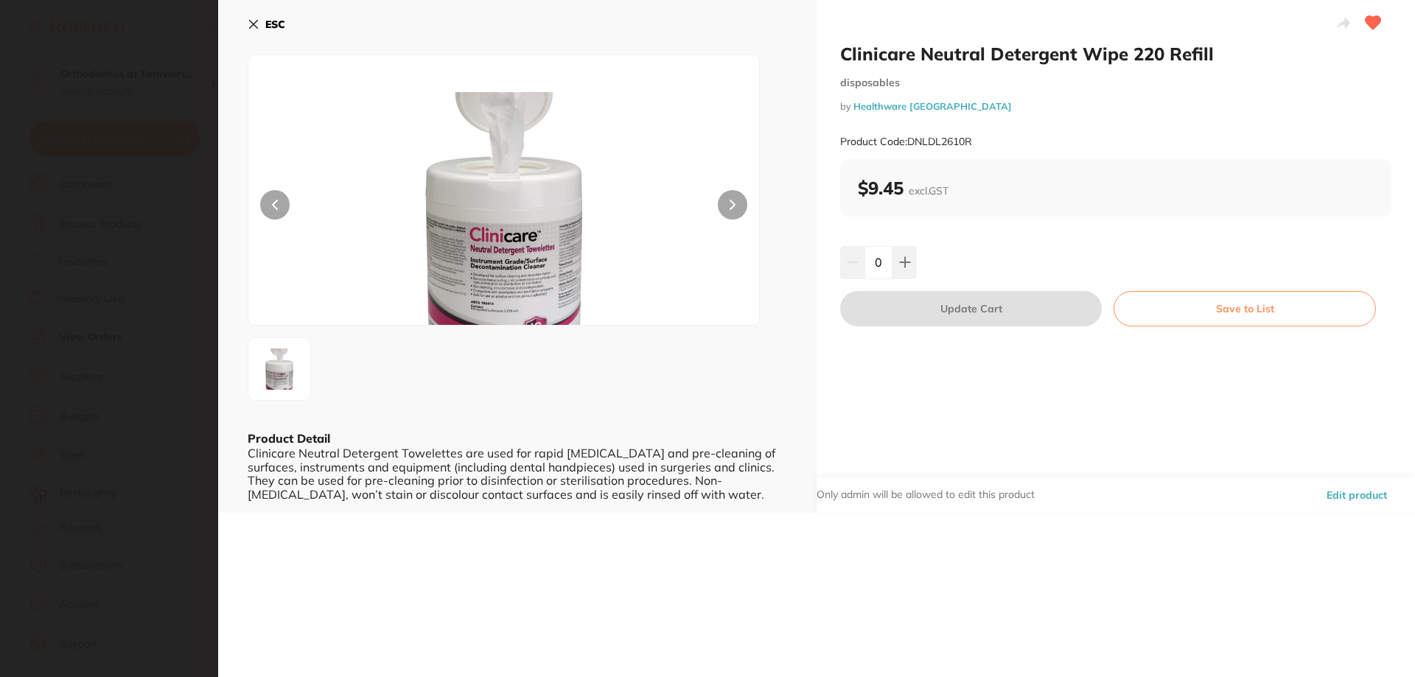
click at [888, 267] on input "0" at bounding box center [878, 262] width 28 height 32
type input "20"
click at [935, 262] on div "20" at bounding box center [1115, 262] width 551 height 32
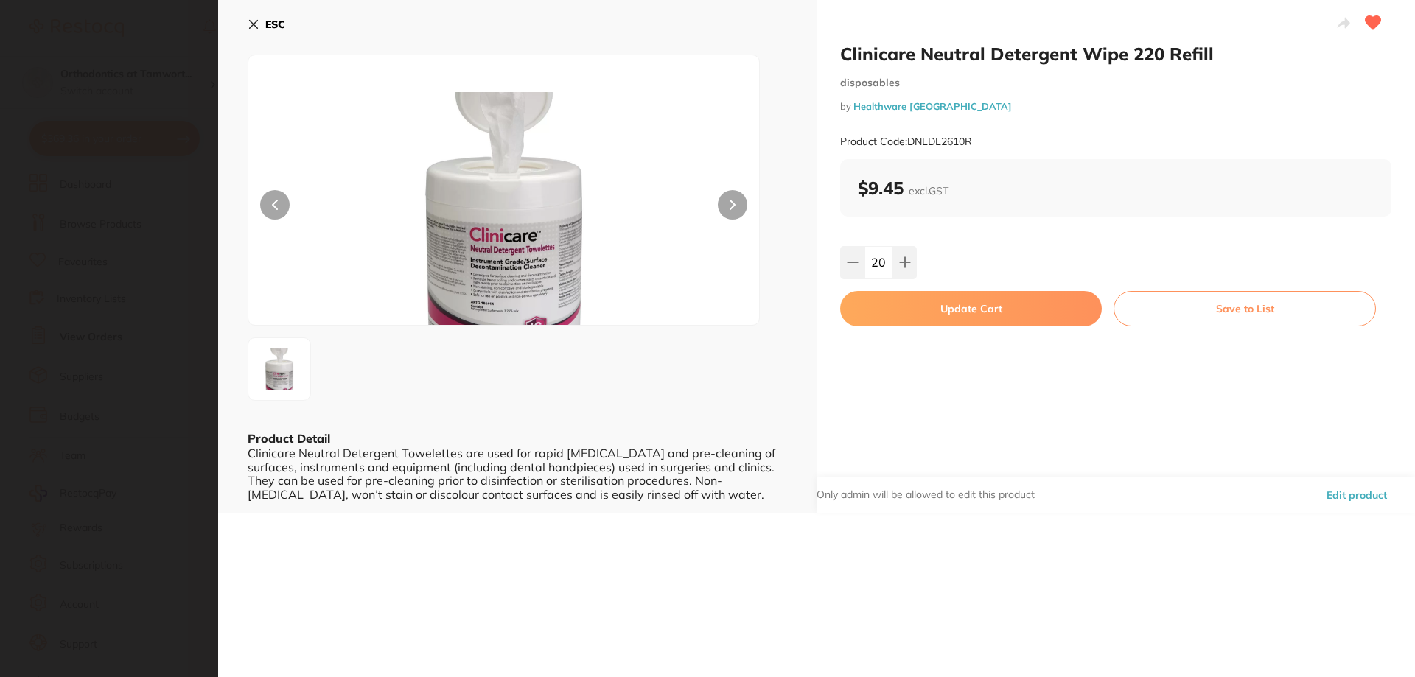
click at [936, 334] on div "Clinicare Neutral Detergent Wipe 220 Refill disposables by Healthware Australia…" at bounding box center [1116, 256] width 598 height 513
click at [945, 310] on button "Update Cart" at bounding box center [971, 308] width 262 height 35
checkbox input "false"
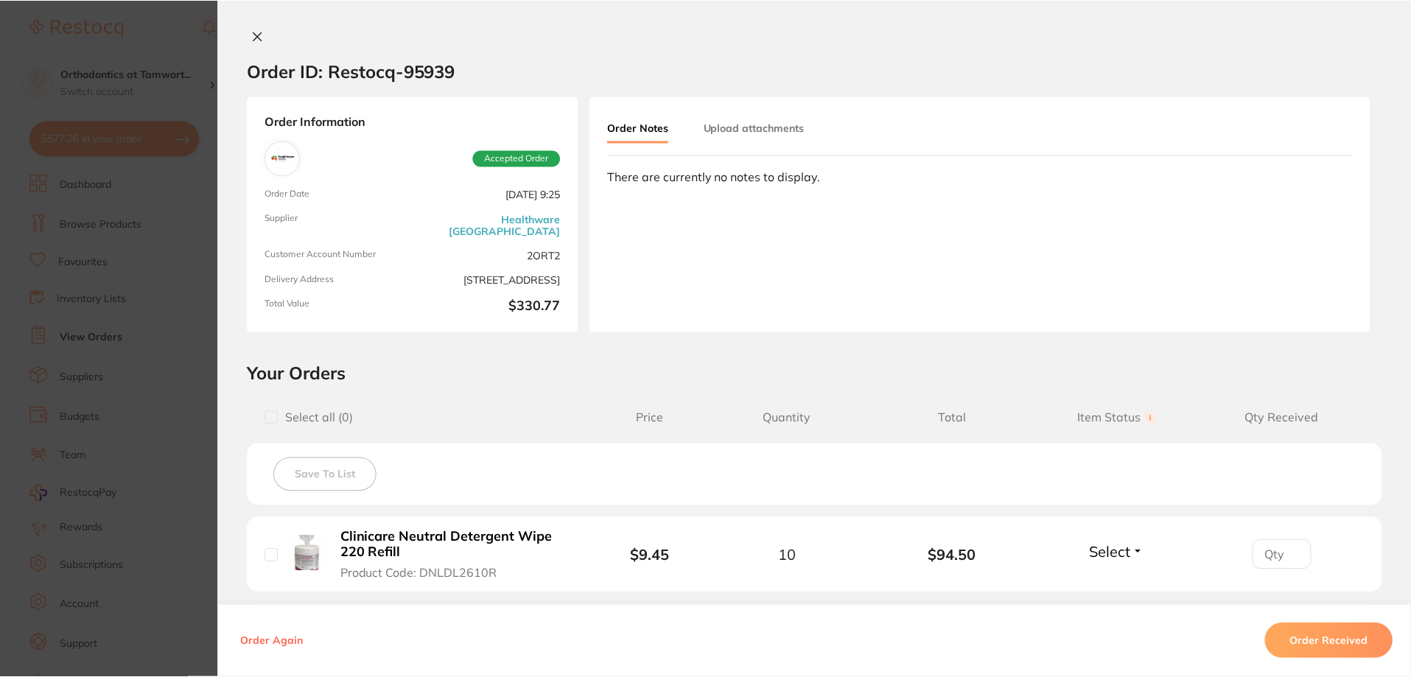
scroll to position [811, 0]
type input "20"
click at [171, 360] on section "Order ID: Restocq- 95939 Order Information Accepted Order Order Date [DATE] 9:2…" at bounding box center [705, 338] width 1411 height 677
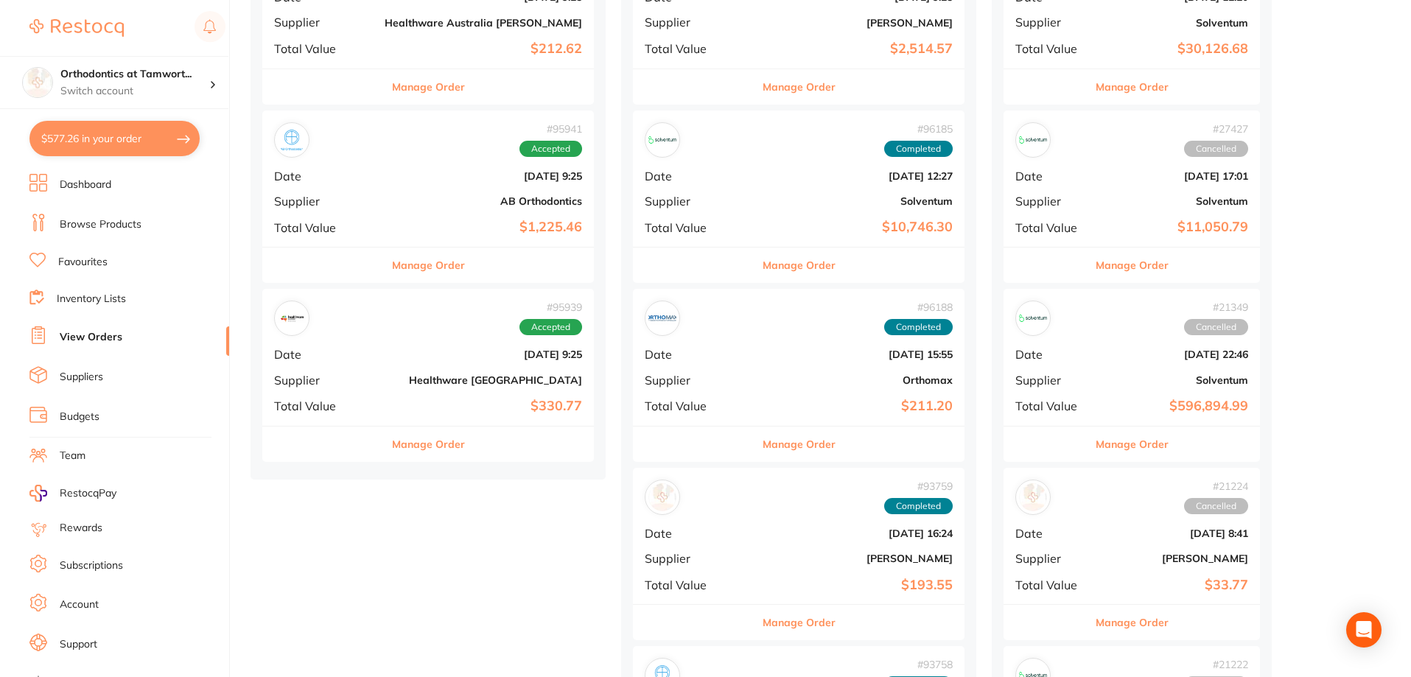
click at [111, 226] on link "Browse Products" at bounding box center [101, 224] width 82 height 15
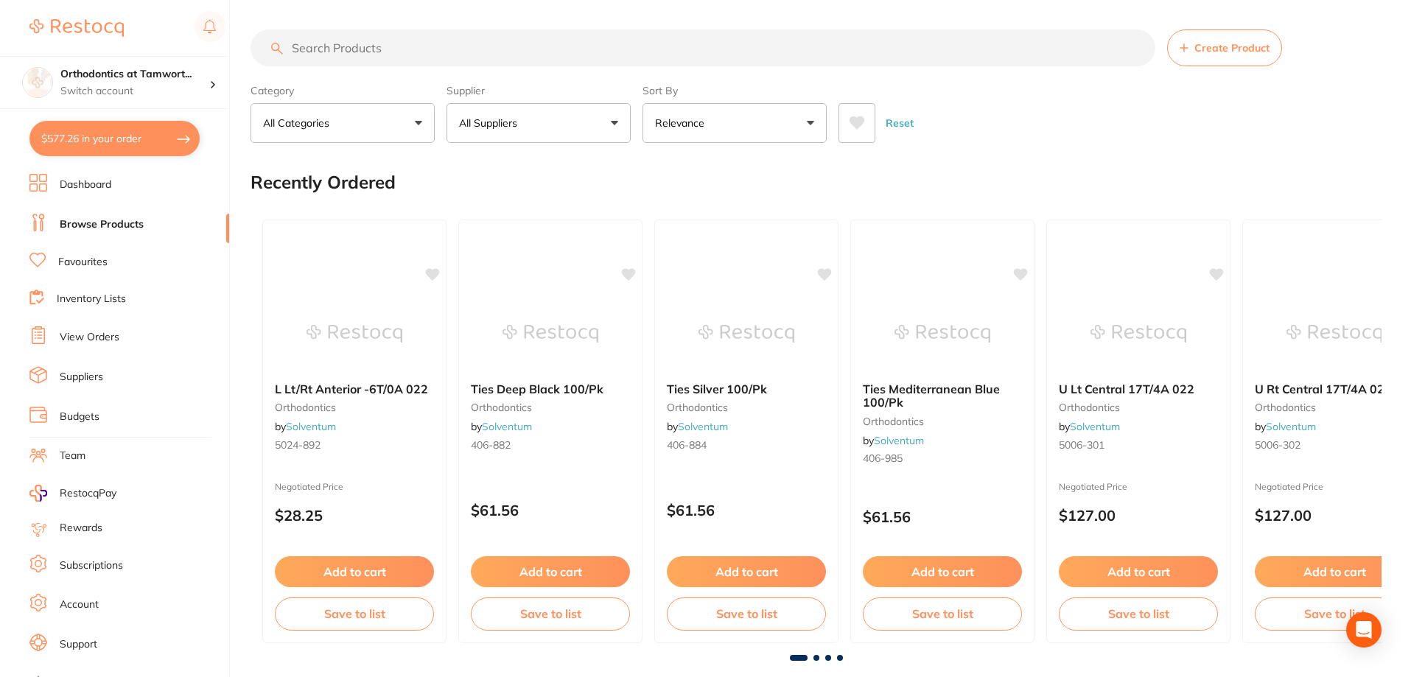
click at [413, 45] on input "search" at bounding box center [703, 47] width 905 height 37
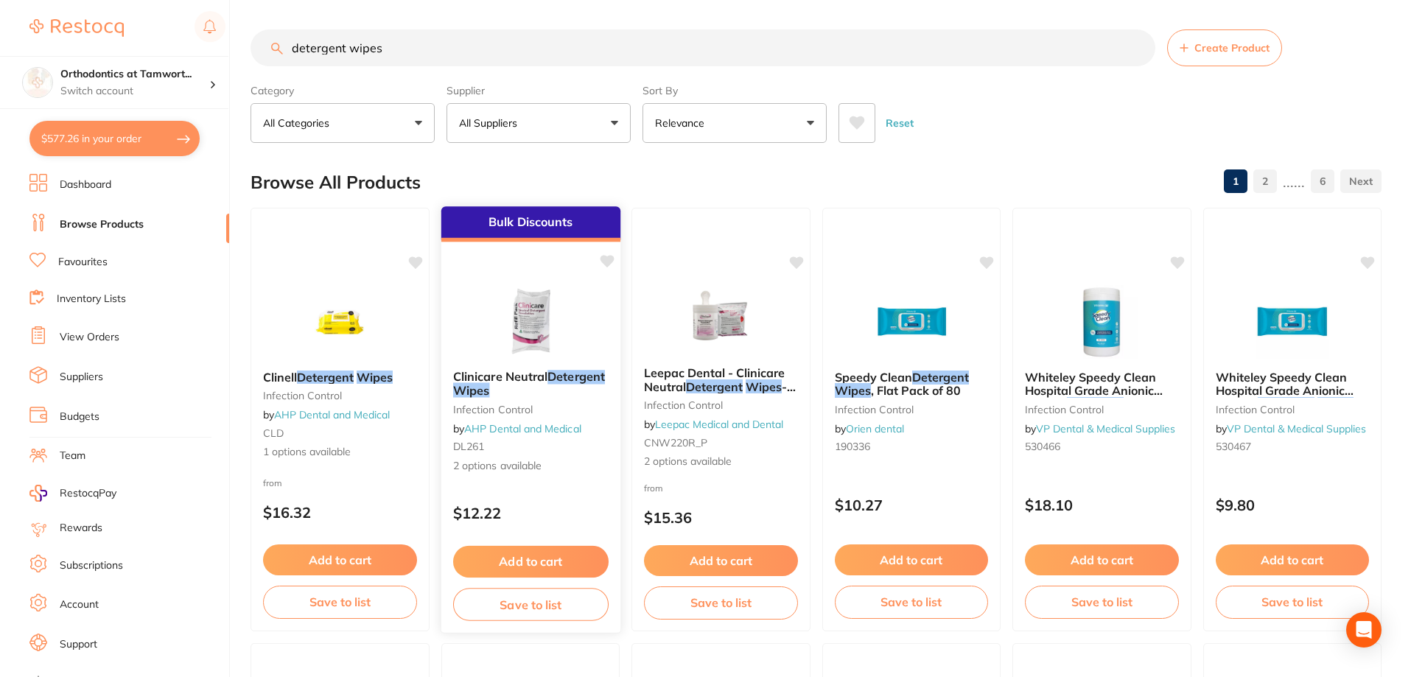
type input "detergent wipes"
click at [563, 450] on small "DL261" at bounding box center [529, 447] width 155 height 12
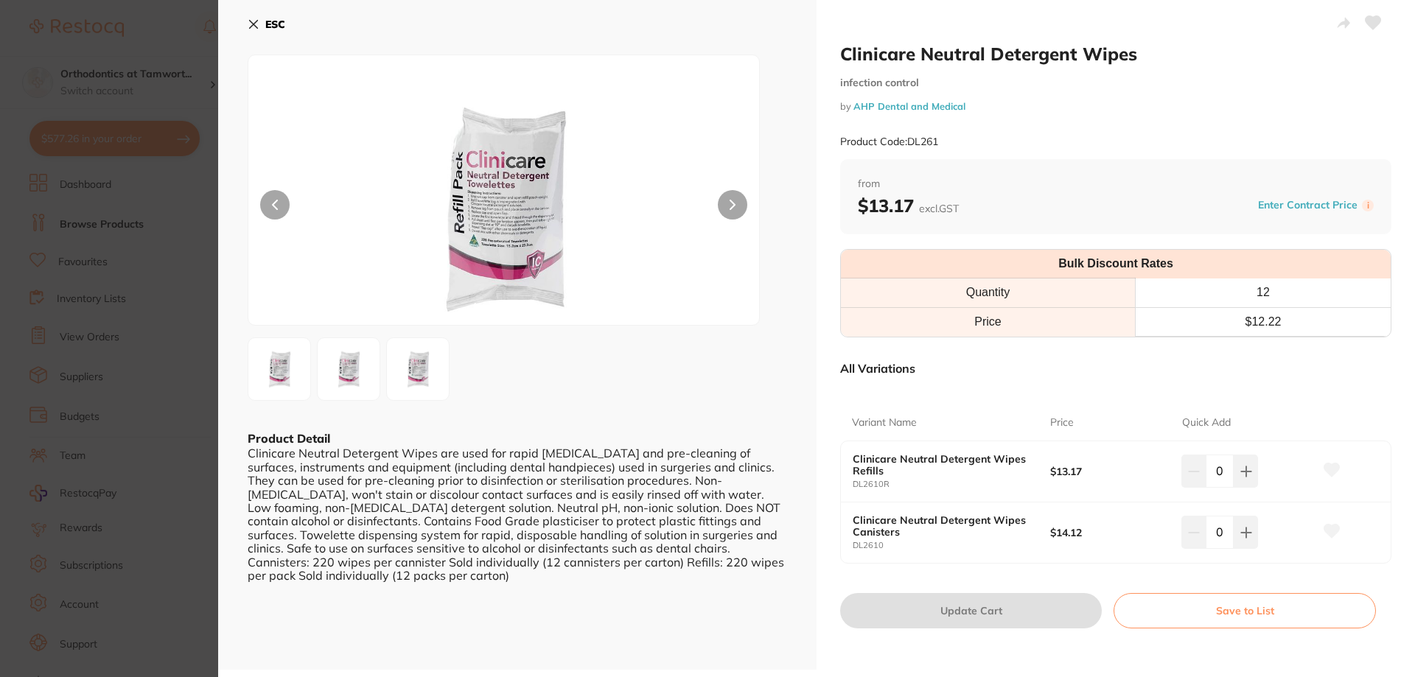
click at [119, 301] on section "Clinicare Neutral Detergent Wipes infection control by AHP Dental and Medical P…" at bounding box center [707, 338] width 1415 height 677
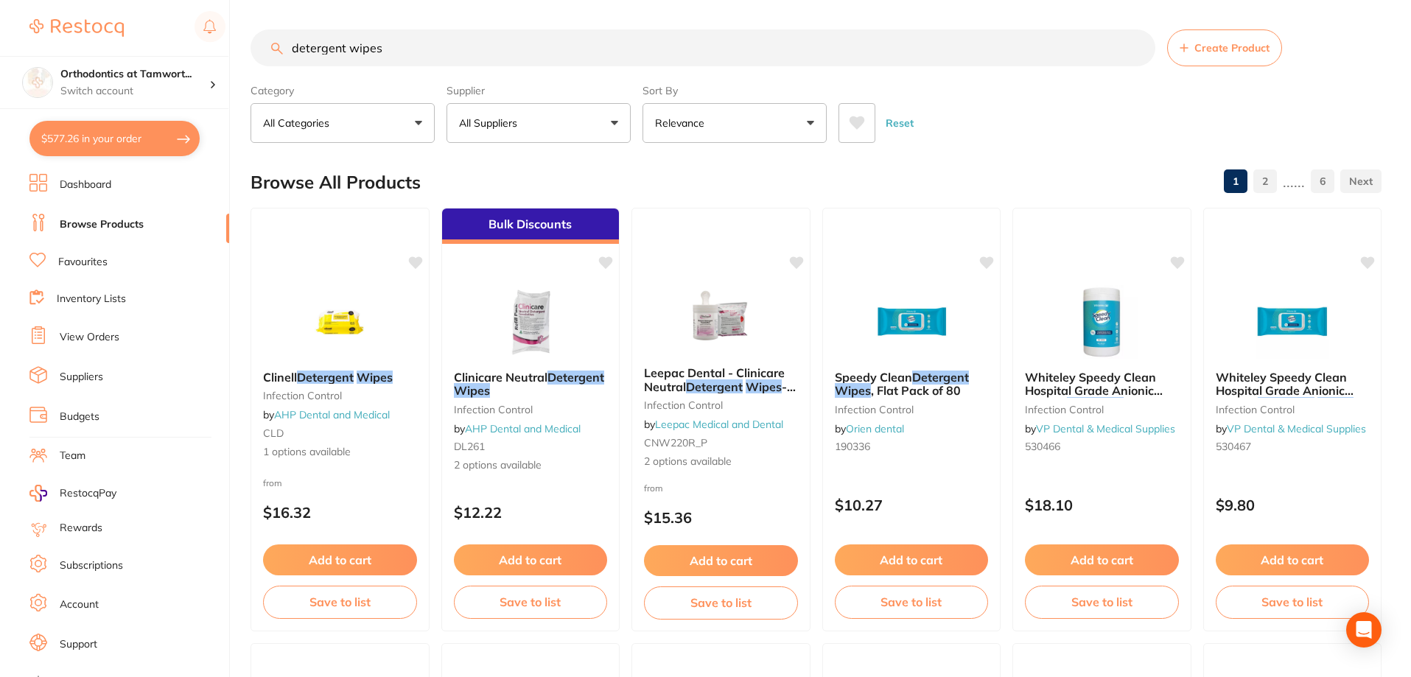
drag, startPoint x: 423, startPoint y: 59, endPoint x: 184, endPoint y: 9, distance: 244.0
click at [184, 9] on div "$577.26 Orthodontics at Tamwort... Switch account Orthodontics at Tamworth $577…" at bounding box center [705, 338] width 1411 height 677
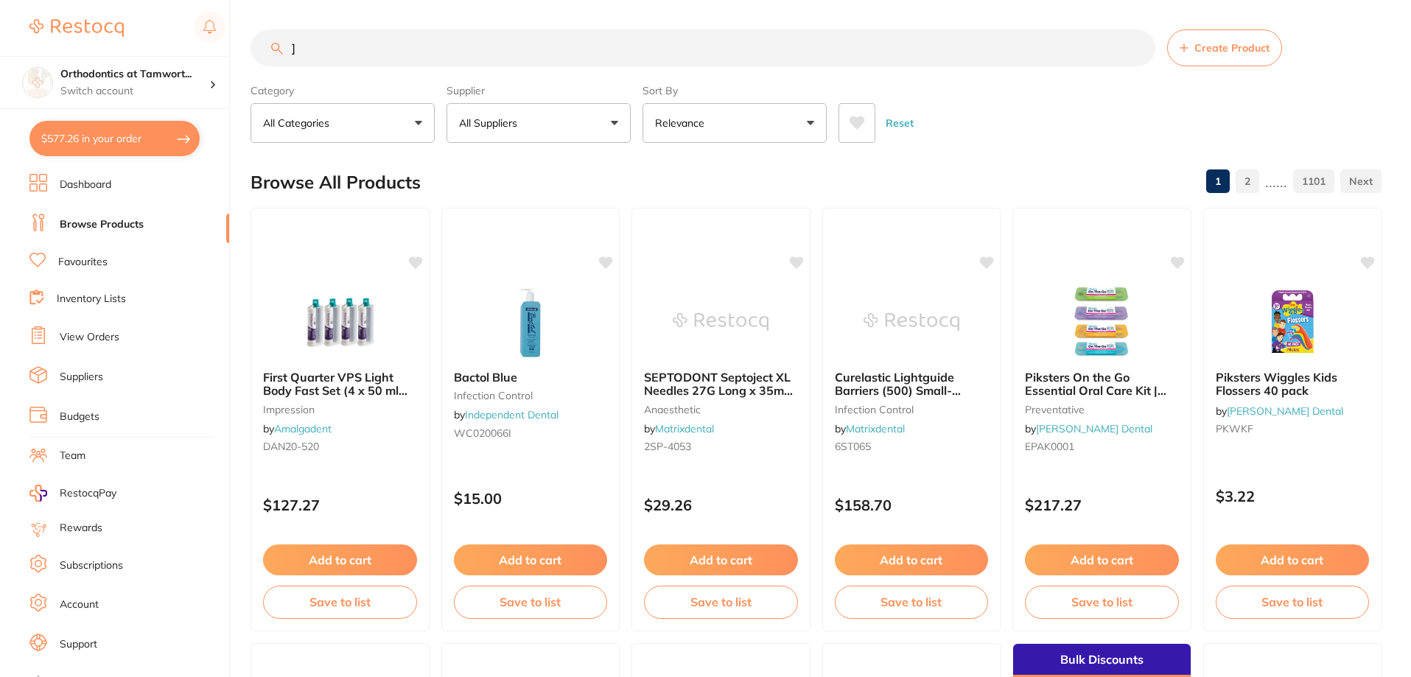
type input "]"
click at [111, 179] on link "Dashboard" at bounding box center [86, 185] width 52 height 15
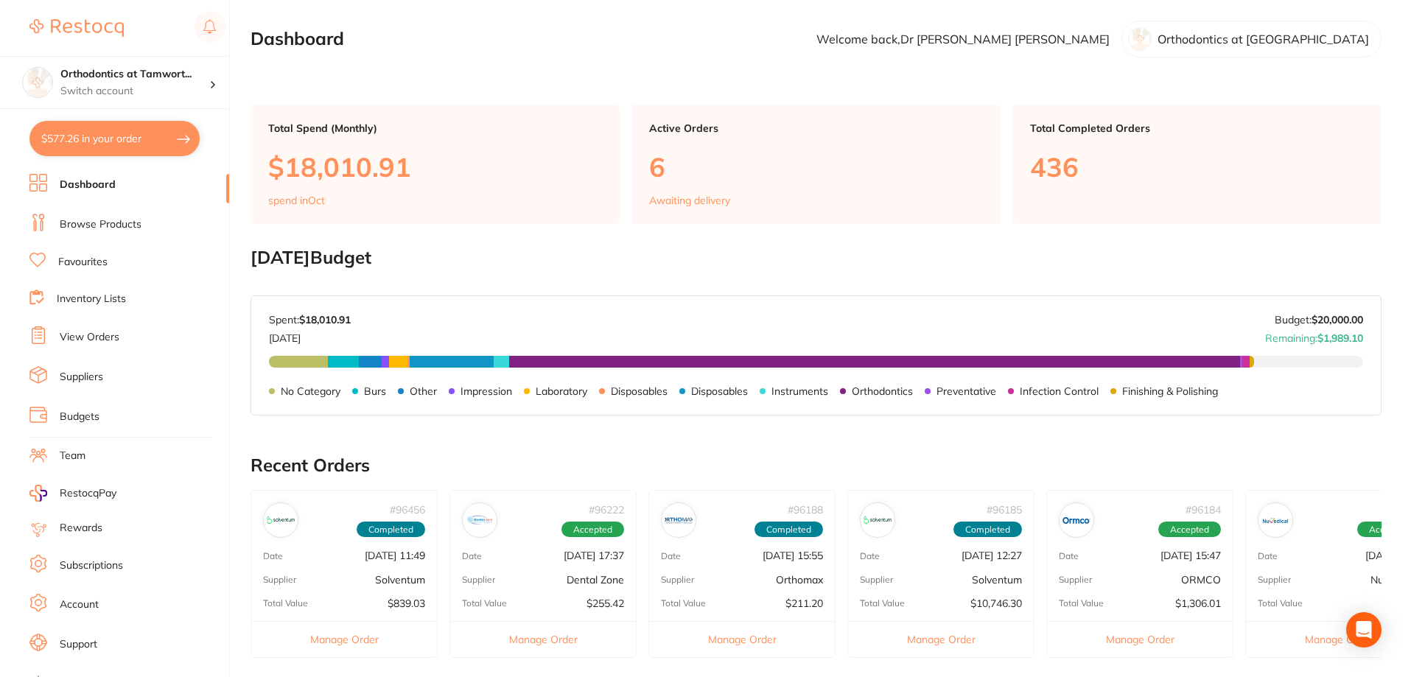
click at [110, 334] on link "View Orders" at bounding box center [90, 337] width 60 height 15
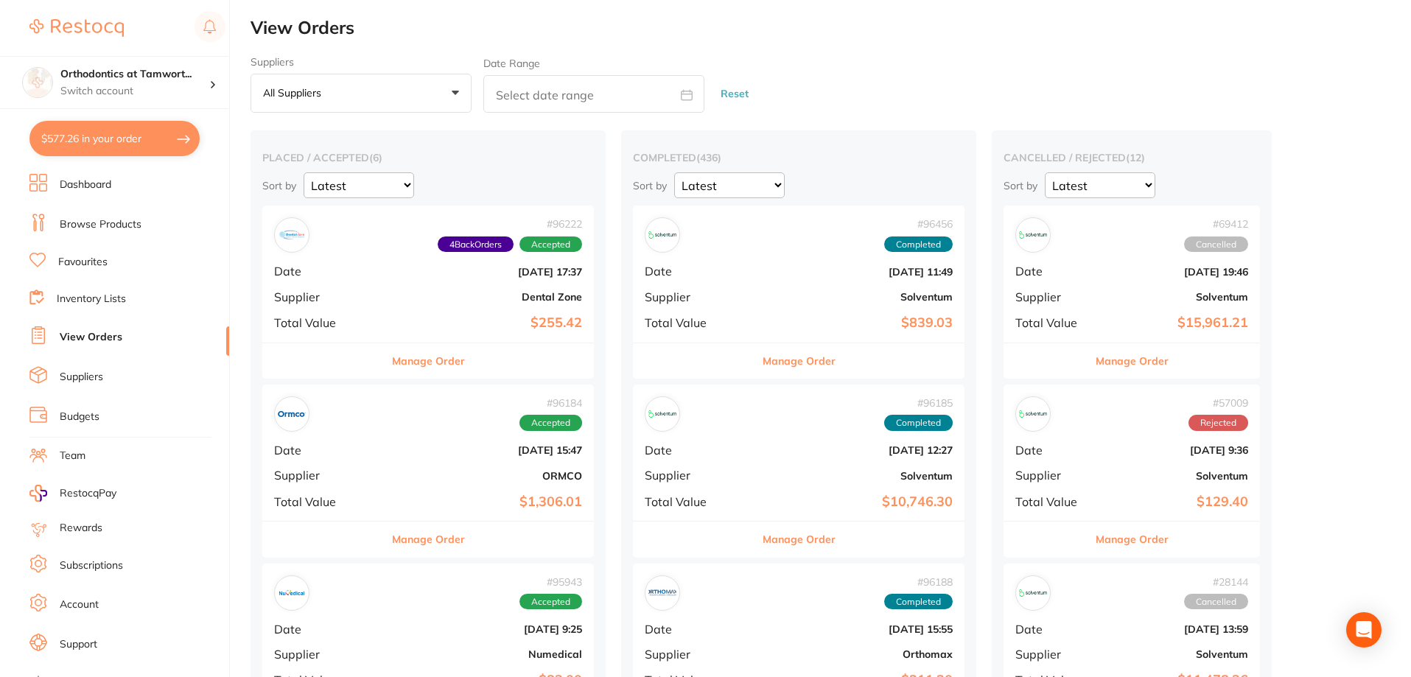
click at [420, 99] on button "All suppliers +0" at bounding box center [361, 94] width 221 height 40
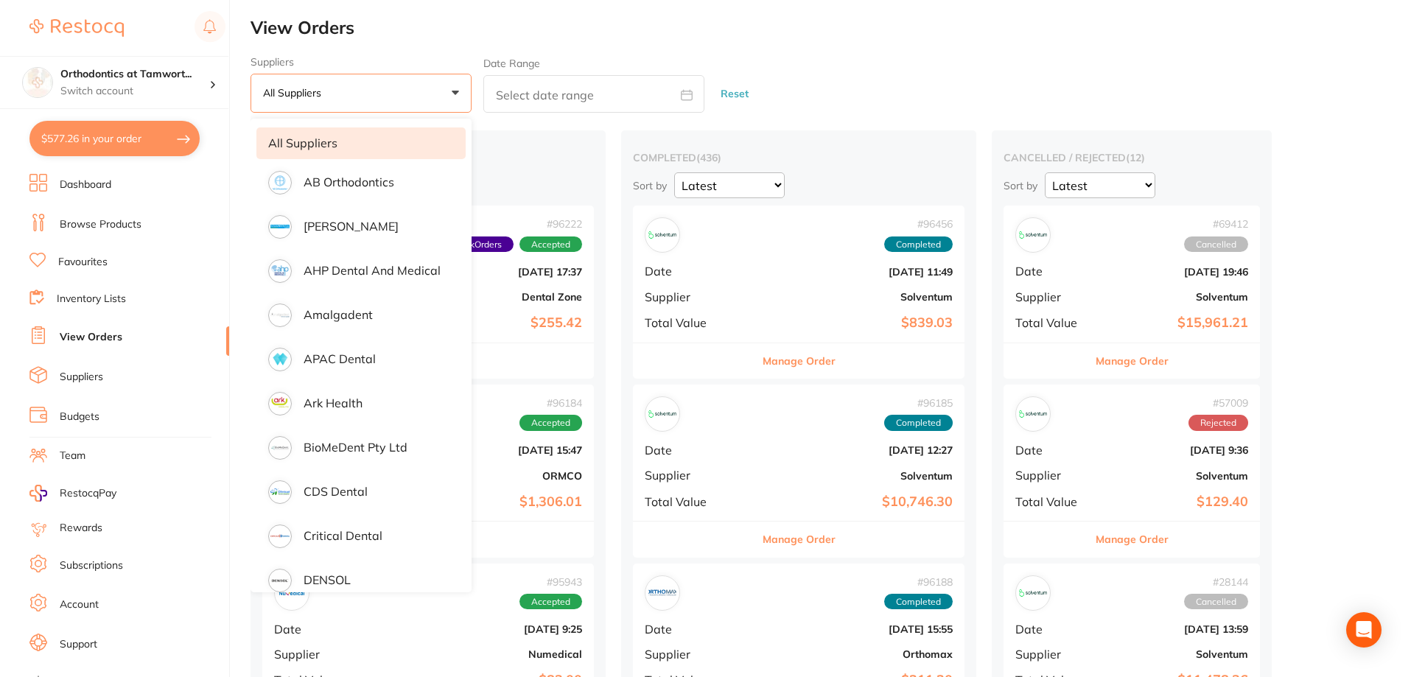
click at [385, 97] on button "All suppliers +0" at bounding box center [361, 94] width 221 height 40
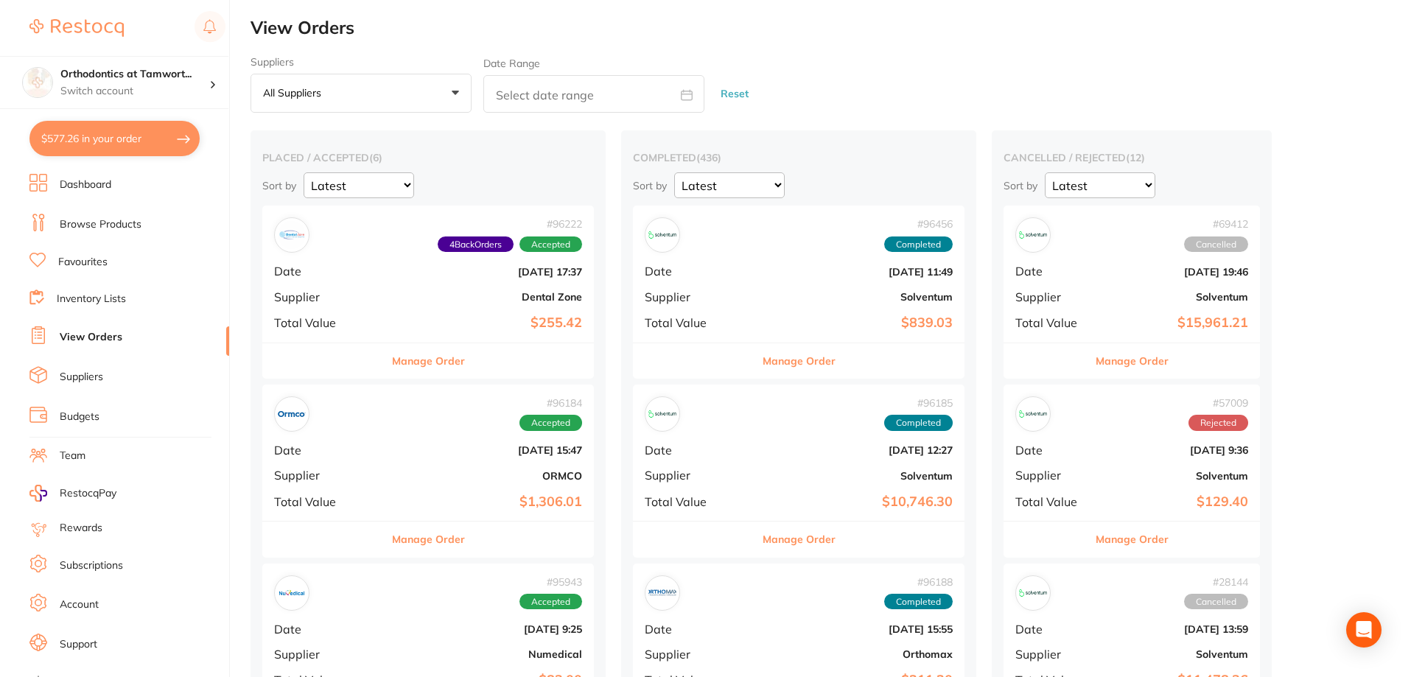
click at [392, 536] on button "Manage Order" at bounding box center [428, 539] width 73 height 35
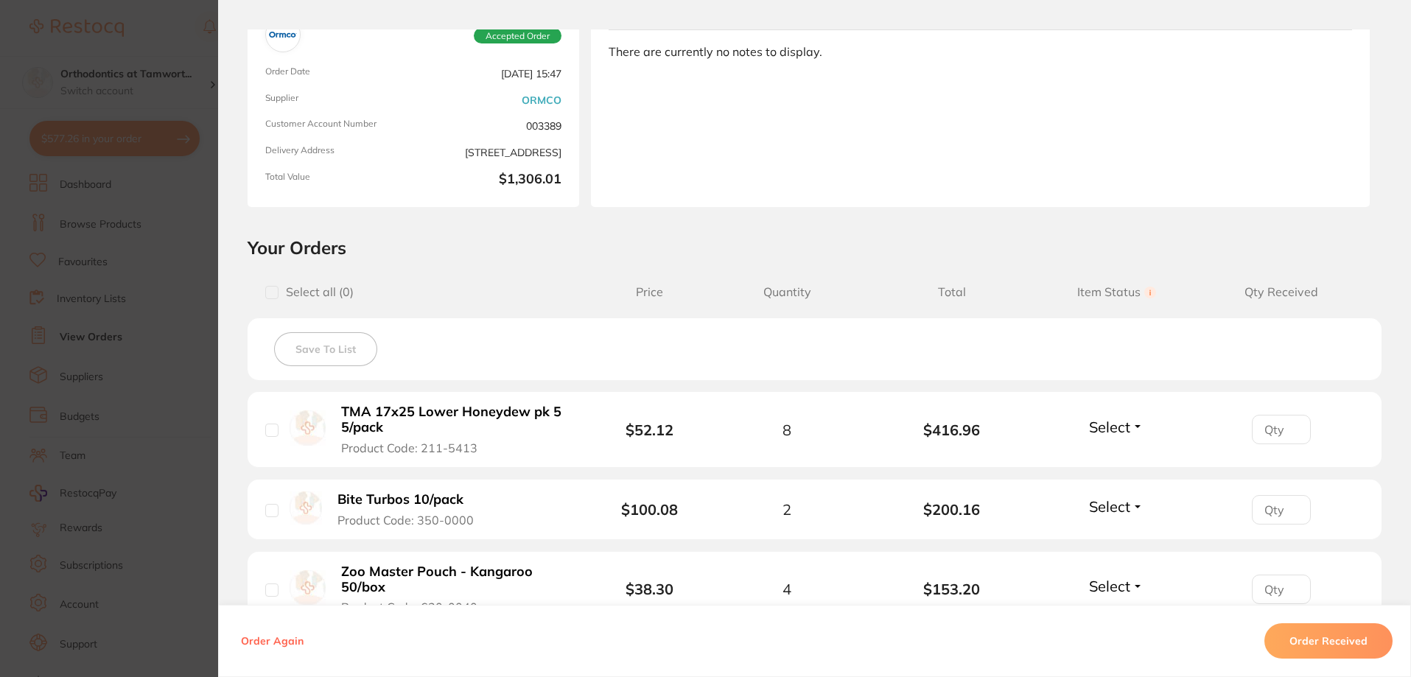
scroll to position [368, 0]
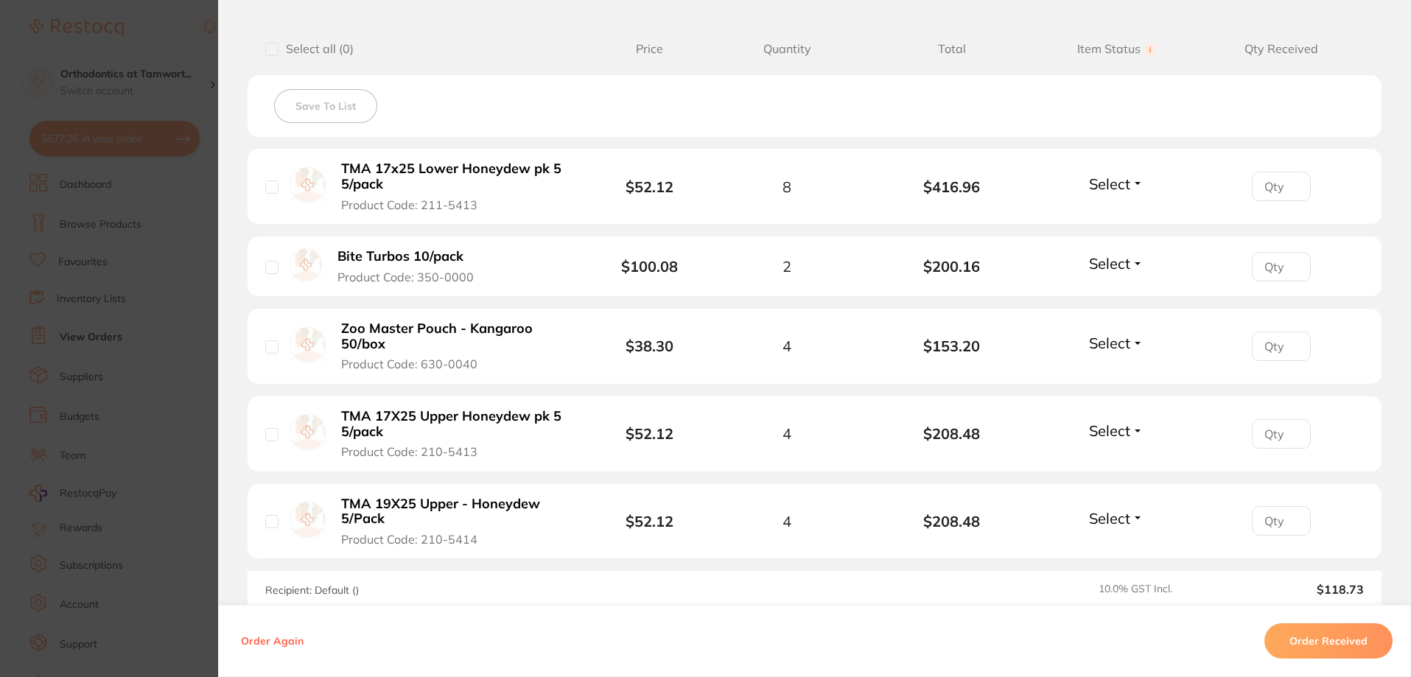
click at [158, 357] on section "Order ID: Restocq- 96184 Order Information Accepted Order Order Date [DATE] 15:…" at bounding box center [705, 338] width 1411 height 677
